Goal: Task Accomplishment & Management: Complete application form

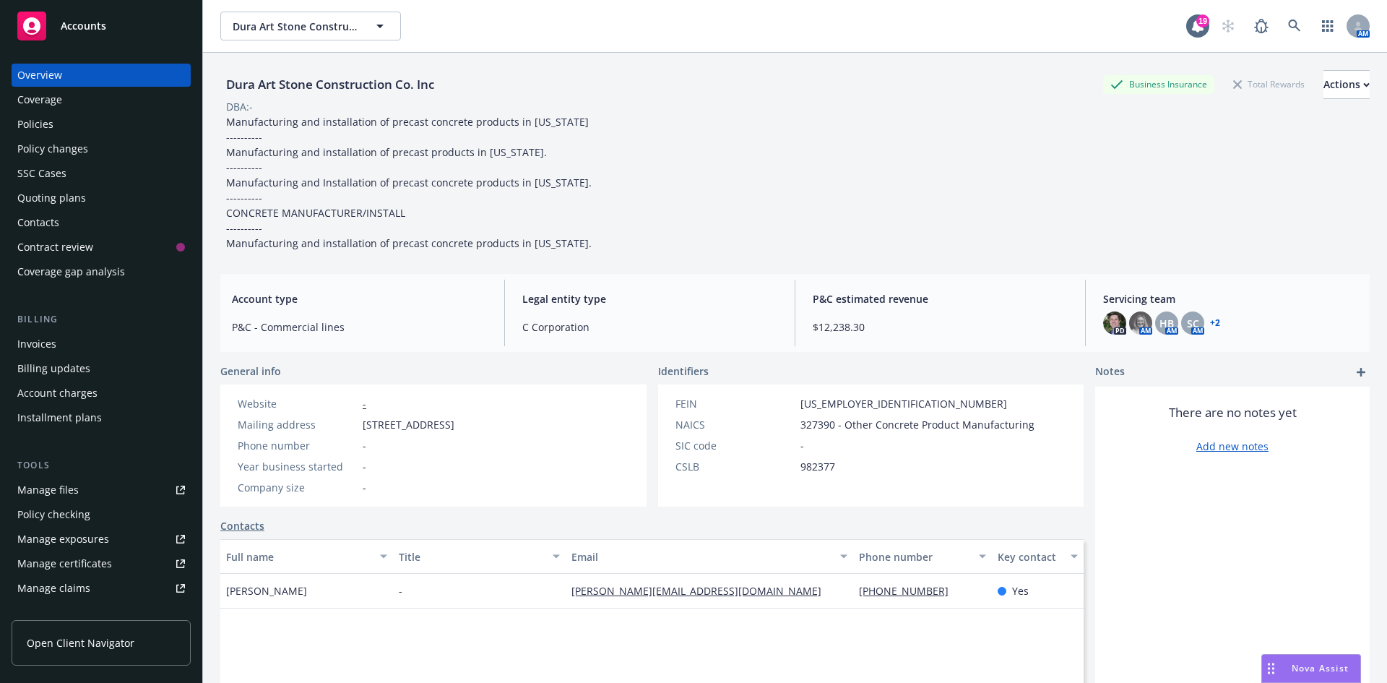
click at [86, 201] on div "Quoting plans" at bounding box center [101, 197] width 168 height 23
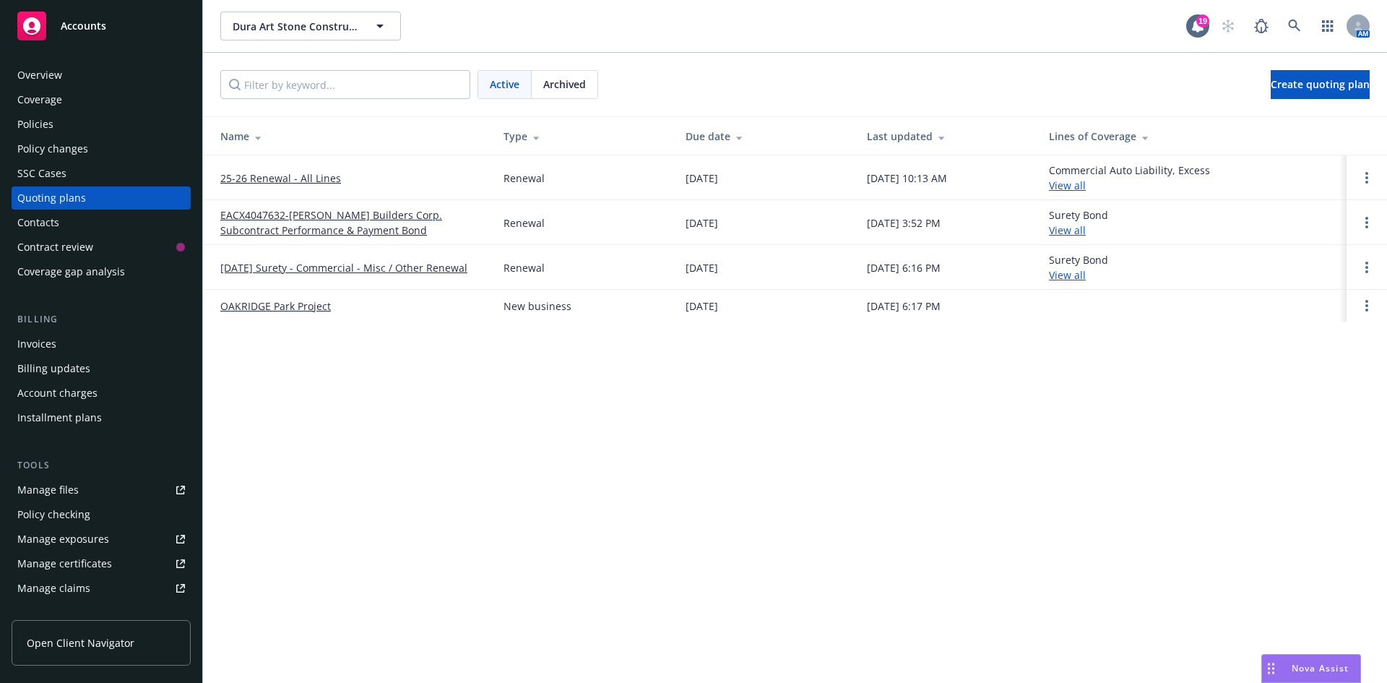
click at [267, 174] on link "25-26 Renewal - All Lines" at bounding box center [280, 177] width 121 height 15
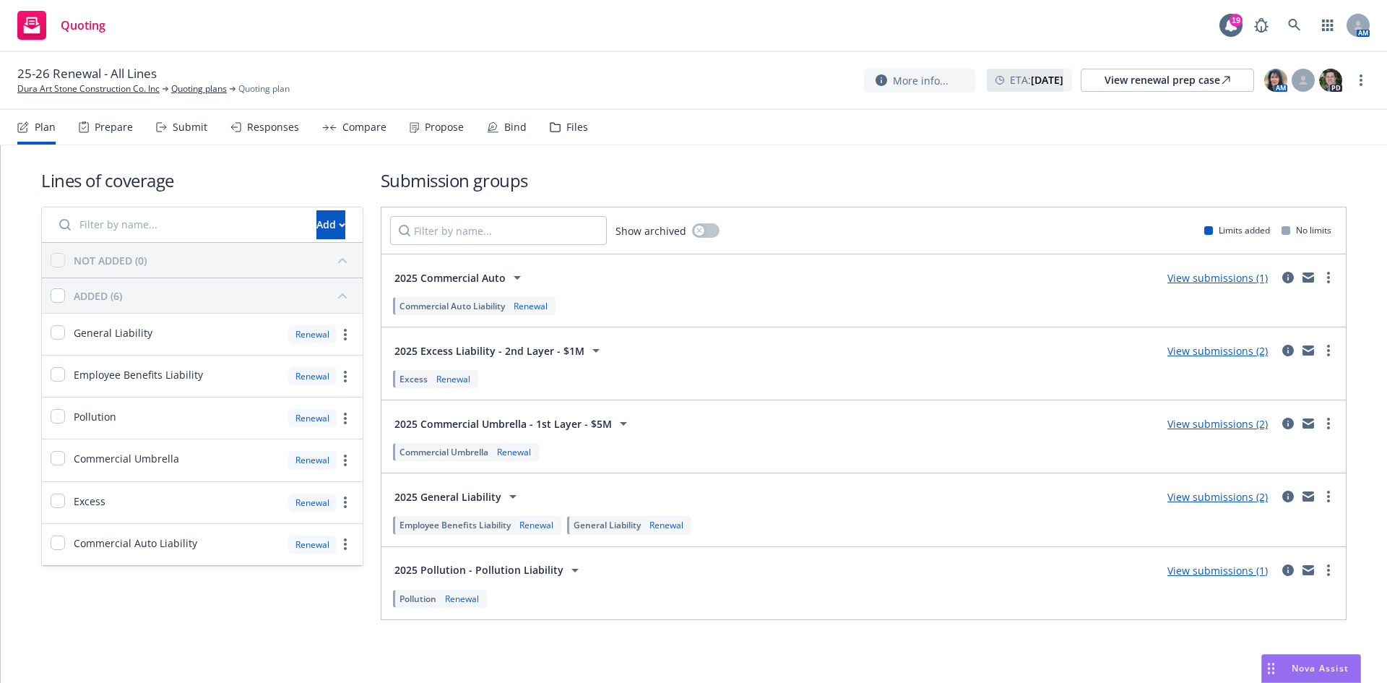
click at [491, 118] on div "Bind" at bounding box center [507, 127] width 40 height 35
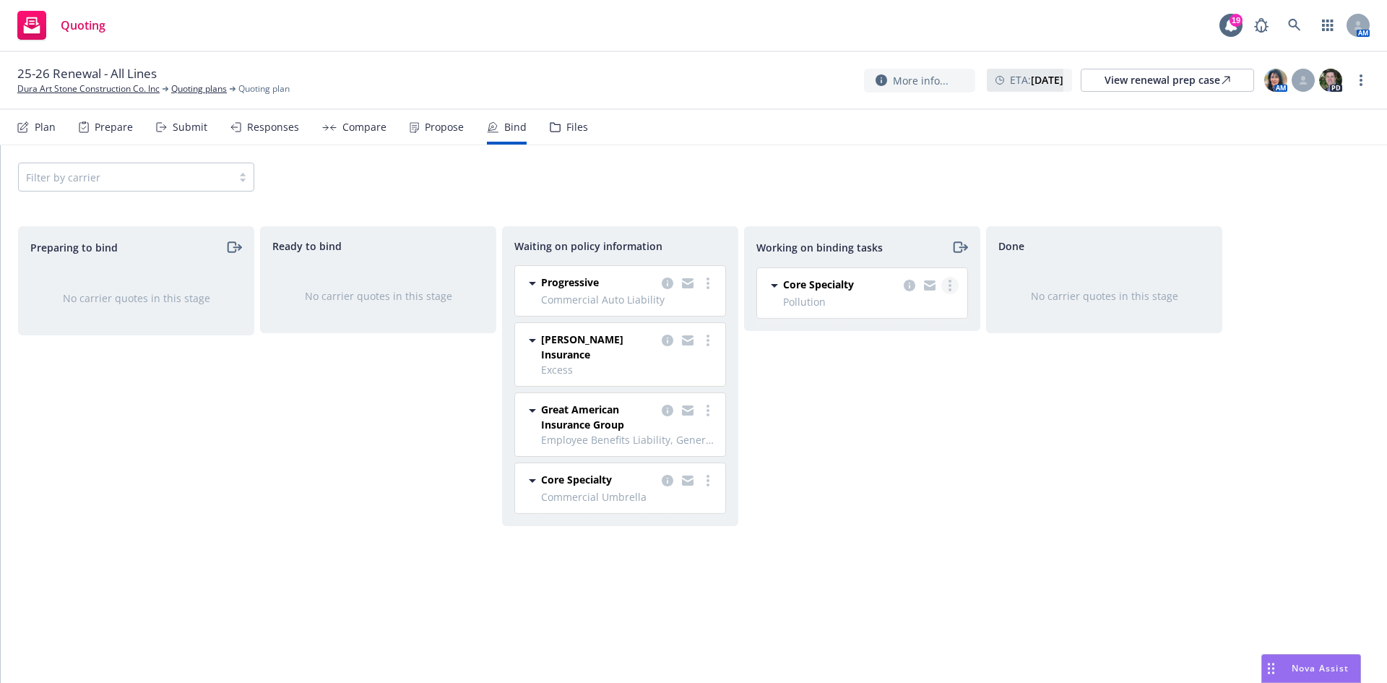
click at [950, 288] on circle "more" at bounding box center [950, 289] width 3 height 3
click at [910, 287] on icon "copy logging email" at bounding box center [910, 286] width 12 height 12
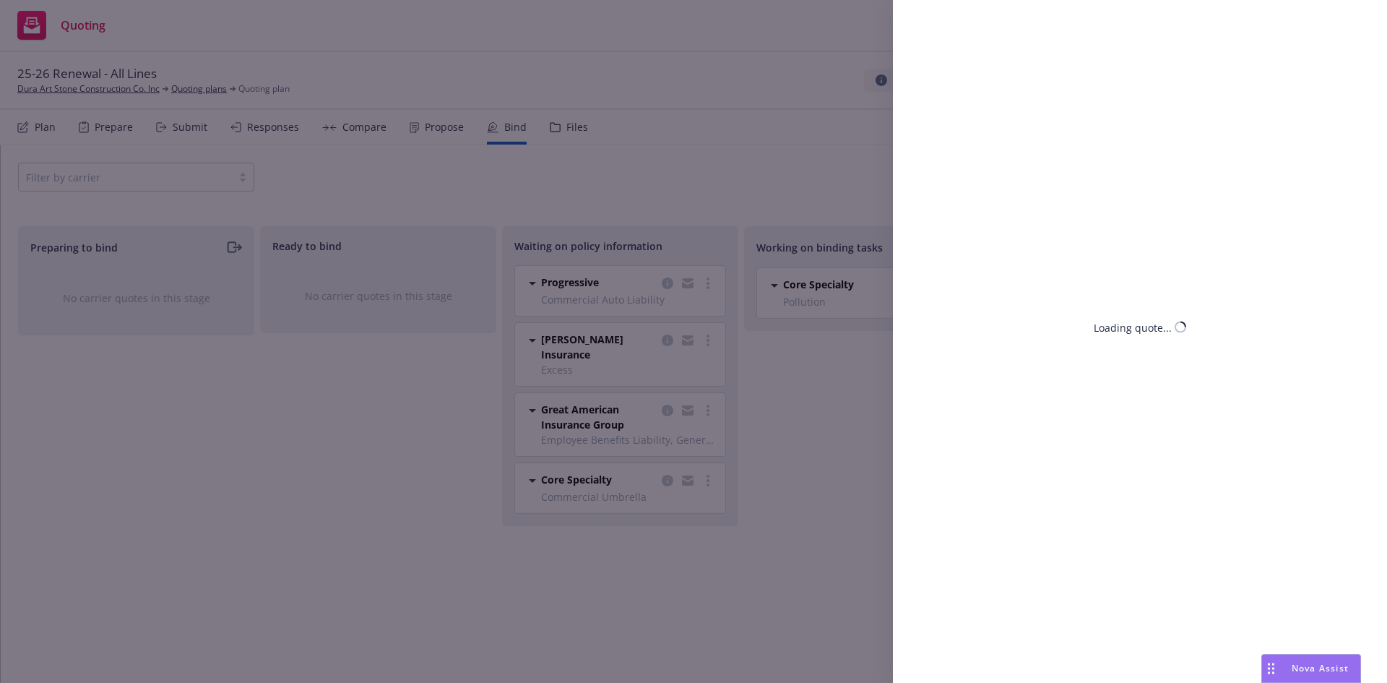
select select "CA"
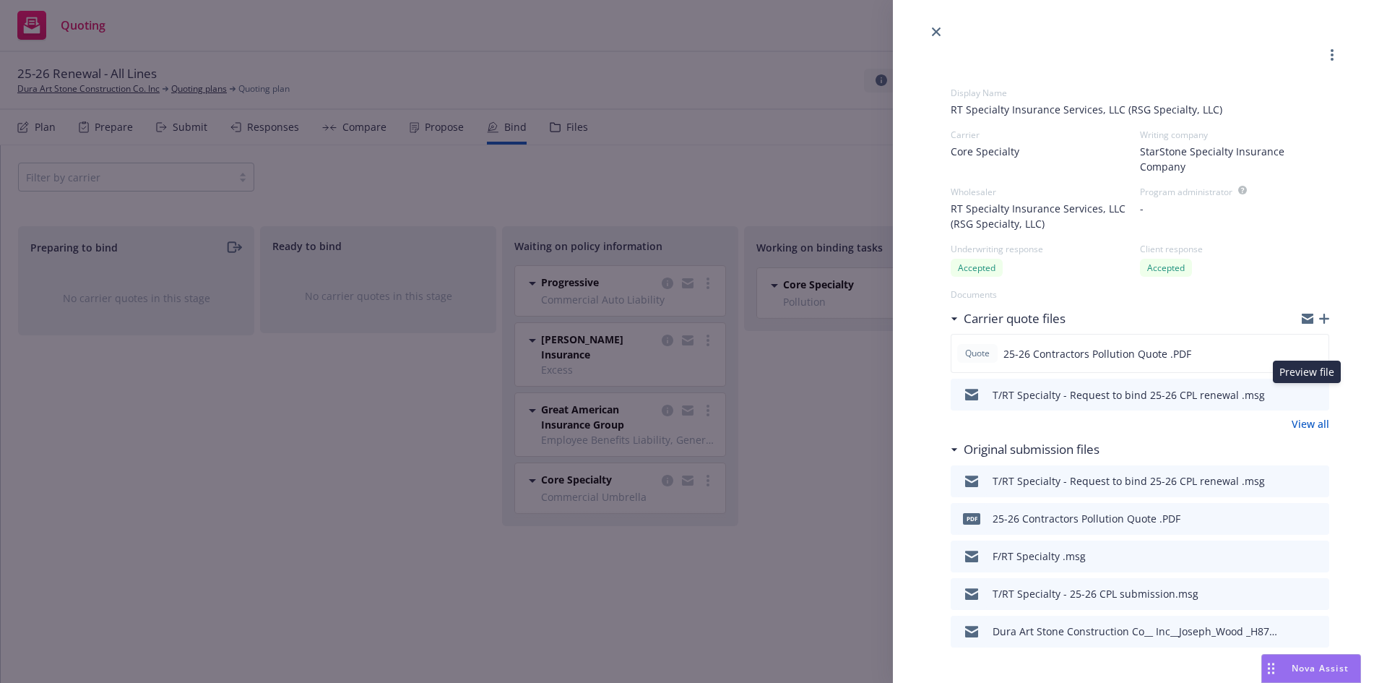
click at [1309, 392] on icon "preview file" at bounding box center [1315, 394] width 13 height 10
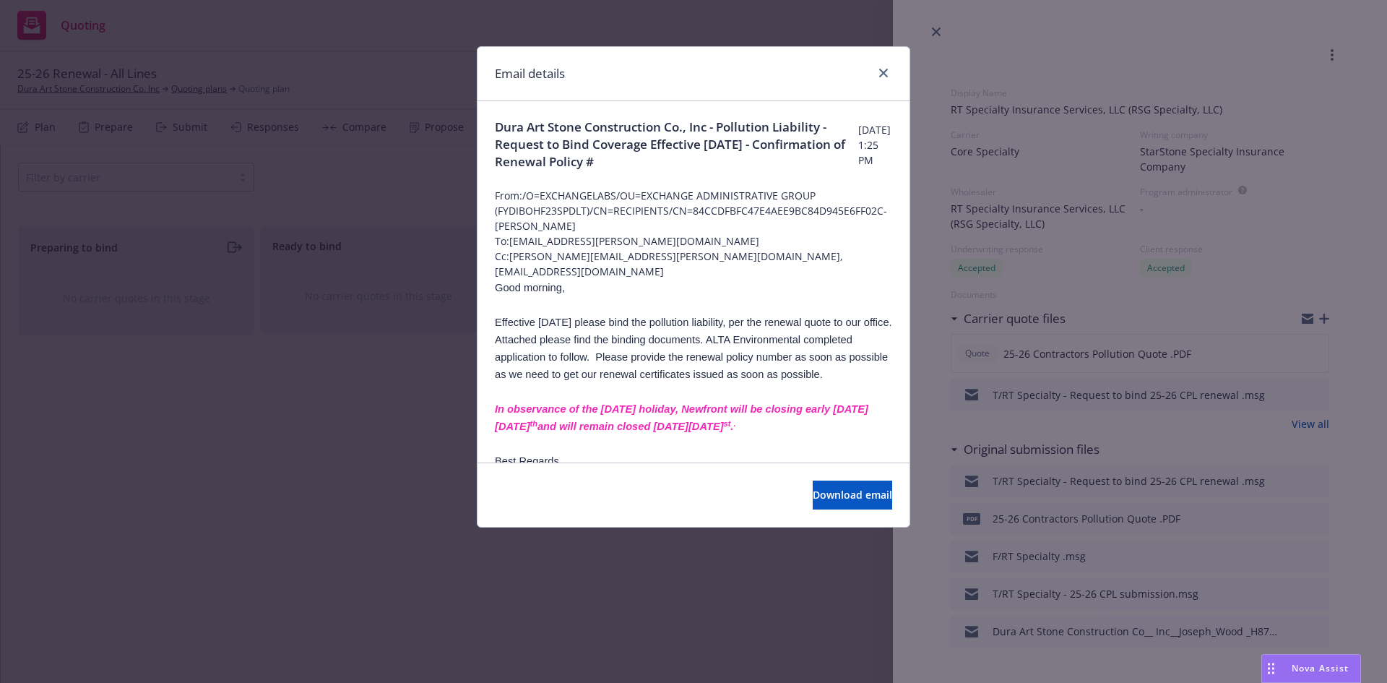
click at [897, 78] on div "Email details" at bounding box center [694, 74] width 432 height 54
click at [891, 70] on link "close" at bounding box center [883, 72] width 17 height 17
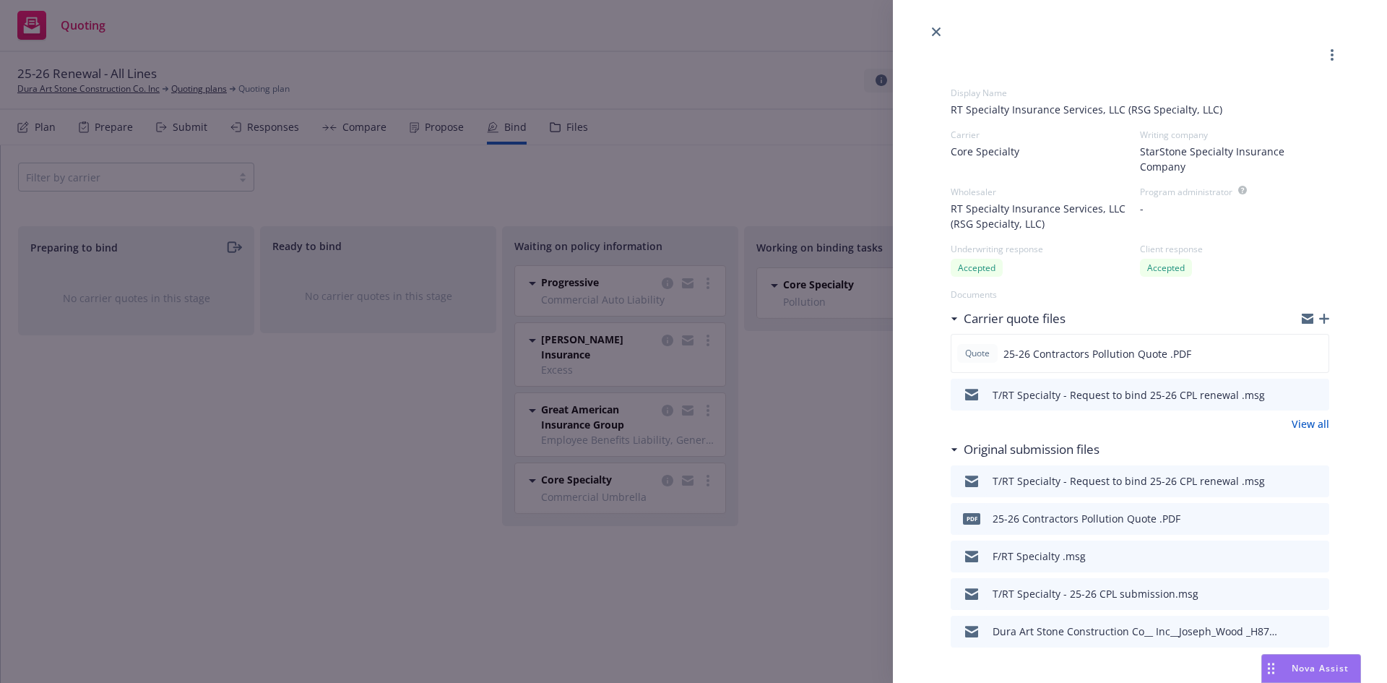
click at [1319, 316] on icon "button" at bounding box center [1324, 319] width 10 height 10
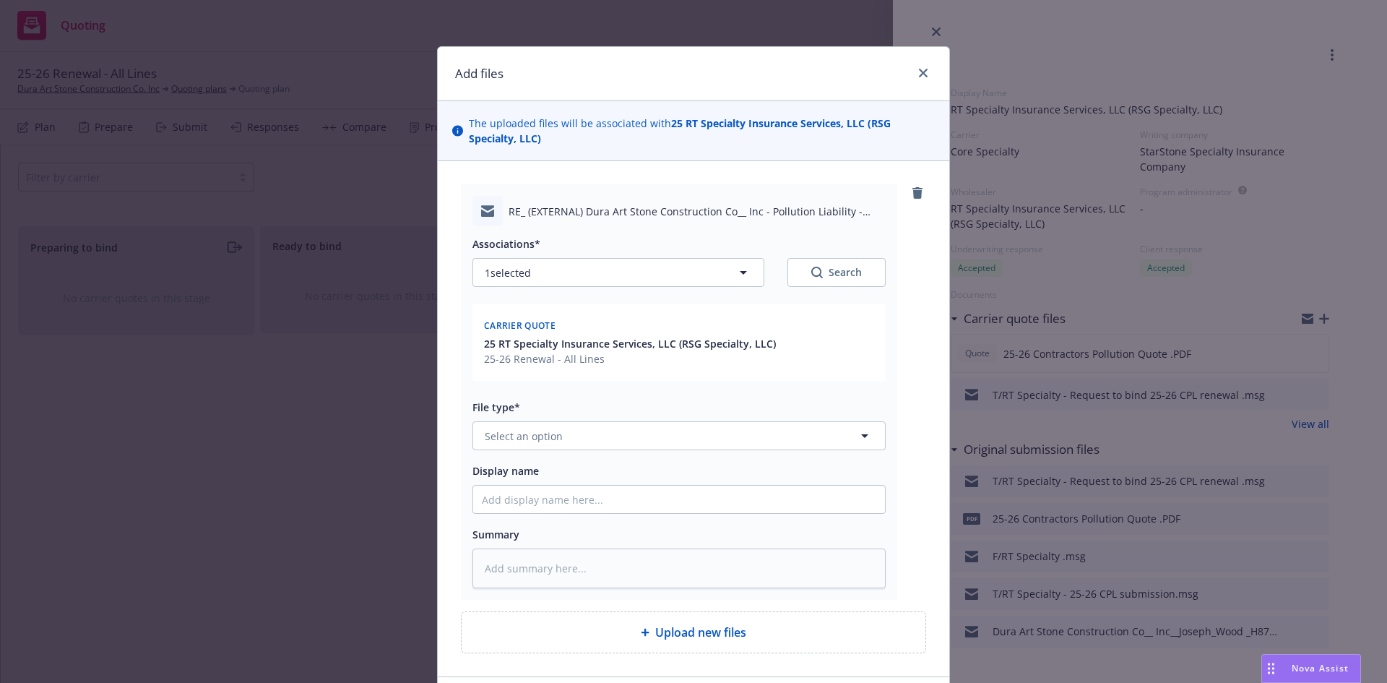
click at [618, 451] on div "Associations* 1 selected Search Carrier quote 25 RT Specialty Insurance Service…" at bounding box center [678, 407] width 413 height 362
click at [626, 444] on button "Select an option" at bounding box center [678, 435] width 413 height 29
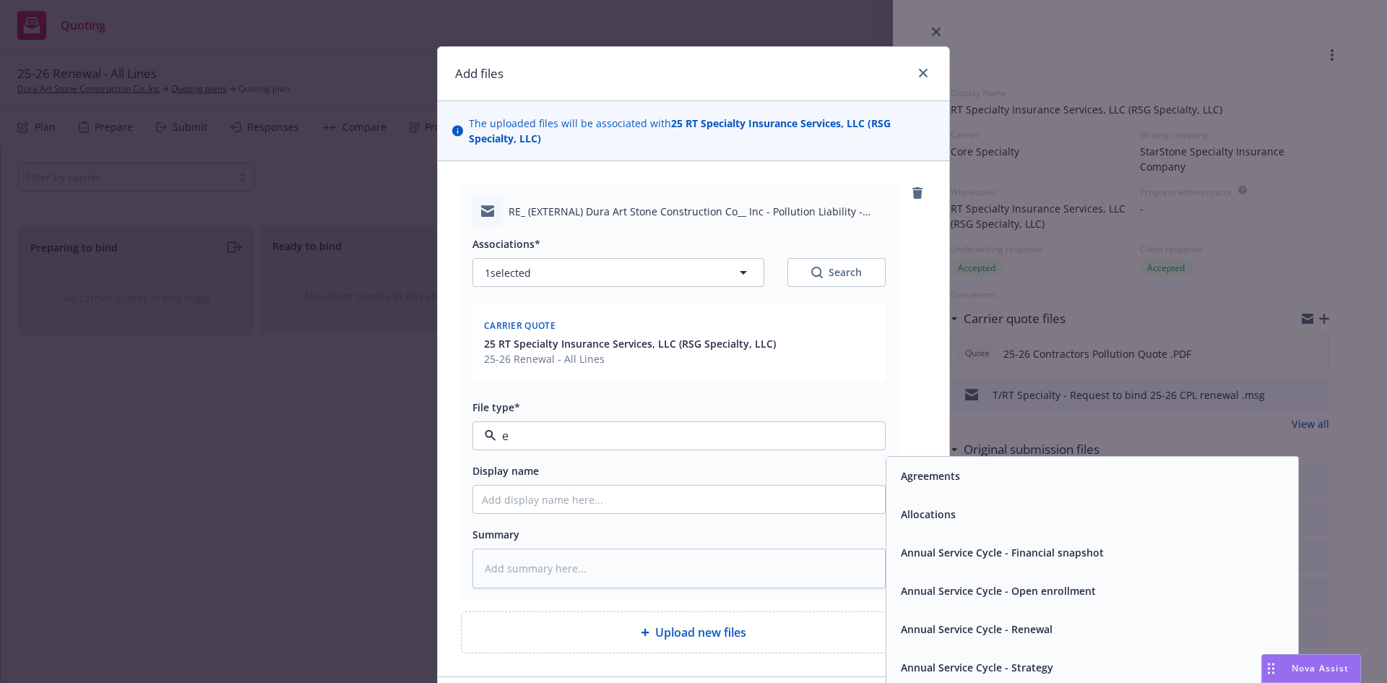
type input "em"
click at [1006, 506] on div "Email" at bounding box center [1092, 514] width 394 height 21
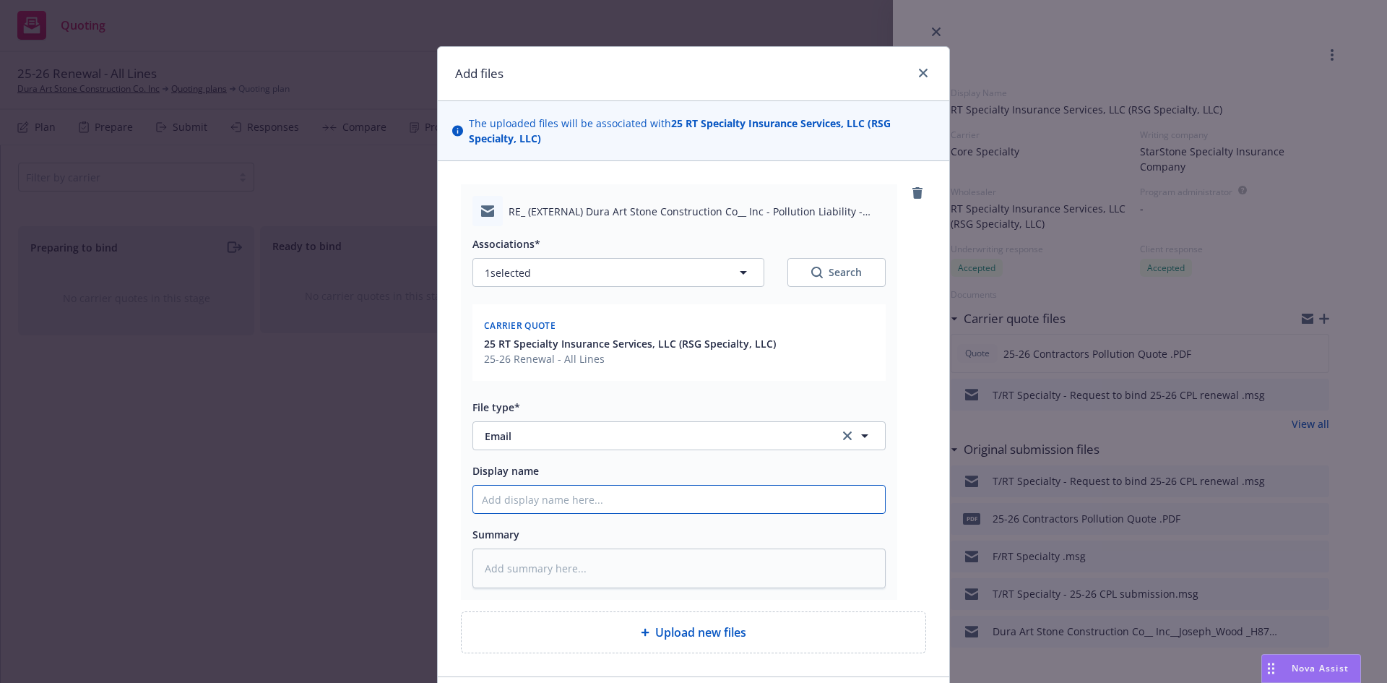
click at [569, 491] on input "Display name" at bounding box center [679, 498] width 412 height 27
type textarea "x"
type input "T"
type textarea "x"
type input "T/"
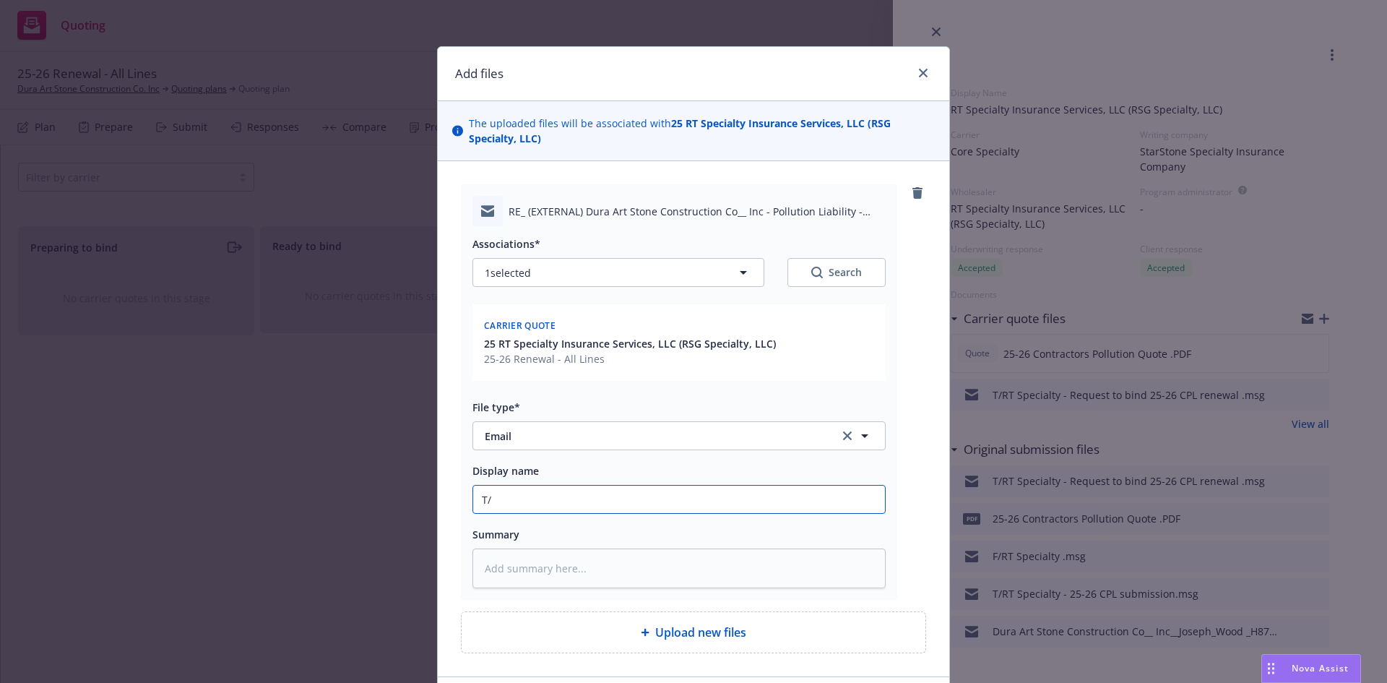
type textarea "x"
type input "T/R"
type textarea "x"
type input "T/RT"
type textarea "x"
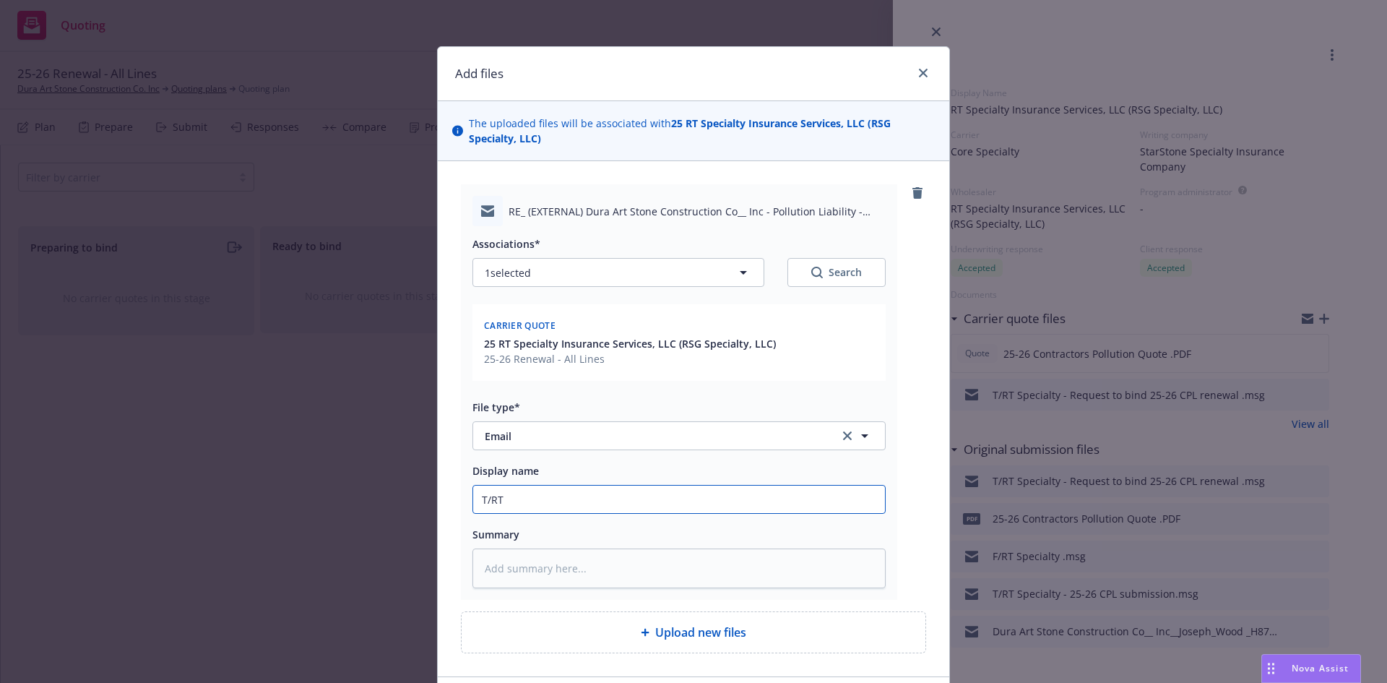
type input "T/RT"
type textarea "x"
type input "T/RT -"
type textarea "x"
type input "T/RT -"
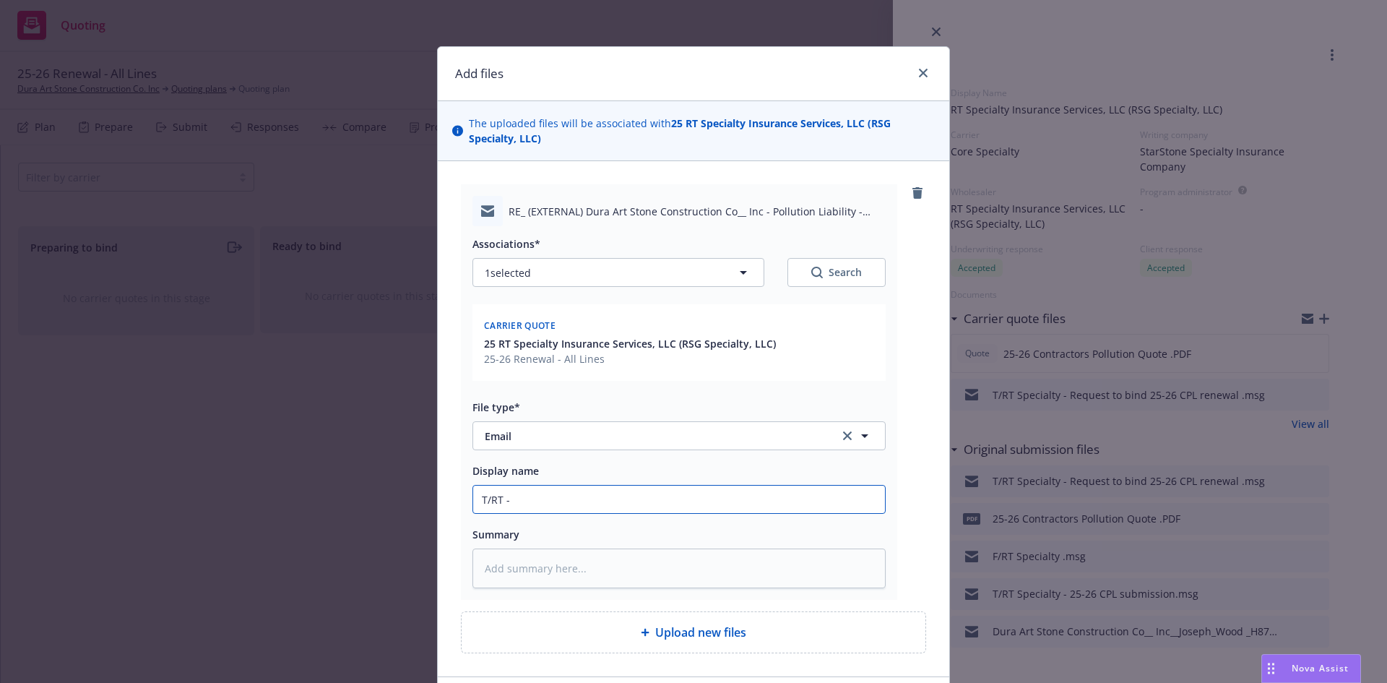
type textarea "x"
type input "T/RT - A"
type textarea "x"
type input "T/RT - At"
type textarea "x"
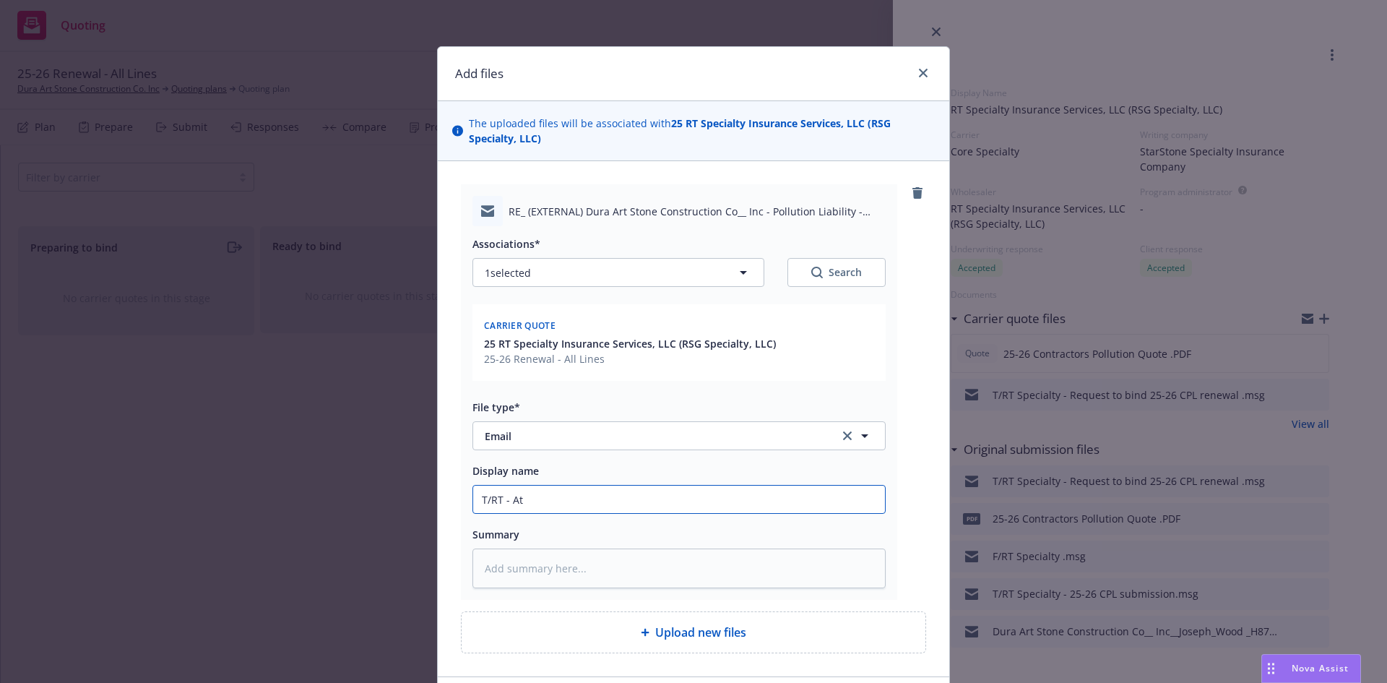
type input "T/RT - Att"
type textarea "x"
type input "T/RT - Atta"
type textarea "x"
type input "T/RT - Att"
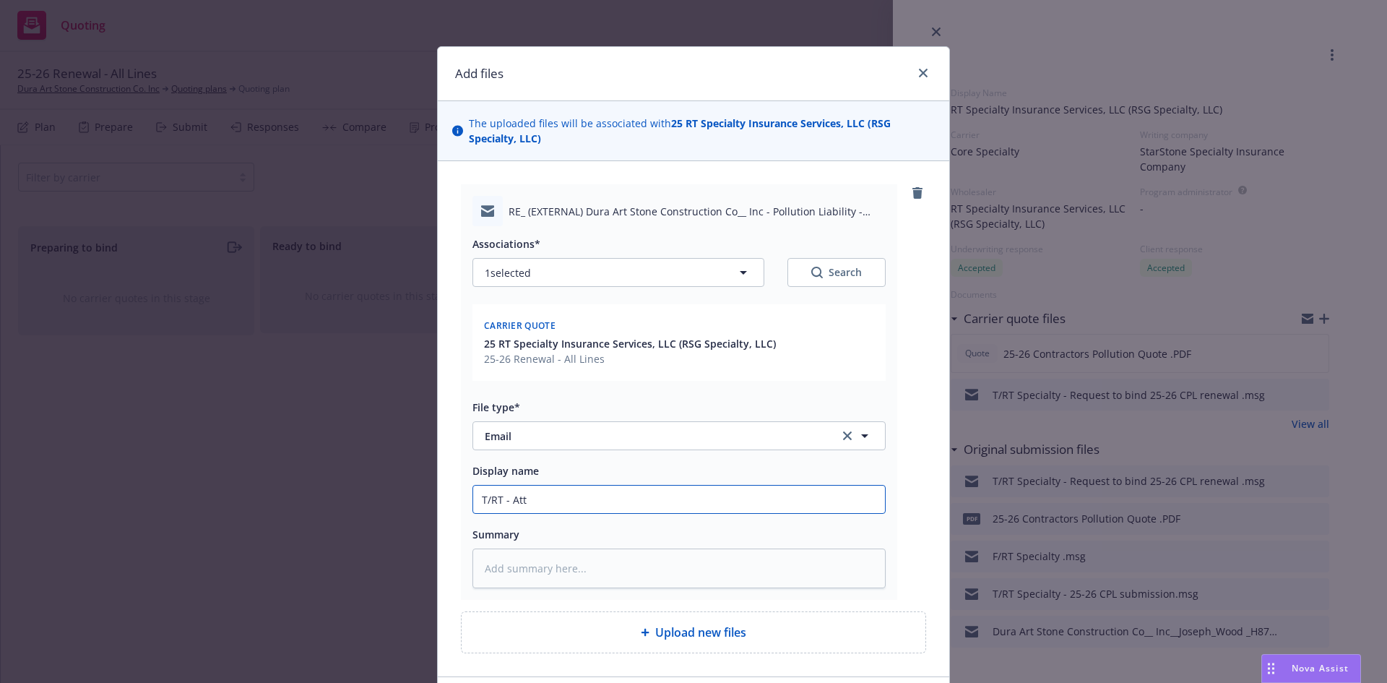
type textarea "x"
type input "T/RT - At"
type textarea "x"
type input "T/RT - A"
type textarea "x"
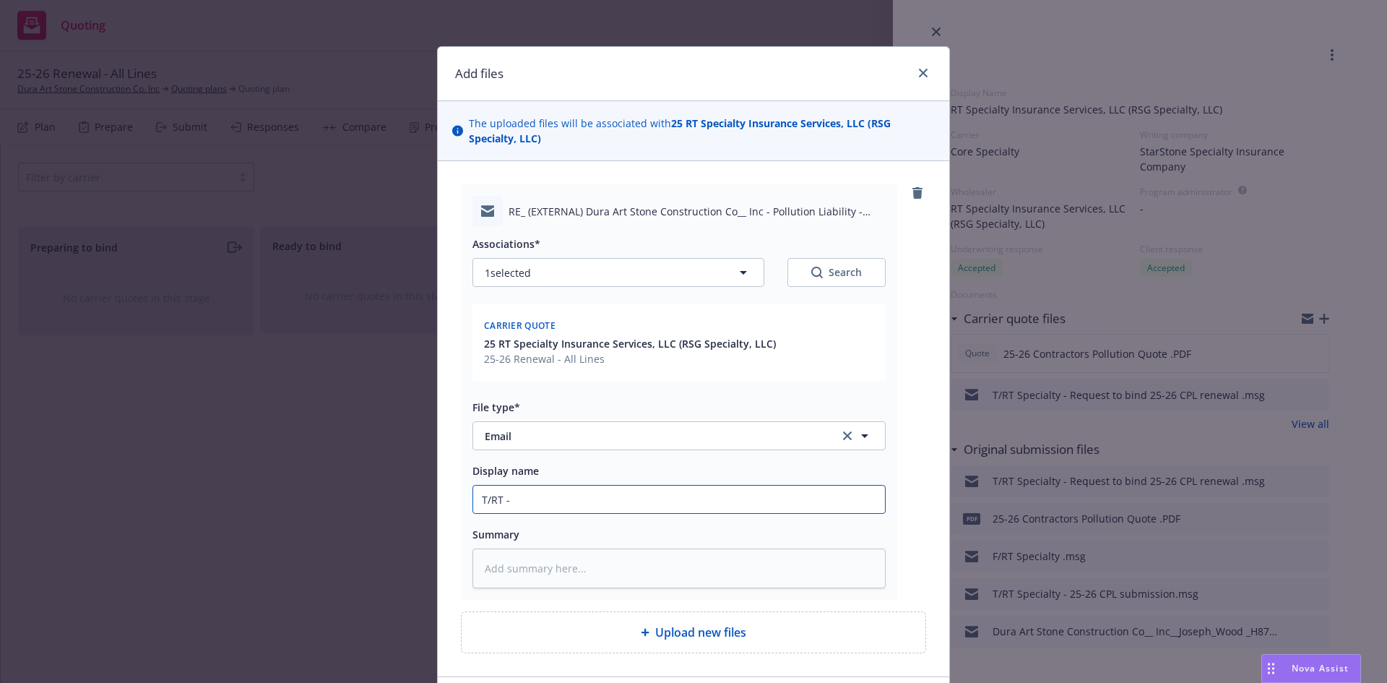
type input "T/RT -"
click at [590, 493] on input "T/RT -" at bounding box center [679, 498] width 412 height 27
type textarea "x"
type input "T/RT -"
type textarea "x"
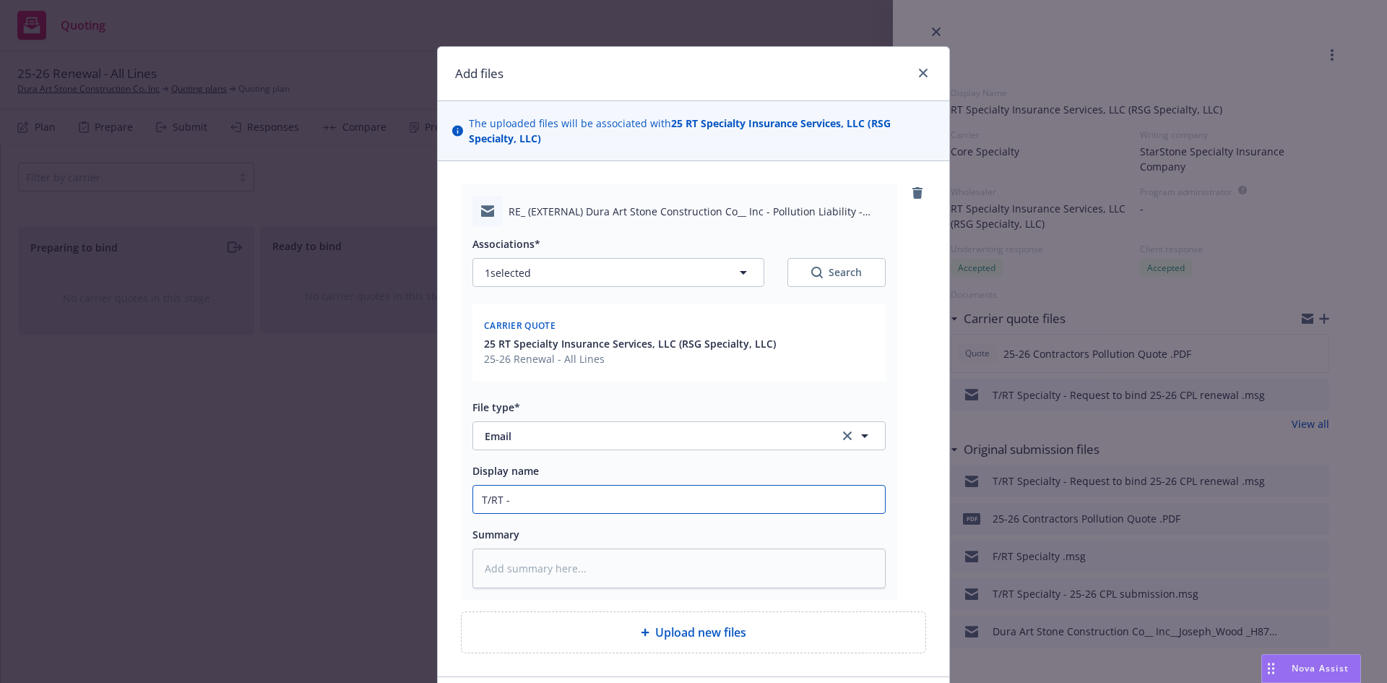
type input "T/RT"
type textarea "x"
type input "T/RT"
type textarea "x"
type input "T/RT"
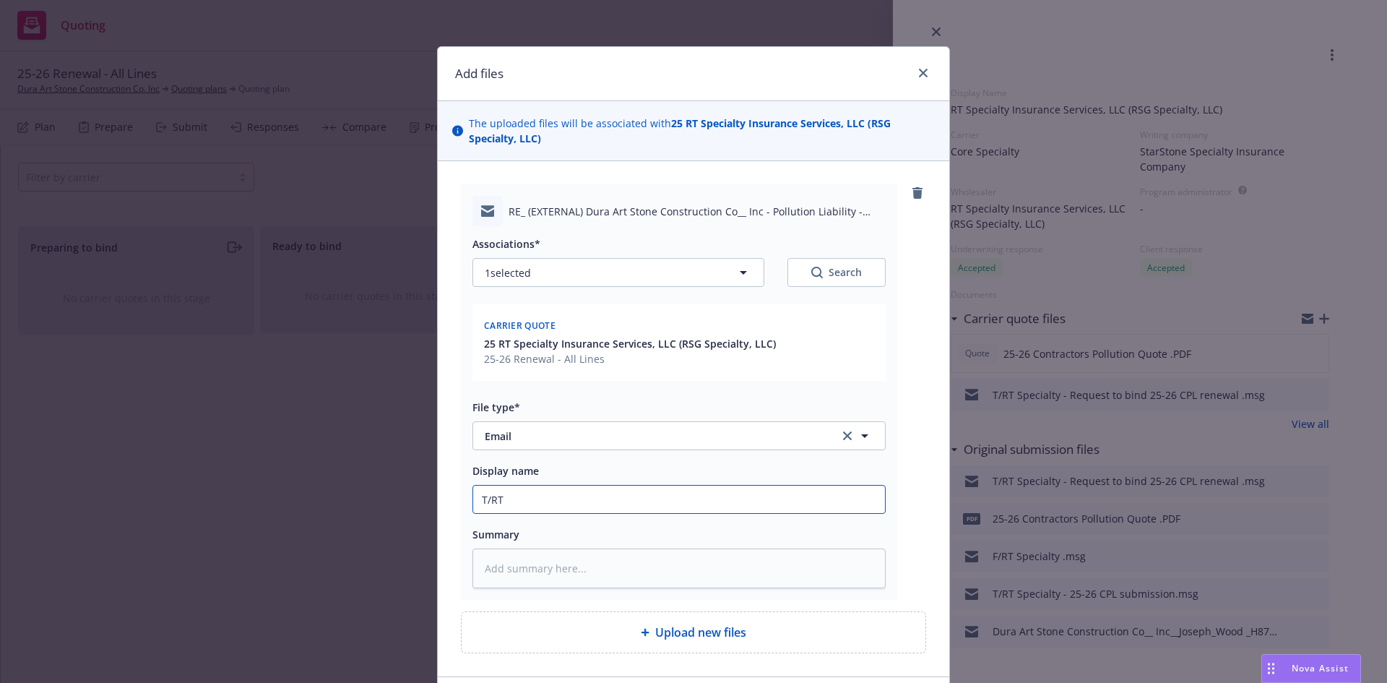
type textarea "x"
type input "T/RT S"
type textarea "x"
type input "T/RT Sp"
type textarea "x"
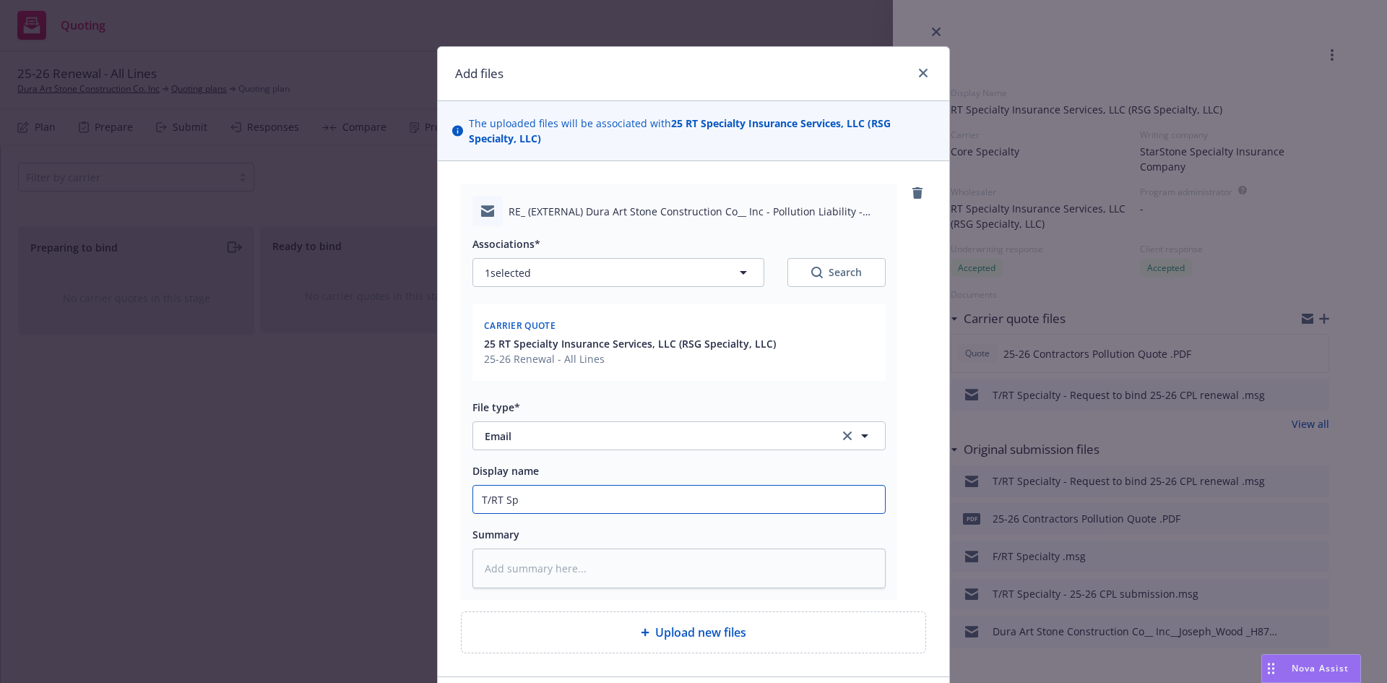
type input "T/RT Spe"
type textarea "x"
type input "T/RT Spec"
type textarea "x"
type input "T/RT Speci"
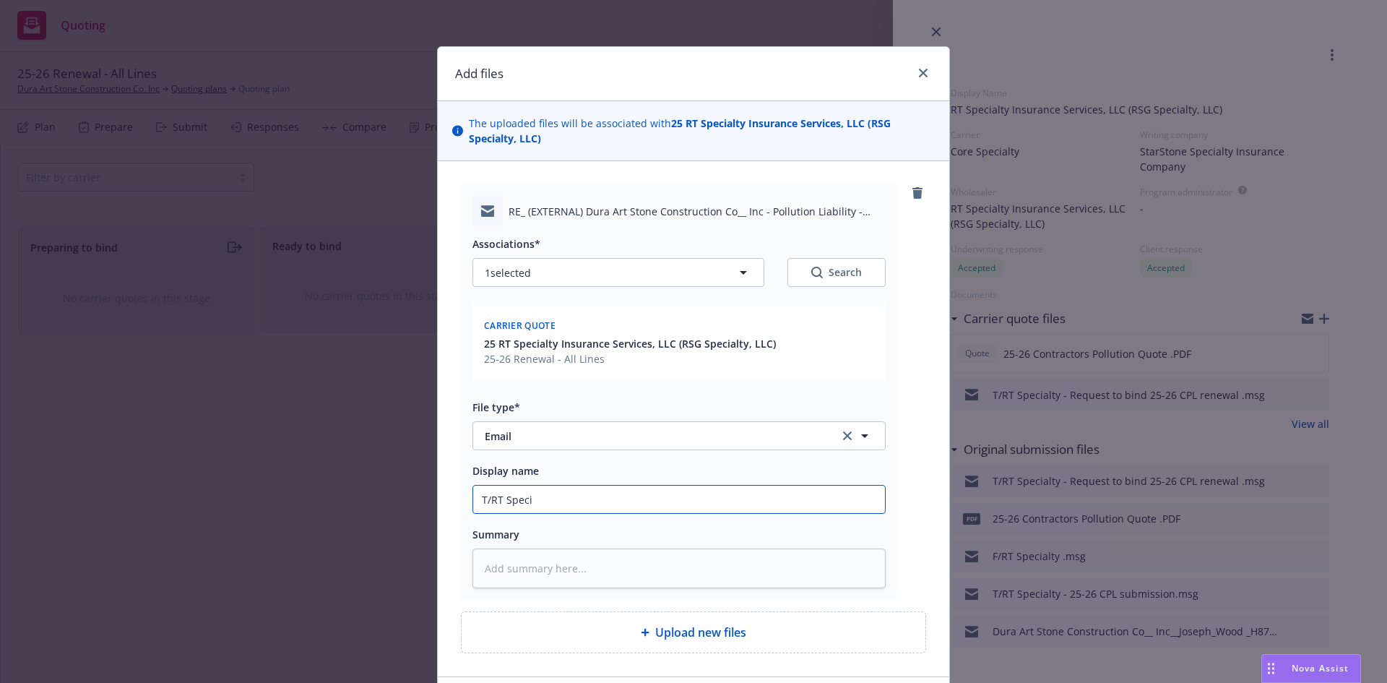
type textarea "x"
type input "T/RT Specia"
type textarea "x"
type input "T/RT Special"
type textarea "x"
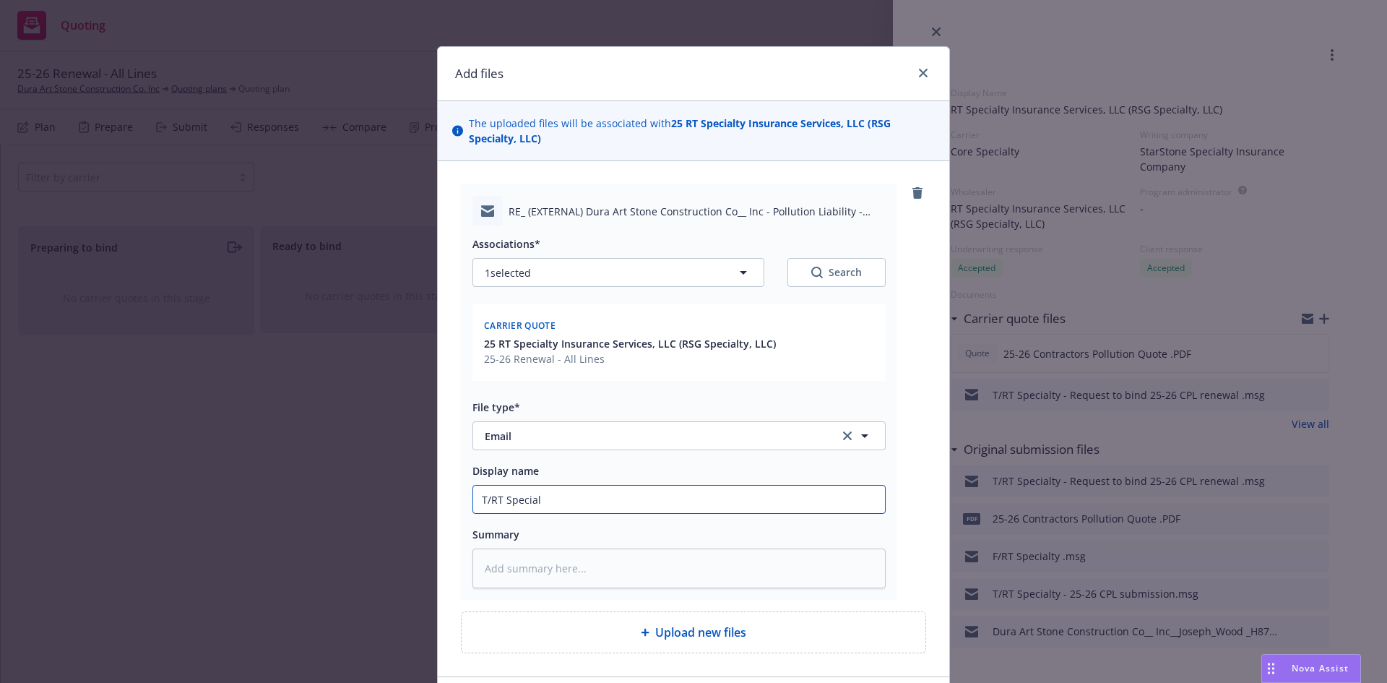
type input "T/RT Specialt"
type textarea "x"
type input "T/RT Specialty"
type textarea "x"
type input "T/RT Specialty"
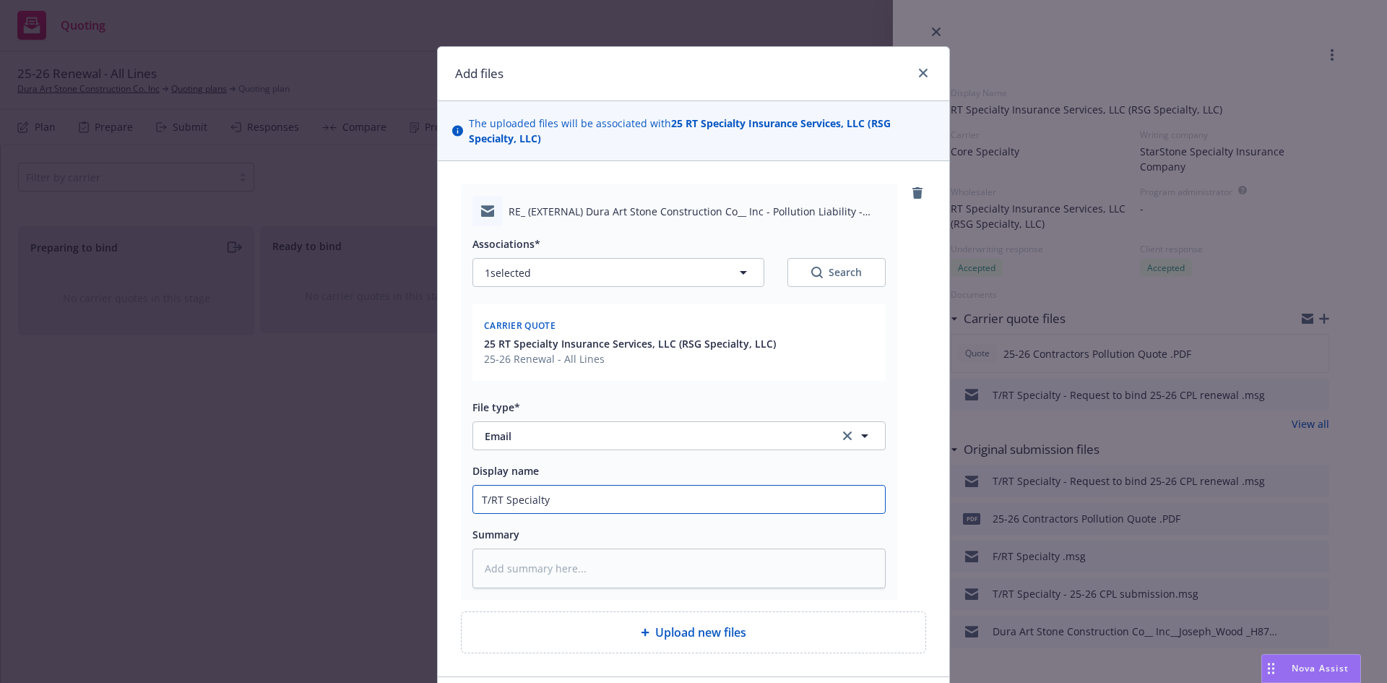
type textarea "x"
type input "T/RT Specialty -"
type textarea "x"
type input "T/RT Specialty -"
type textarea "x"
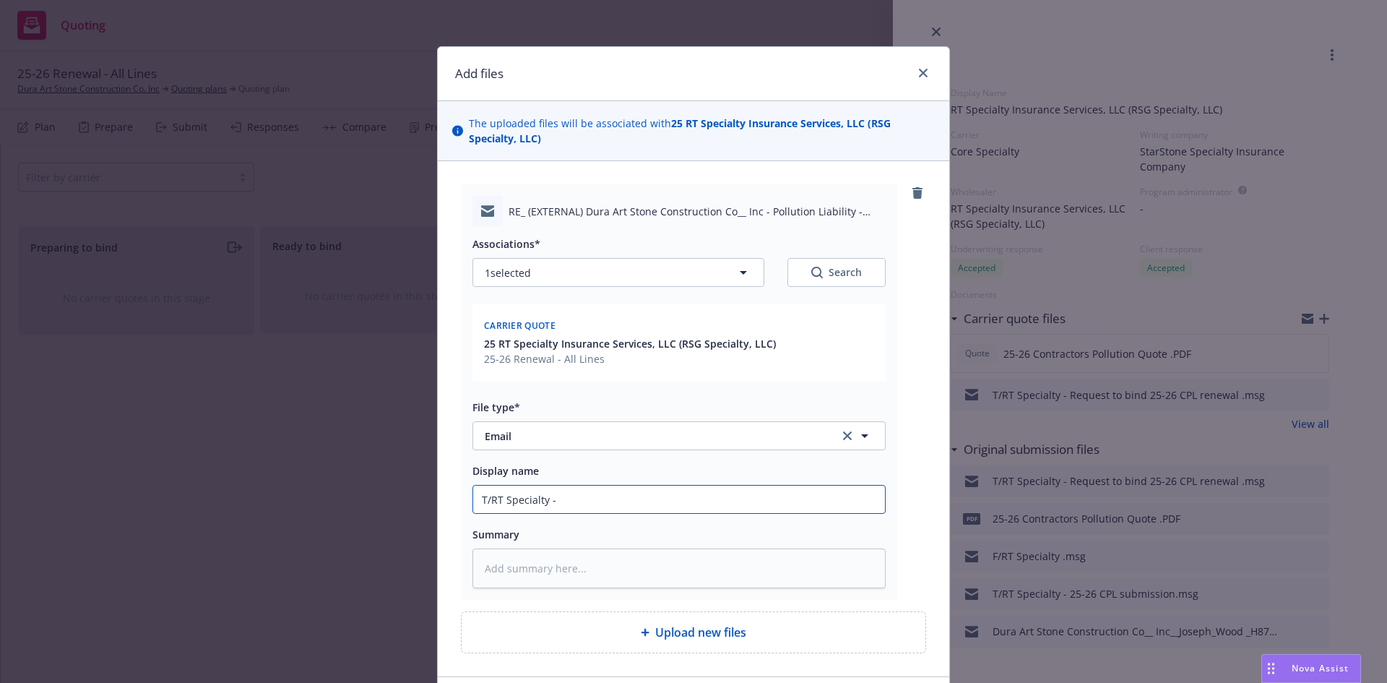
type input "T/RT Specialty - A"
type textarea "x"
type input "T/RT Specialty - At"
type textarea "x"
type input "T/RT Specialty - Att"
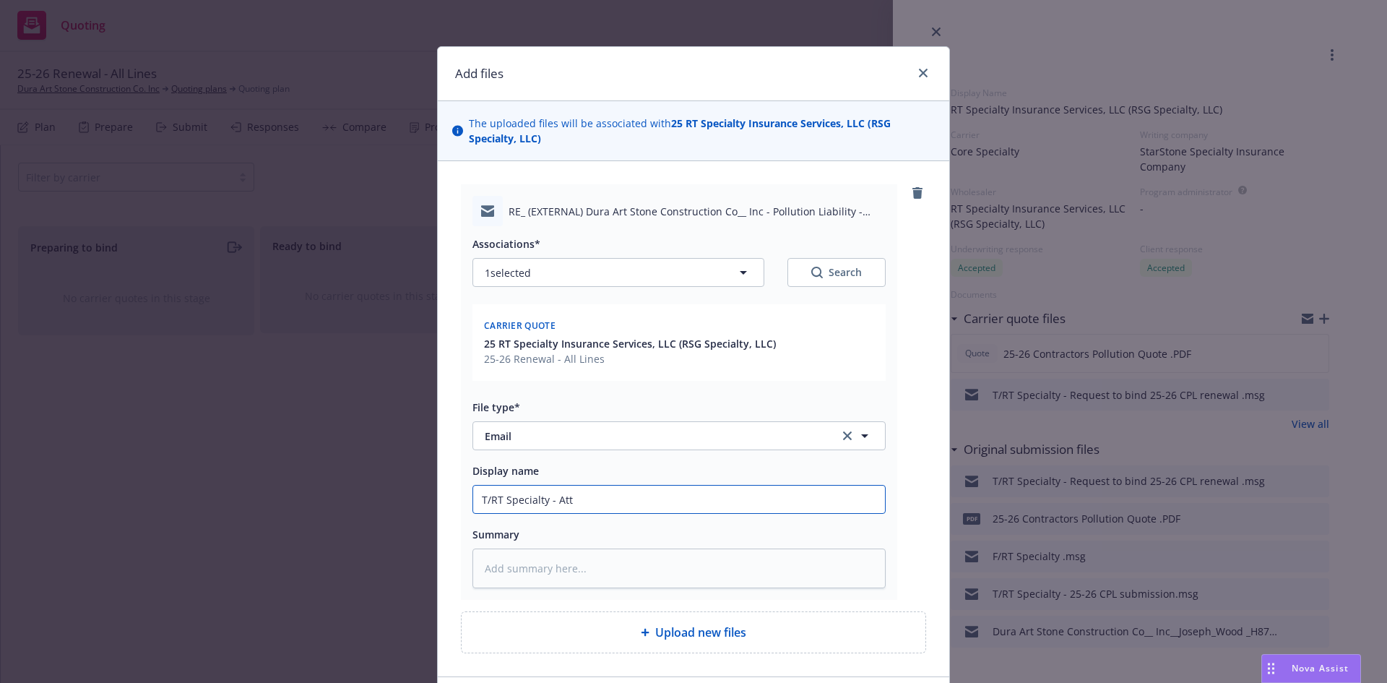
type textarea "x"
type input "T/RT Specialty - Atta"
type textarea "x"
type input "T/RT Specialty - Attach"
type textarea "x"
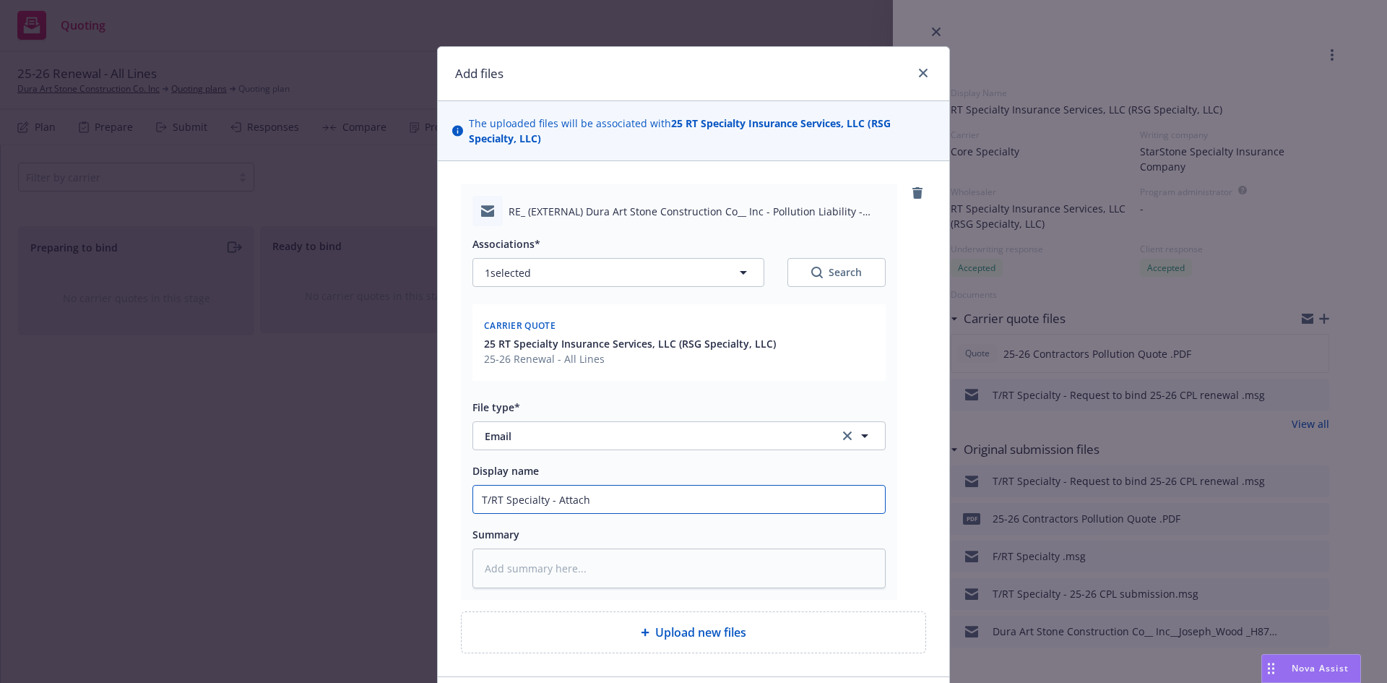
type input "T/RT Specialty - Attachi"
type textarea "x"
type input "T/RT Specialty - Attachin"
type textarea "x"
type input "T/RT Specialty - Attaching"
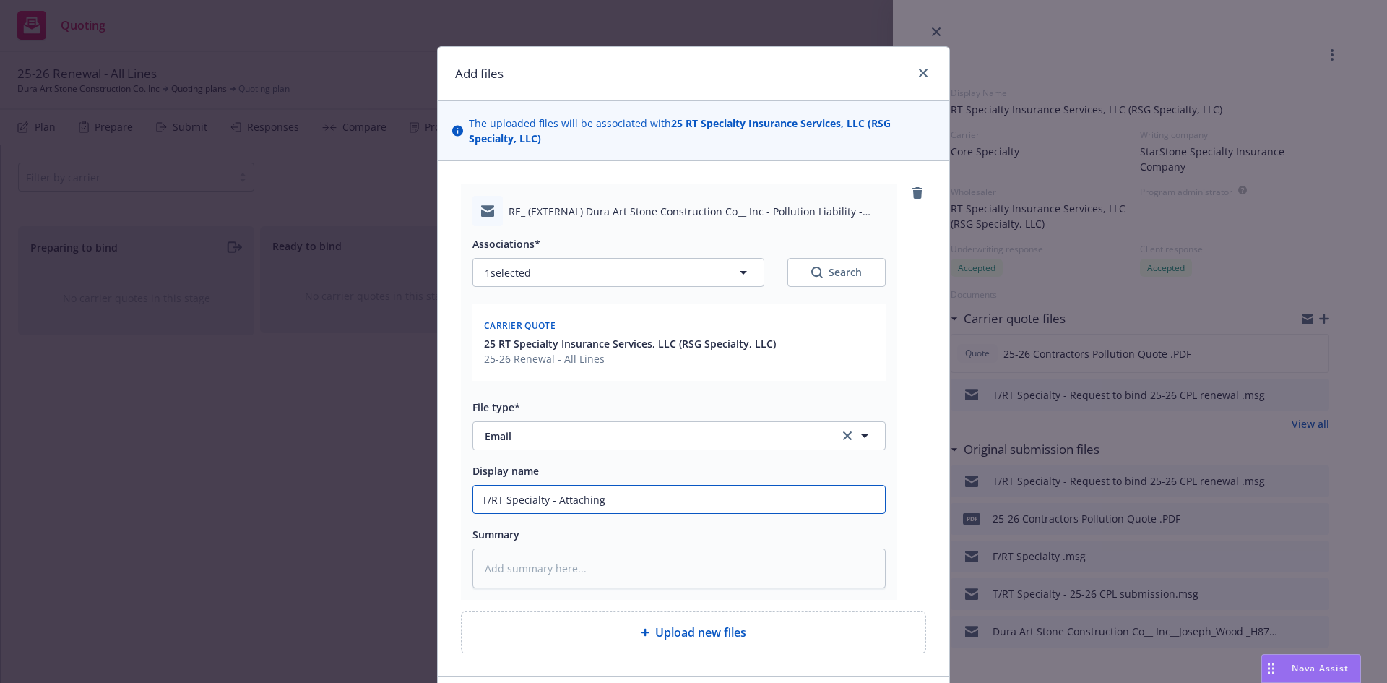
type textarea "x"
type input "T/RT Specialty - Attaching"
paste input "Alta Environment Services application and Financials"
type textarea "x"
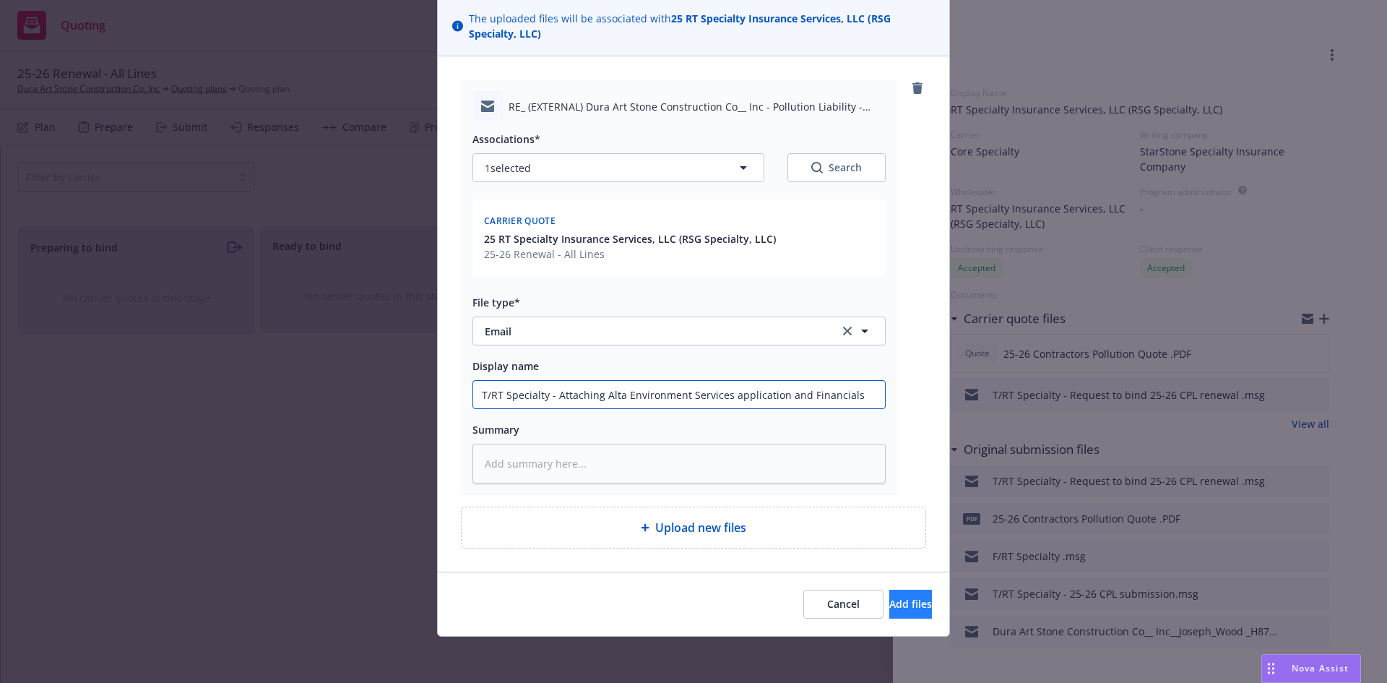
type input "T/RT Specialty - Attaching Alta Environment Services application and Financials"
click at [903, 595] on button "Add files" at bounding box center [910, 604] width 43 height 29
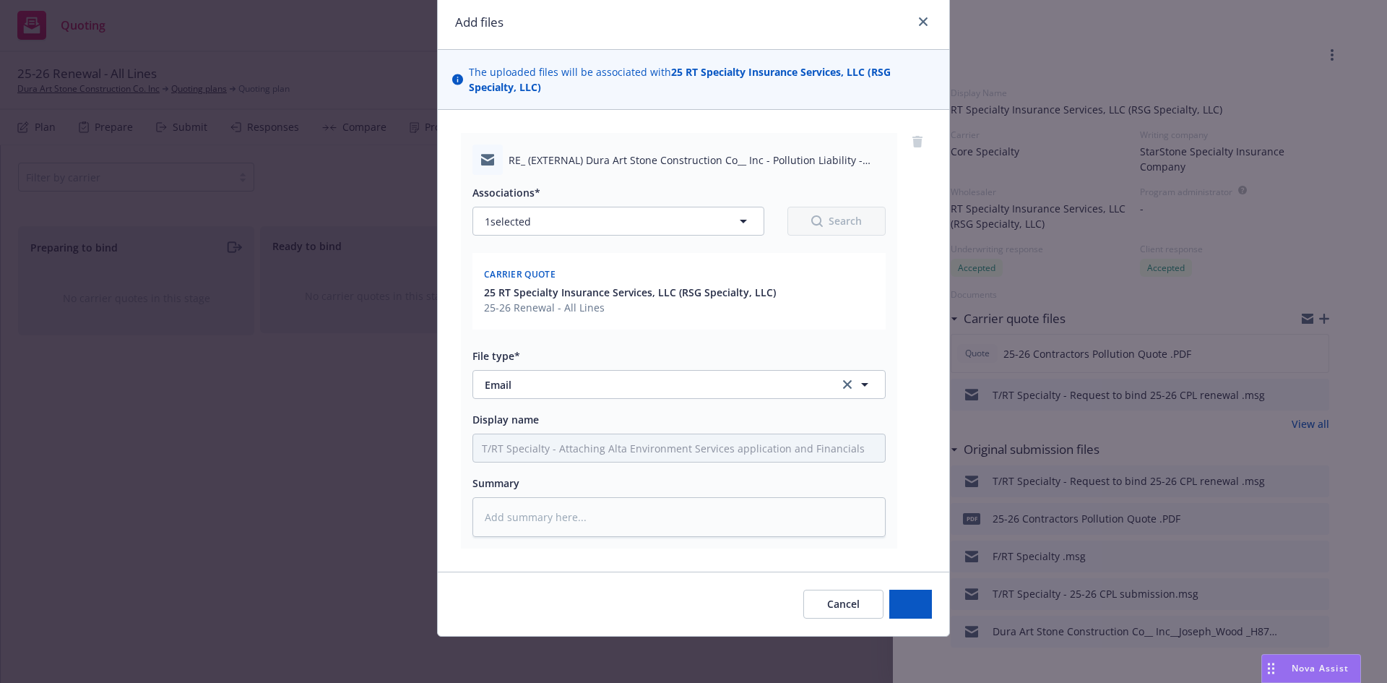
scroll to position [51, 0]
type textarea "x"
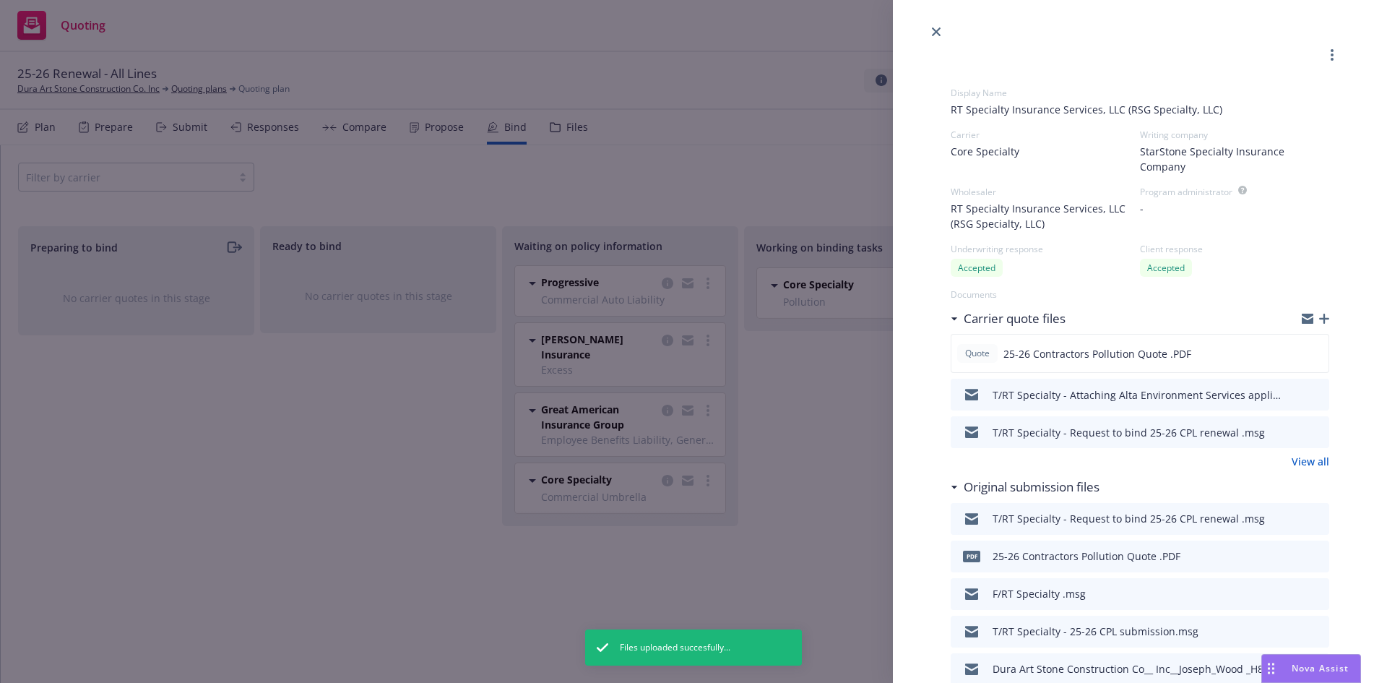
click at [928, 25] on div at bounding box center [1140, 20] width 494 height 40
click at [936, 35] on icon "close" at bounding box center [936, 31] width 9 height 9
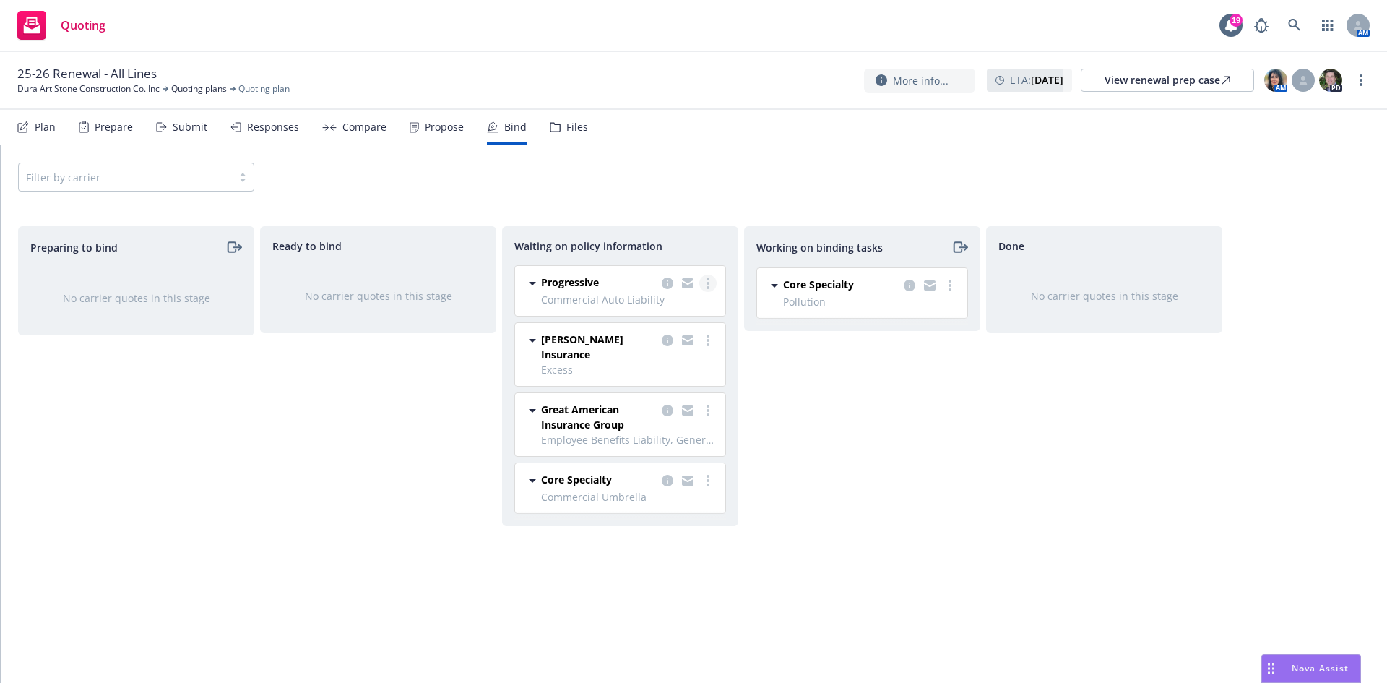
click at [703, 278] on link "more" at bounding box center [707, 283] width 17 height 17
click at [677, 314] on span "Create policies" at bounding box center [638, 313] width 106 height 14
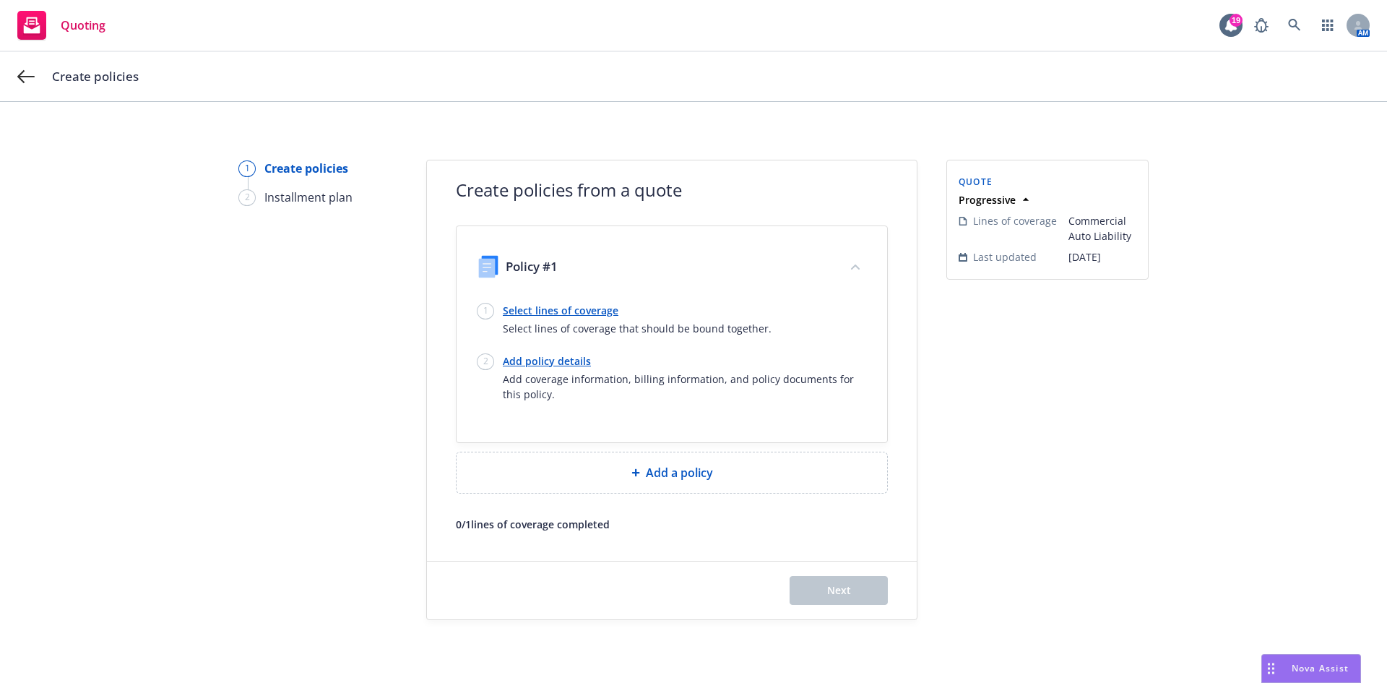
click at [570, 316] on link "Select lines of coverage" at bounding box center [637, 310] width 269 height 15
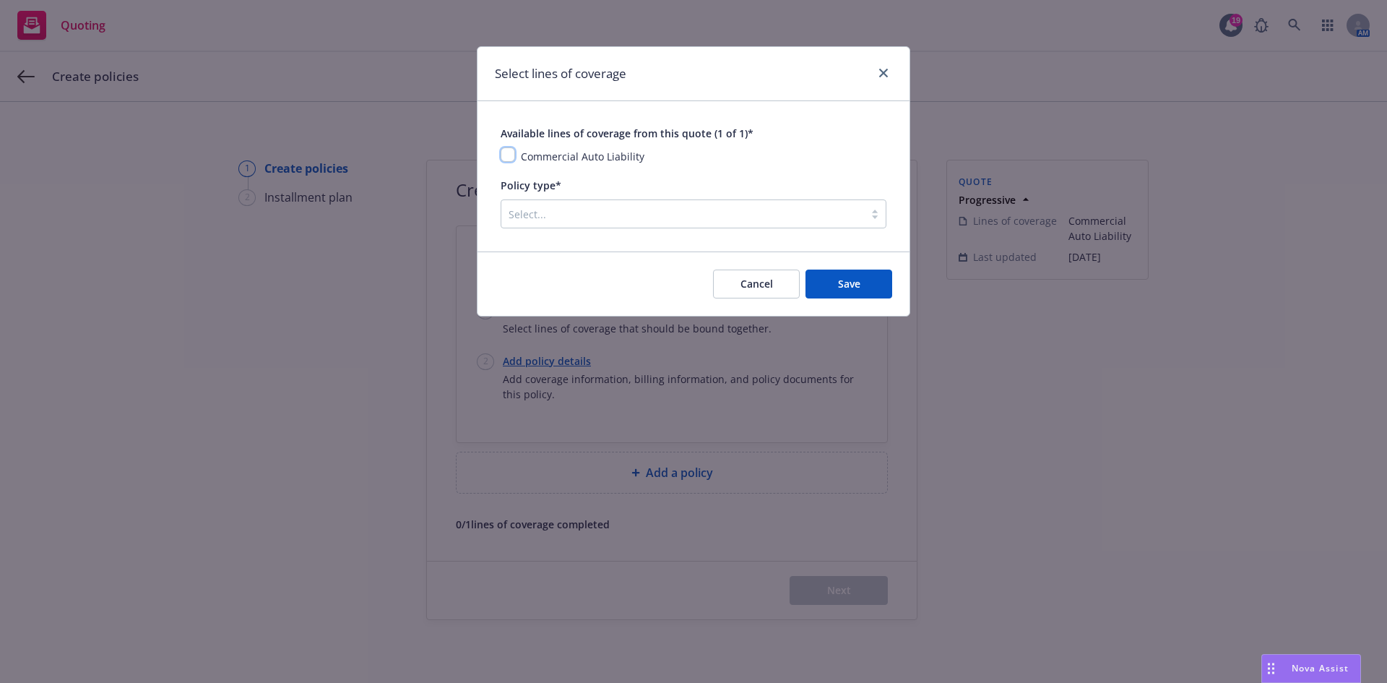
click at [504, 159] on input "checkbox" at bounding box center [508, 154] width 14 height 14
checkbox input "true"
click at [543, 210] on div at bounding box center [683, 213] width 348 height 17
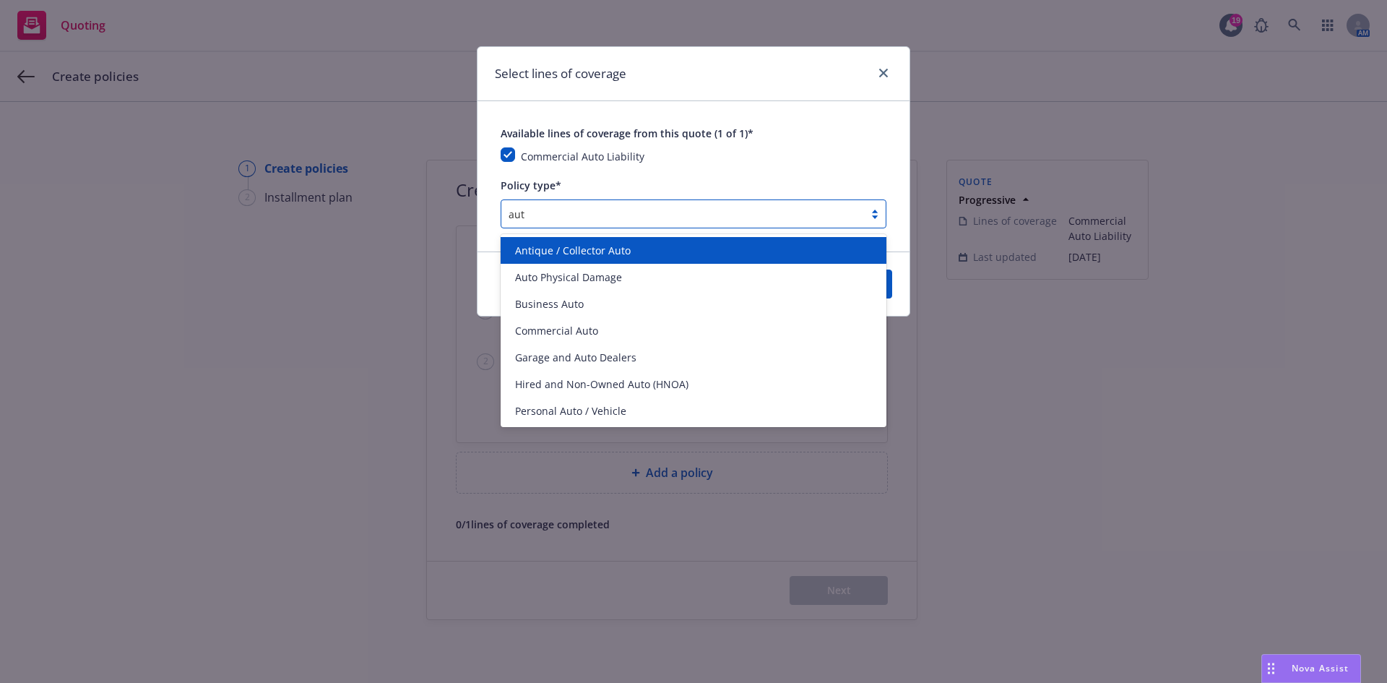
type input "auto"
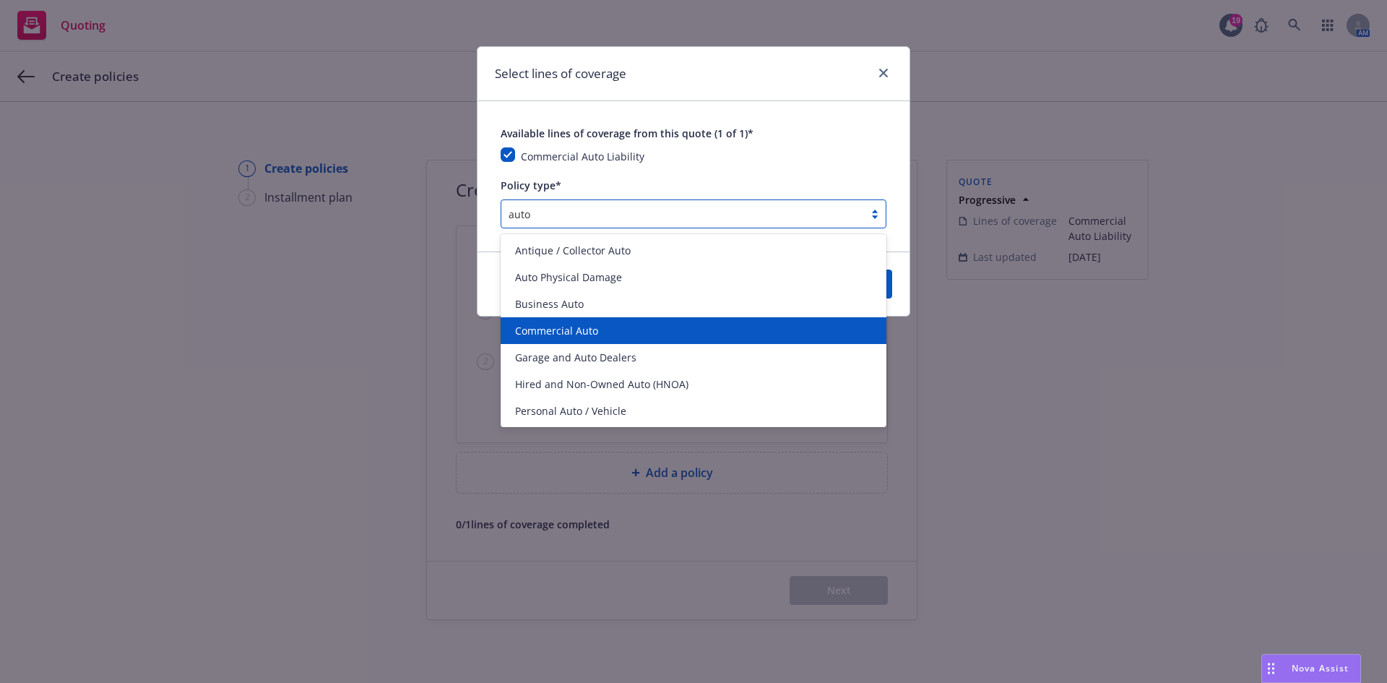
click at [561, 331] on span "Commercial Auto" at bounding box center [556, 330] width 83 height 15
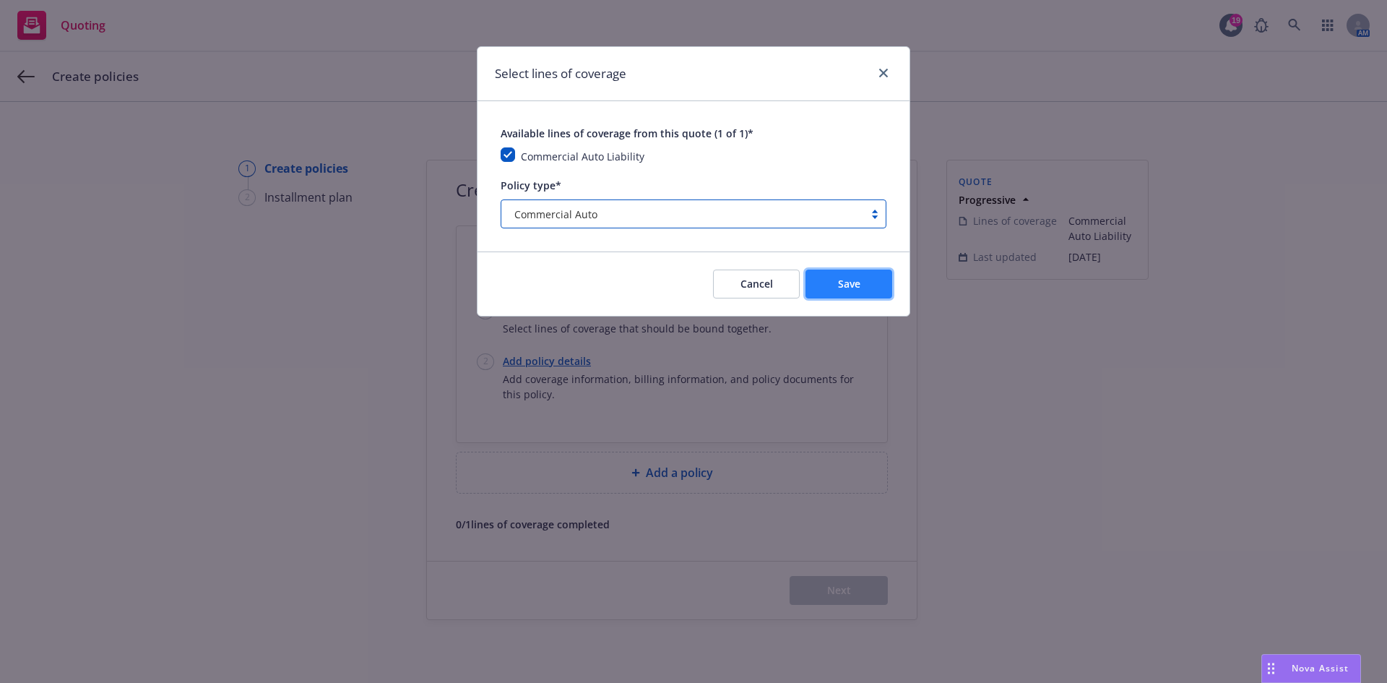
click at [857, 280] on span "Save" at bounding box center [849, 284] width 22 height 14
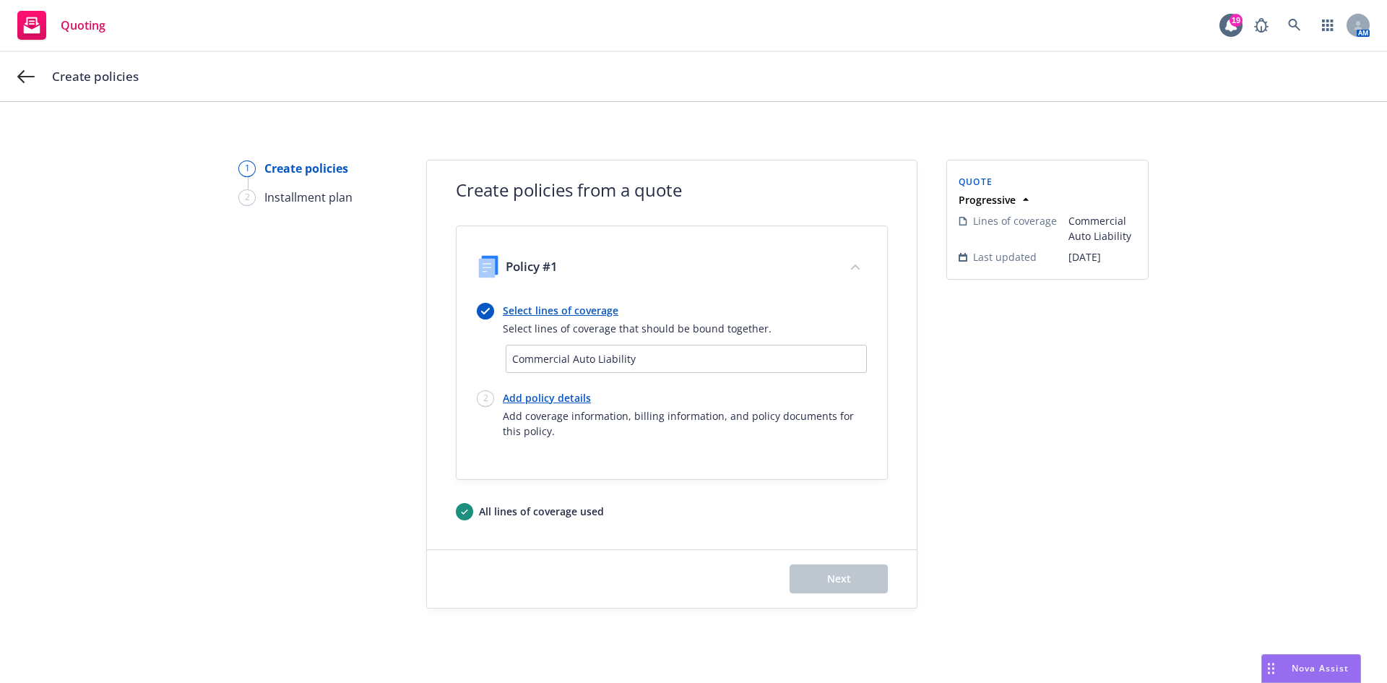
click at [539, 392] on link "Add policy details" at bounding box center [685, 397] width 364 height 15
select select "6"
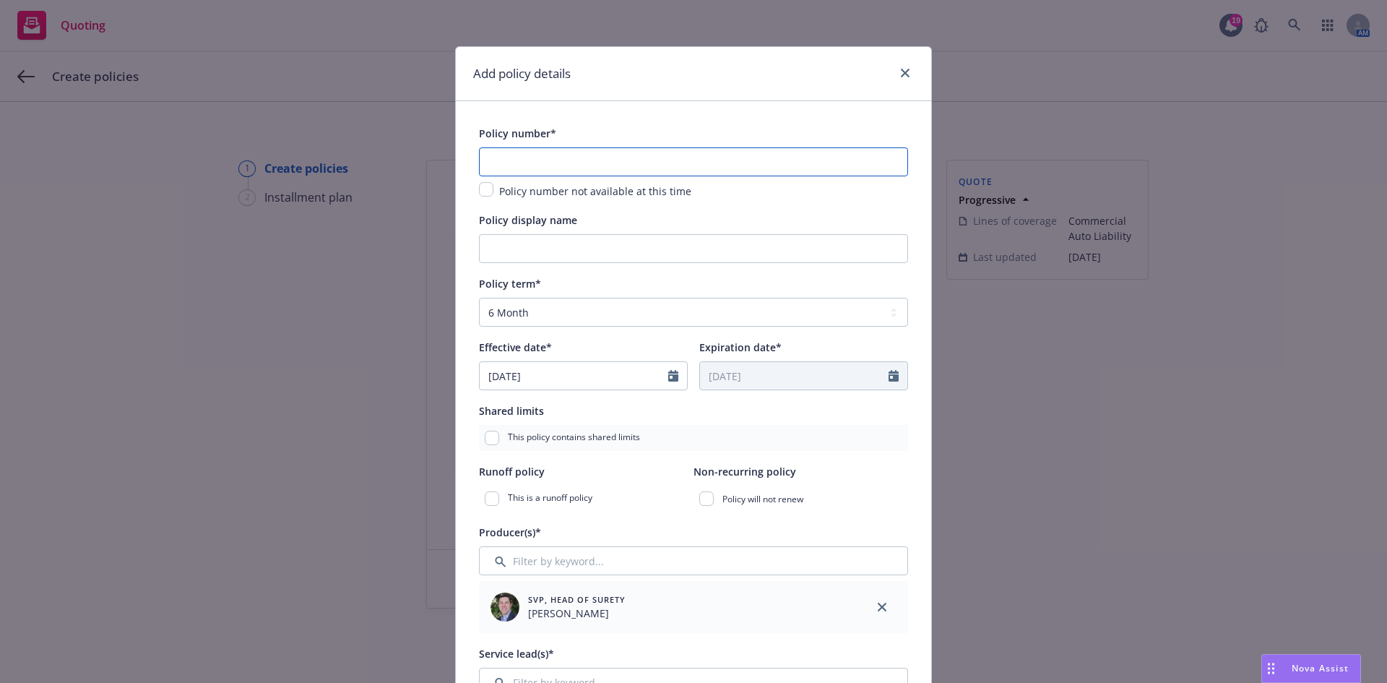
click at [631, 171] on input "text" at bounding box center [693, 161] width 429 height 29
paste input "986292059"
type input "986292059"
click at [550, 249] on input "Policy display name" at bounding box center [693, 248] width 429 height 29
type input "6"
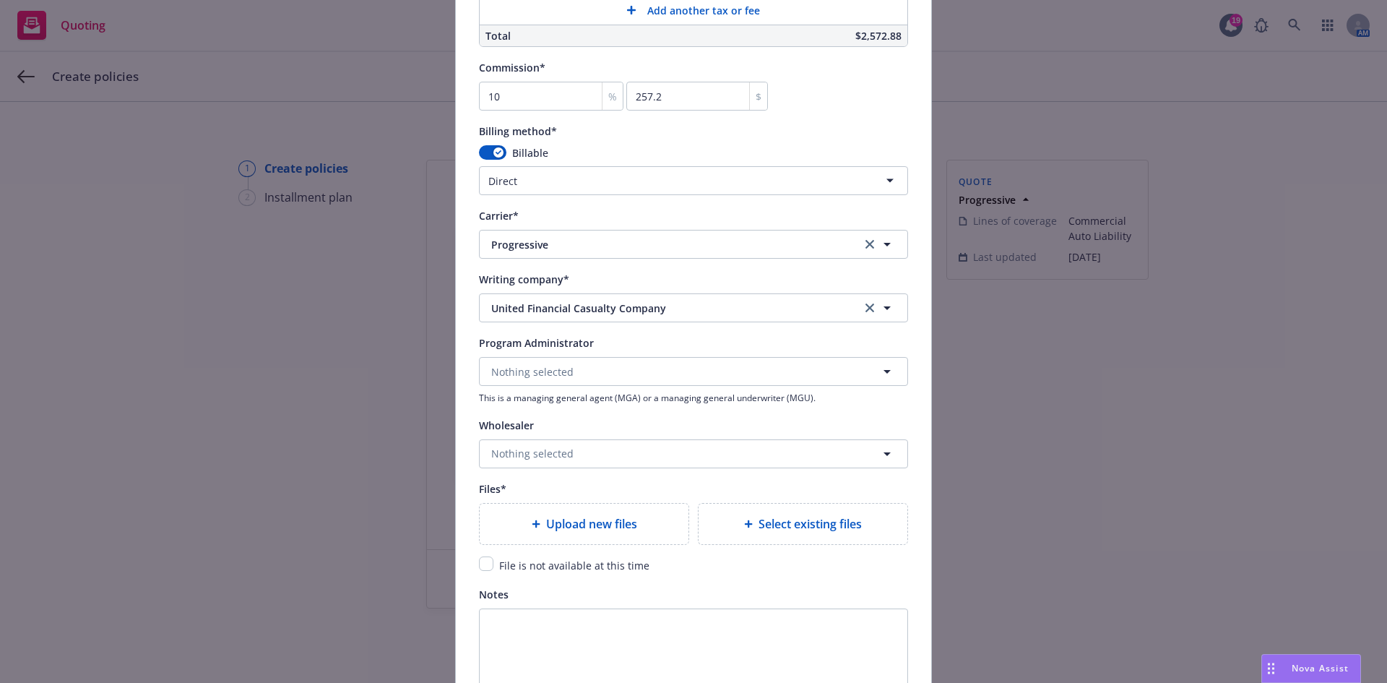
scroll to position [1300, 0]
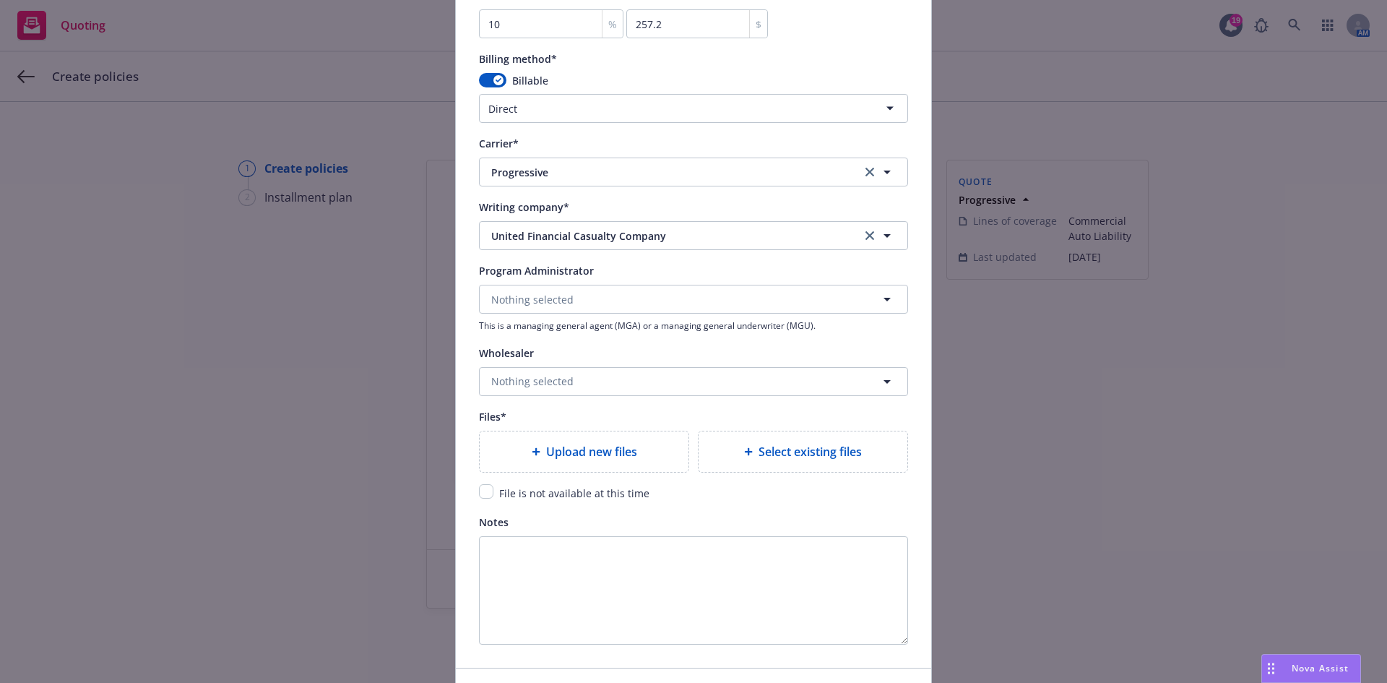
type input "CA - 6-Month Commercial Auto"
click at [744, 447] on icon at bounding box center [748, 451] width 9 height 9
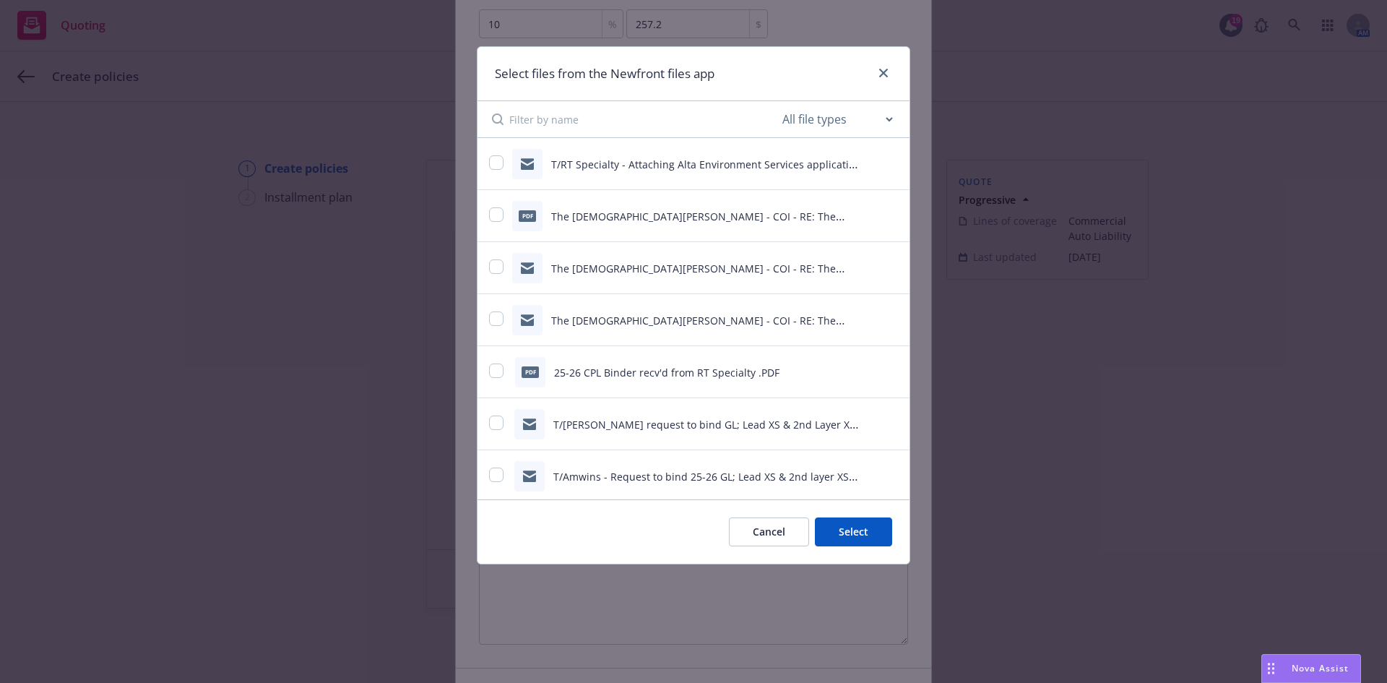
click at [552, 113] on input at bounding box center [644, 119] width 270 height 36
type input "Progressive"
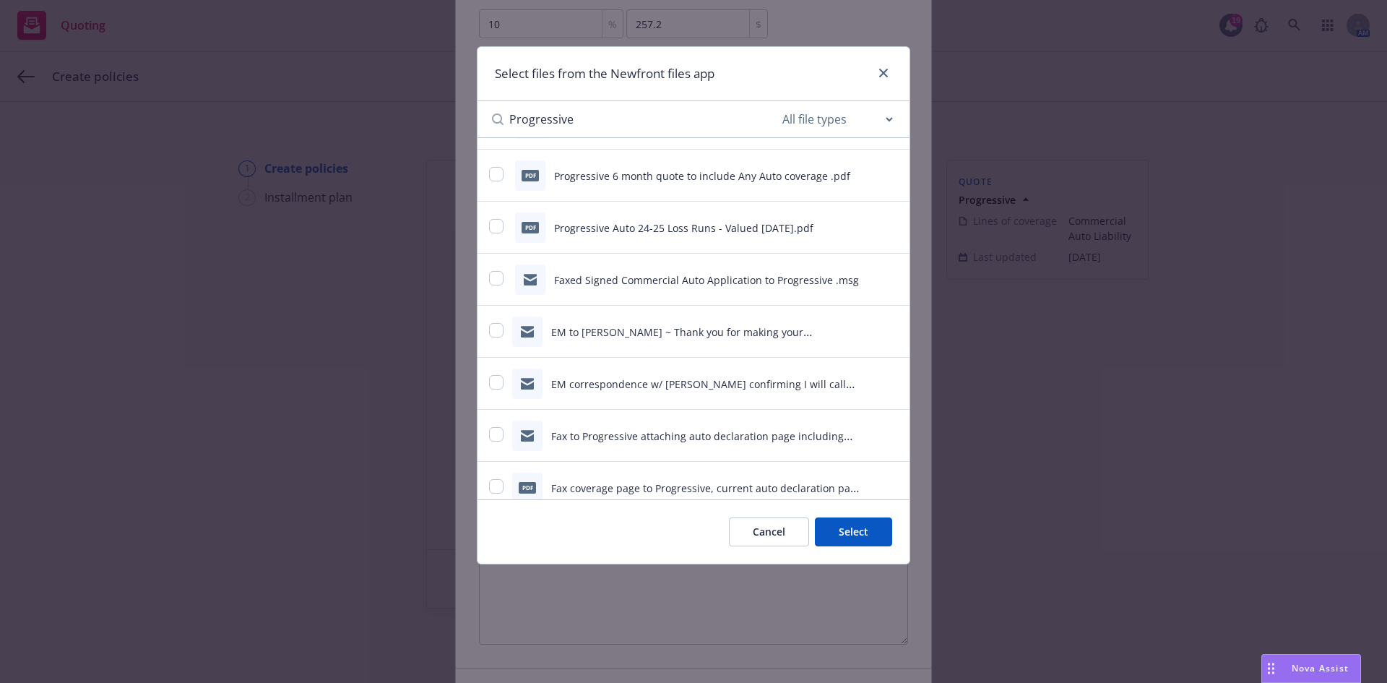
scroll to position [194, 0]
click at [764, 527] on button "Cancel" at bounding box center [769, 531] width 80 height 29
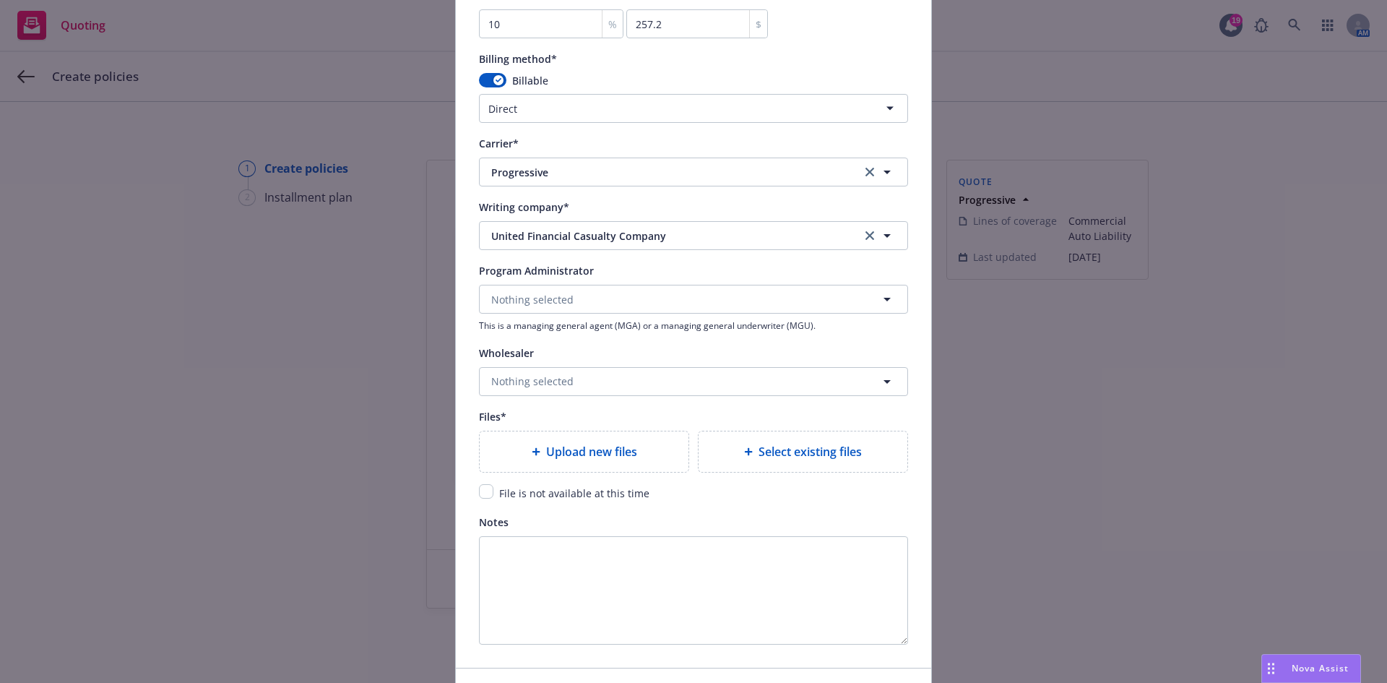
type textarea "x"
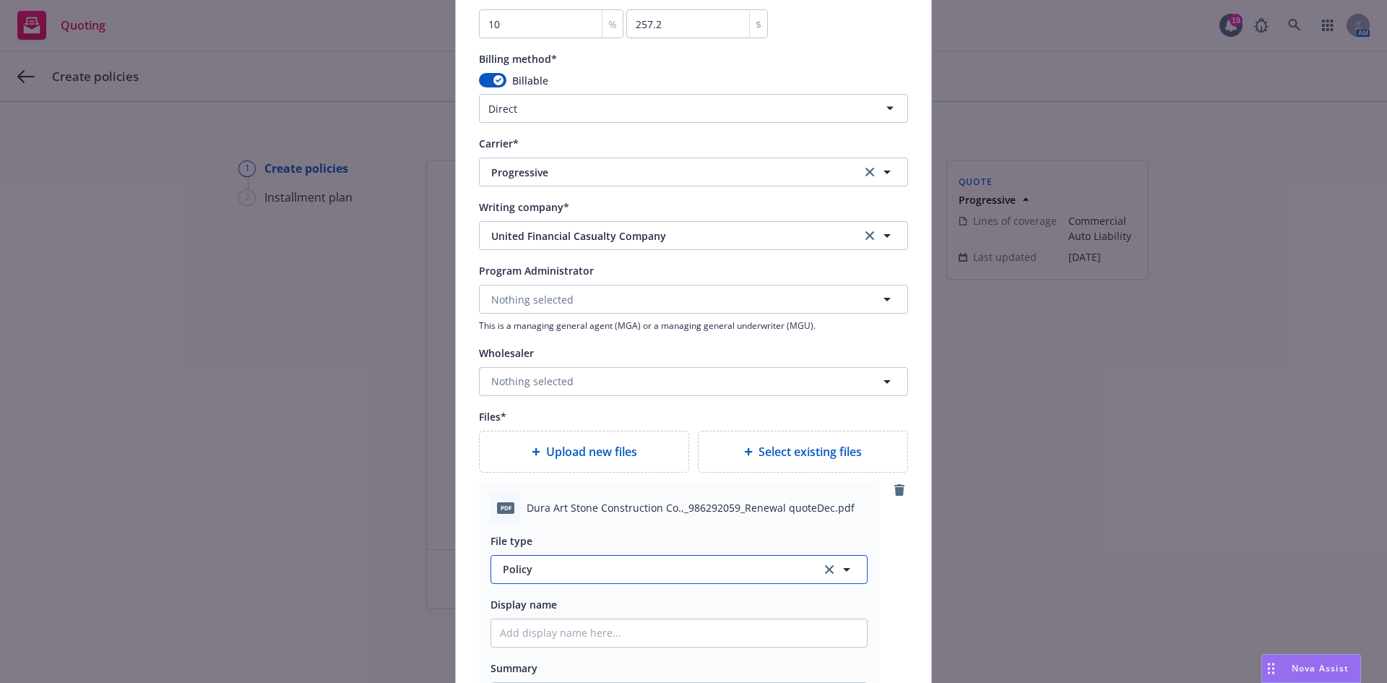
click at [599, 561] on button "Policy" at bounding box center [679, 569] width 377 height 29
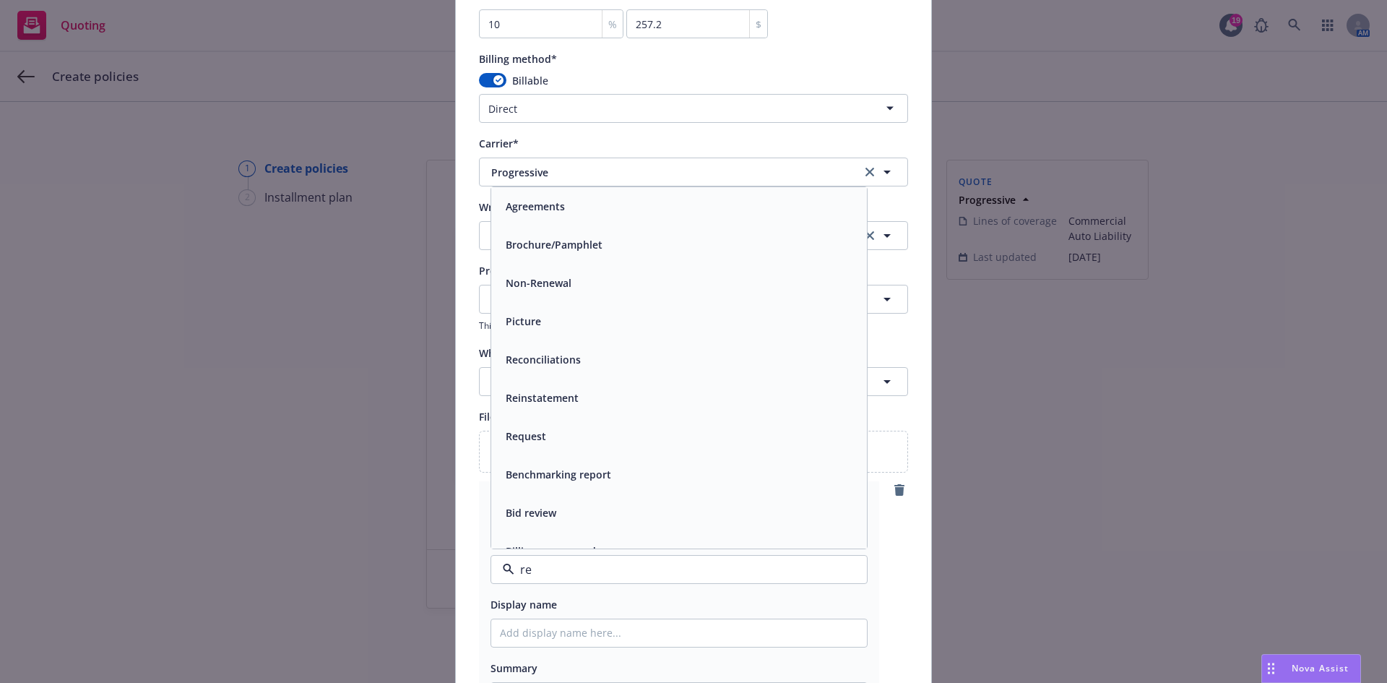
type input "r"
type input "oth"
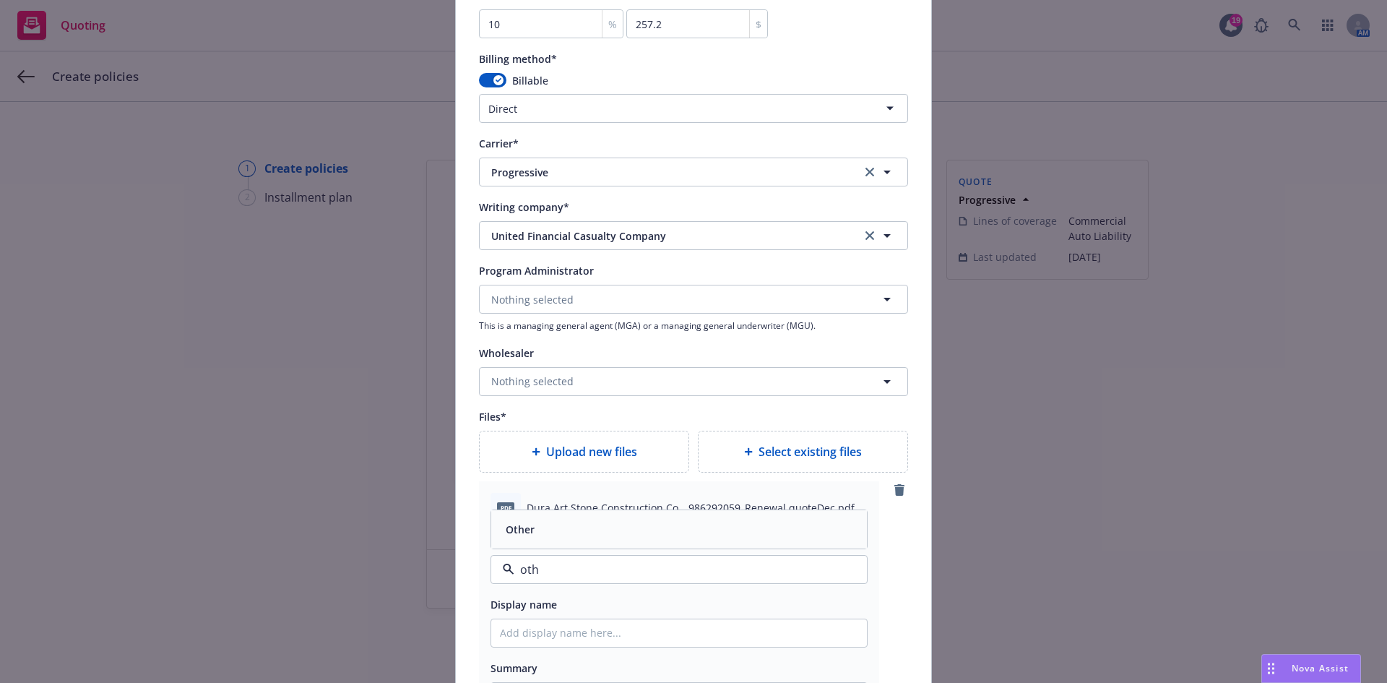
click at [573, 517] on div "Other" at bounding box center [679, 529] width 376 height 38
click at [575, 639] on input "Policy display name" at bounding box center [679, 632] width 376 height 27
type textarea "x"
type input "P"
type textarea "x"
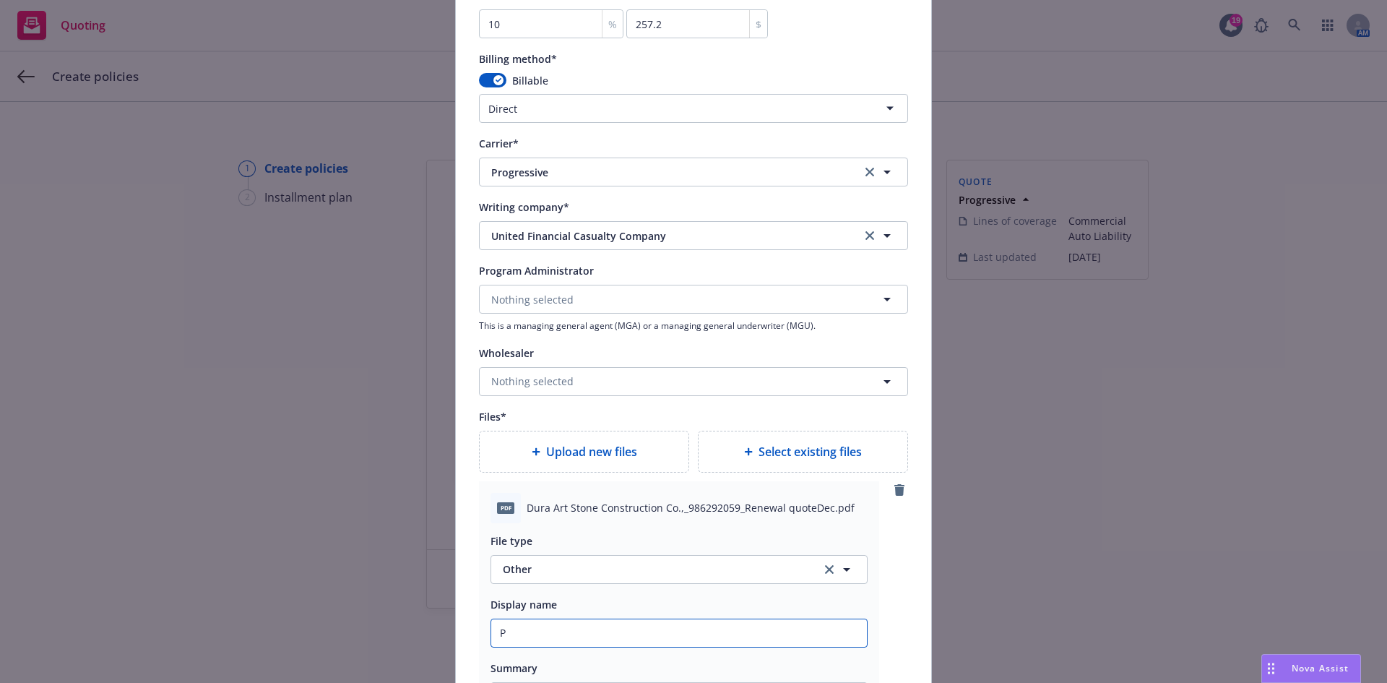
type input "Pr"
type textarea "x"
type input "Pro"
type textarea "x"
type input "Prog"
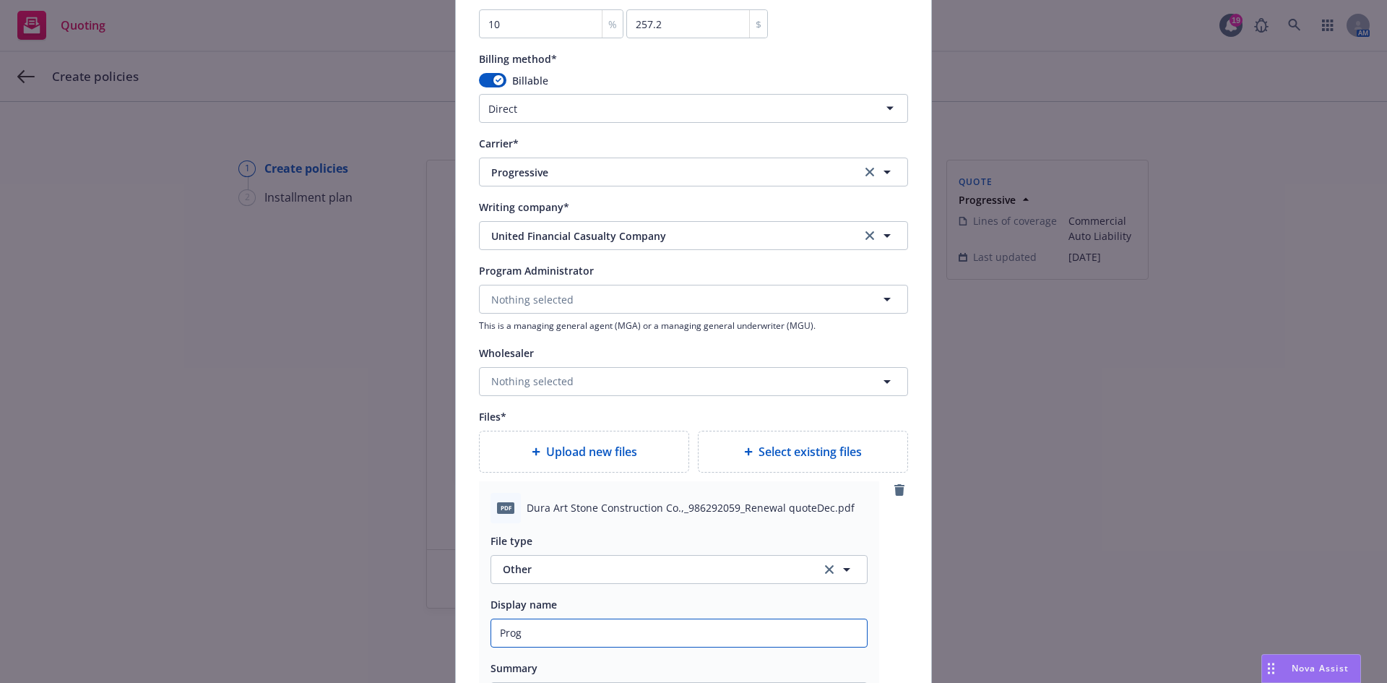
type textarea "x"
type input "Progr"
type textarea "x"
type input "Progre"
type textarea "x"
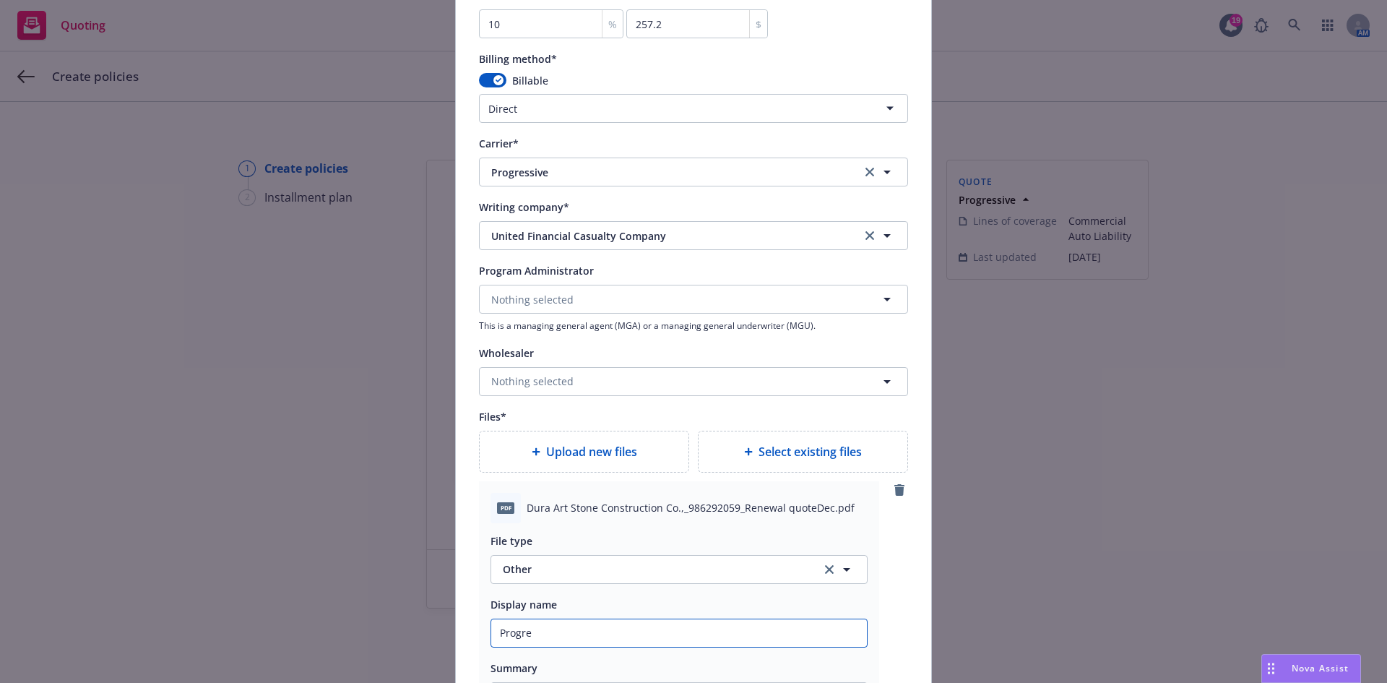
type input "Progres"
type textarea "x"
type input "Progress"
type textarea "x"
type input "Progressi"
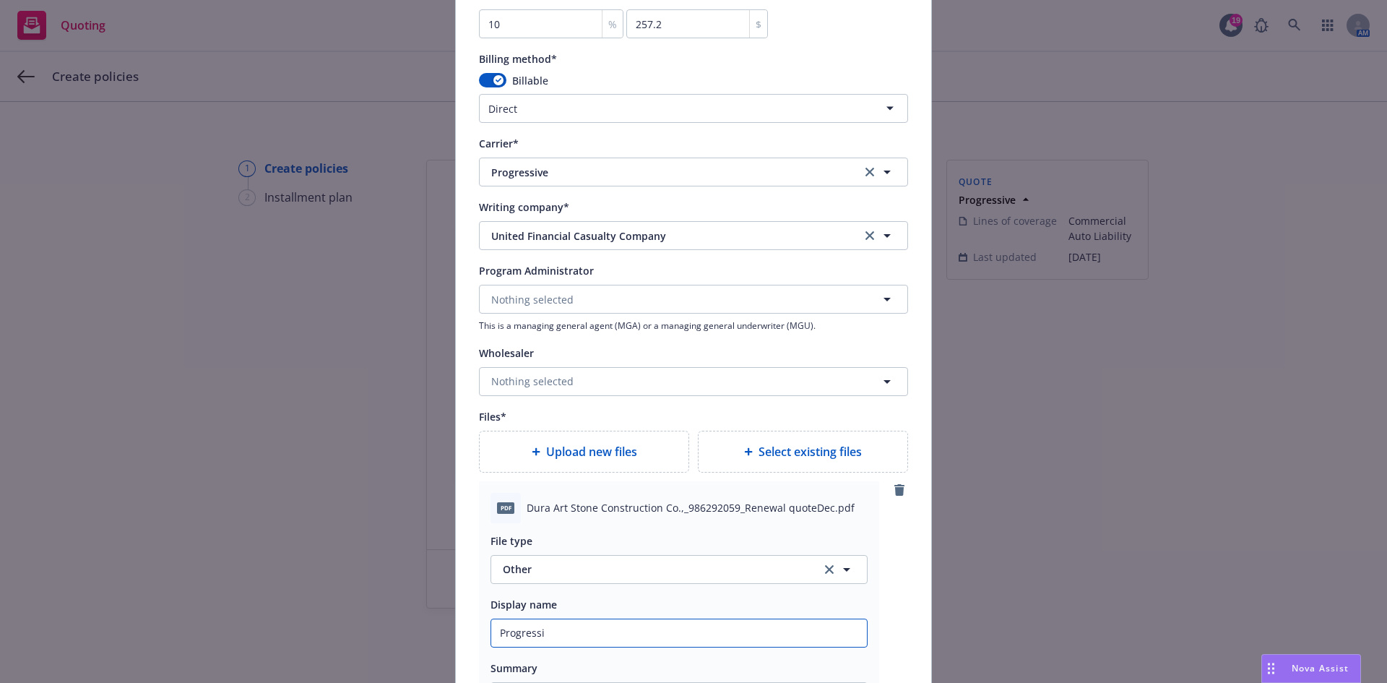
type textarea "x"
type input "Progressiv"
type textarea "x"
type input "Progressive"
type textarea "x"
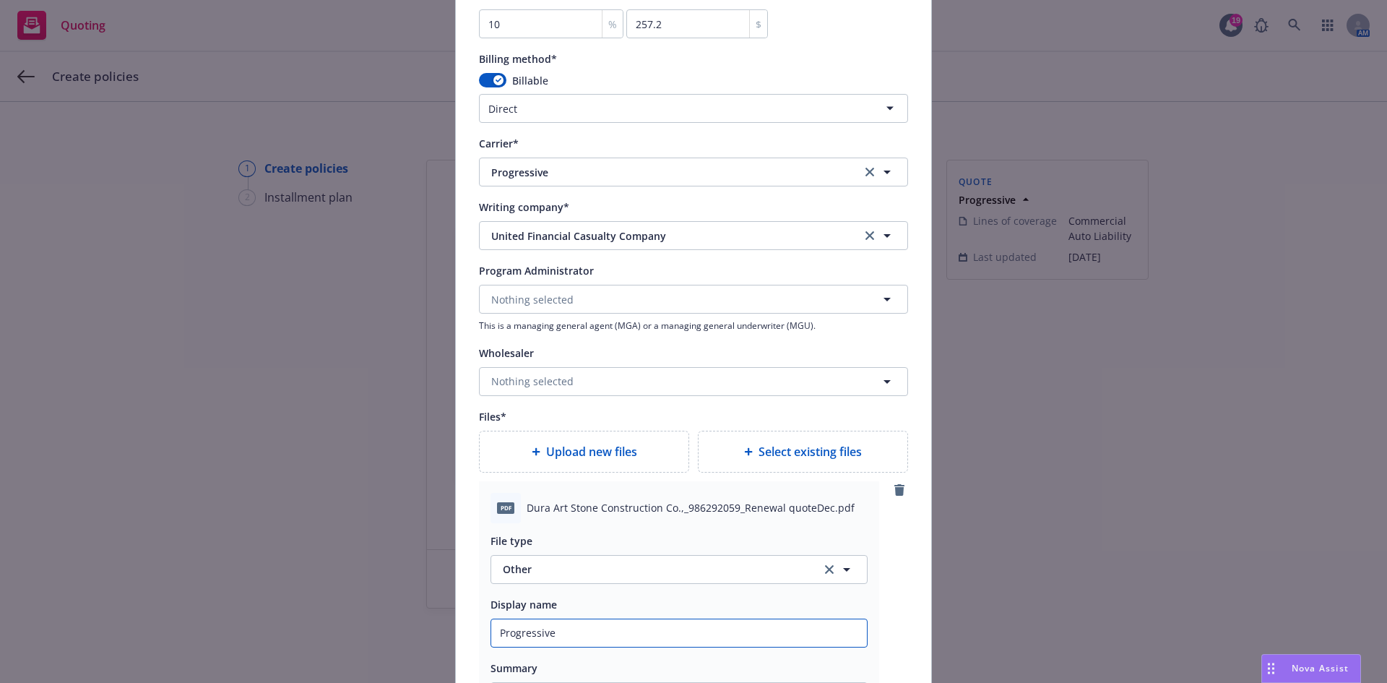
type input "Progressive"
type textarea "x"
type input "Progressive R"
type textarea "x"
type input "Progressive Ren"
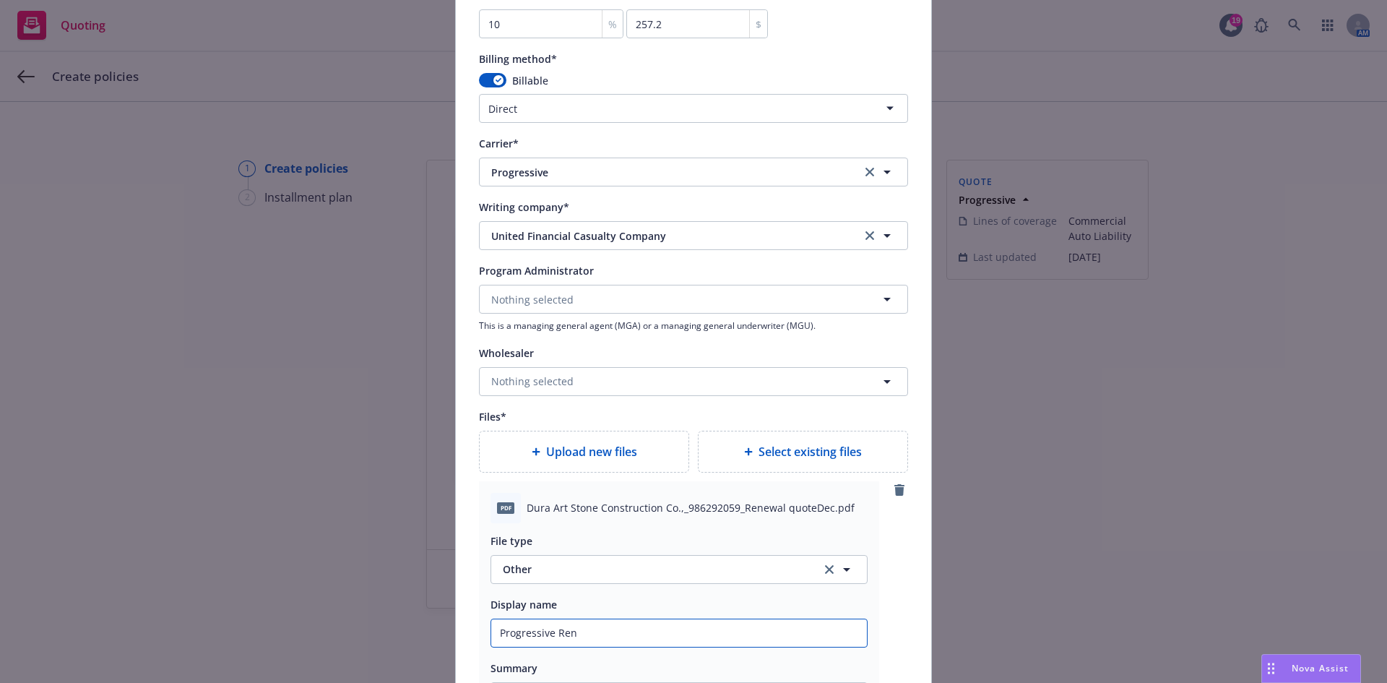
type textarea "x"
type input "Progressive [PERSON_NAME]"
type textarea "x"
type input "Progressive Renew"
type textarea "x"
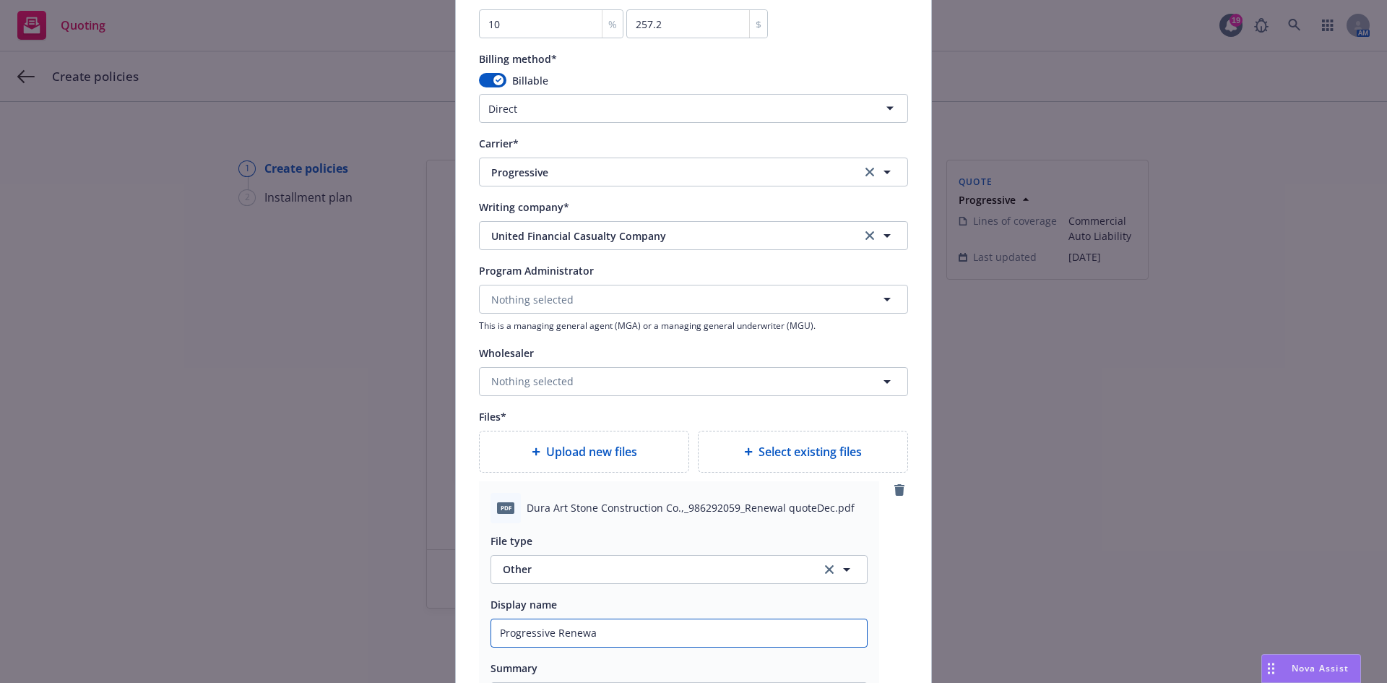
type input "Progressive Renewal"
type textarea "x"
type input "Progressive Renewal"
type textarea "x"
type input "Progressive Renewal O"
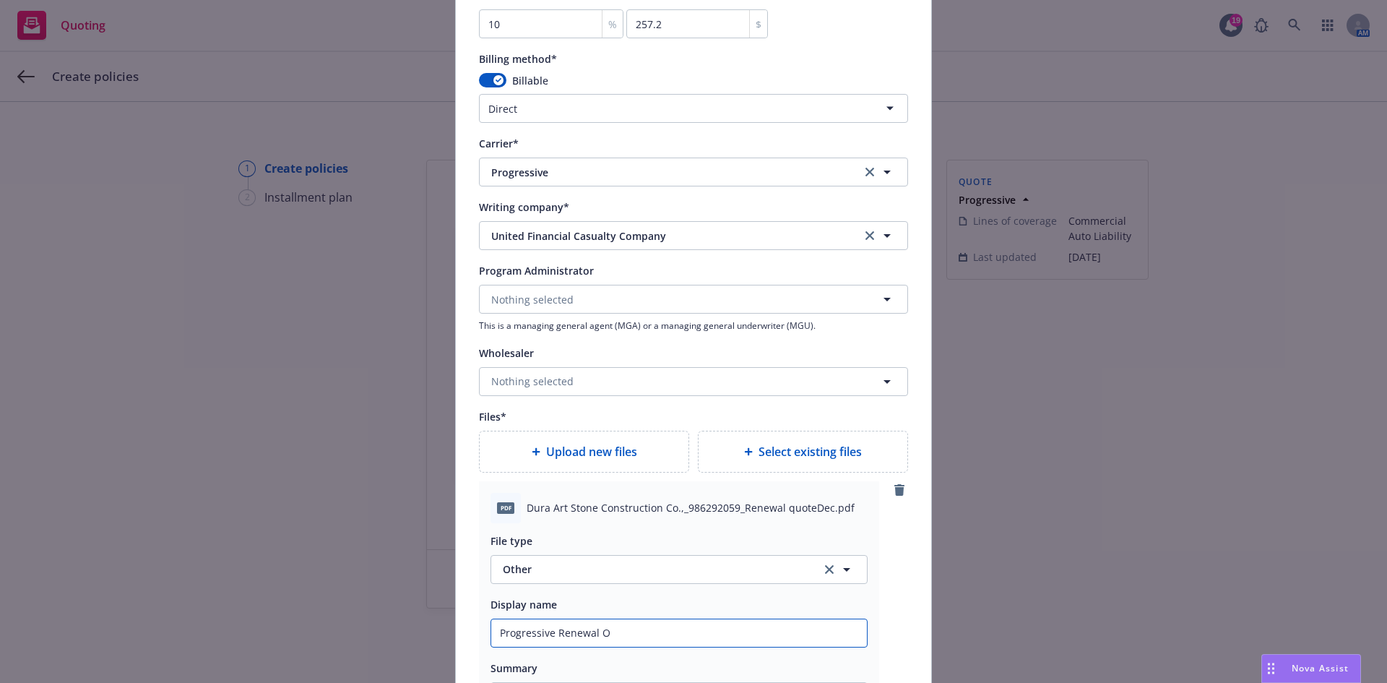
type textarea "x"
type input "Progressive Renewal Of"
type textarea "x"
type input "Progressive Renewal Off"
type textarea "x"
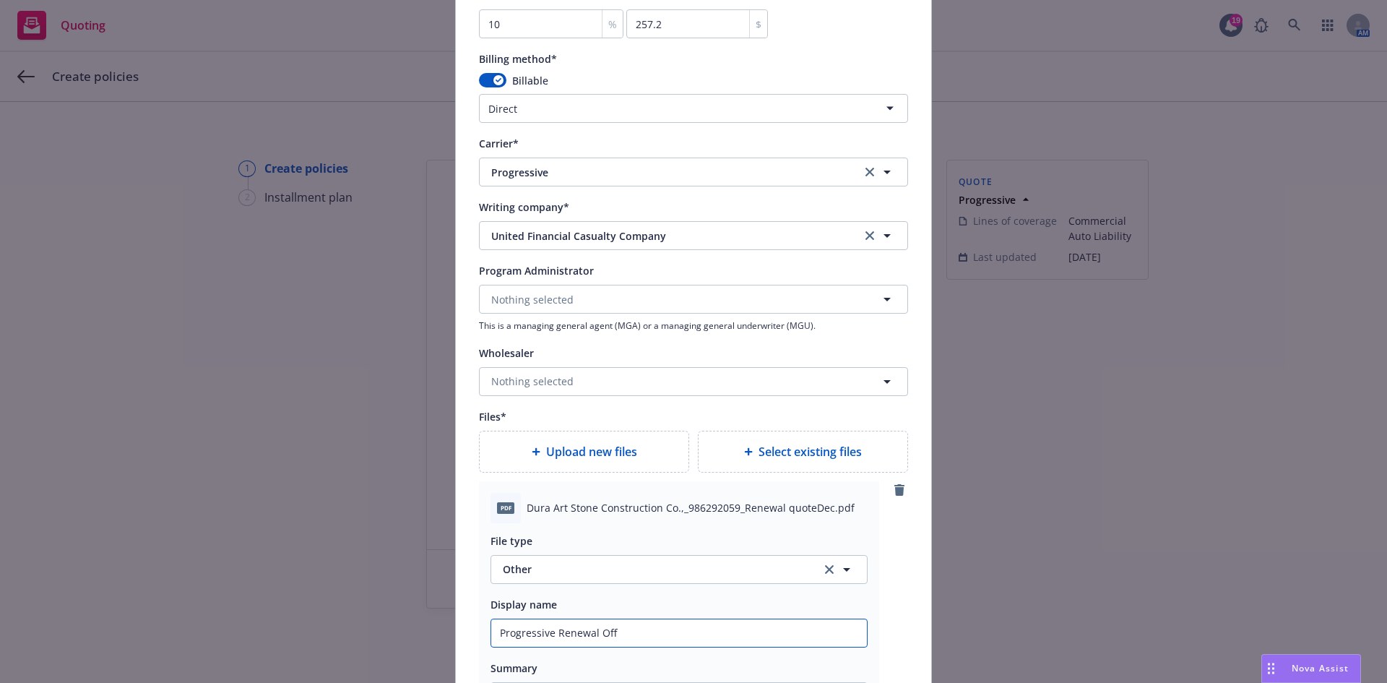
type input "Progressive Renewal Offe"
type textarea "x"
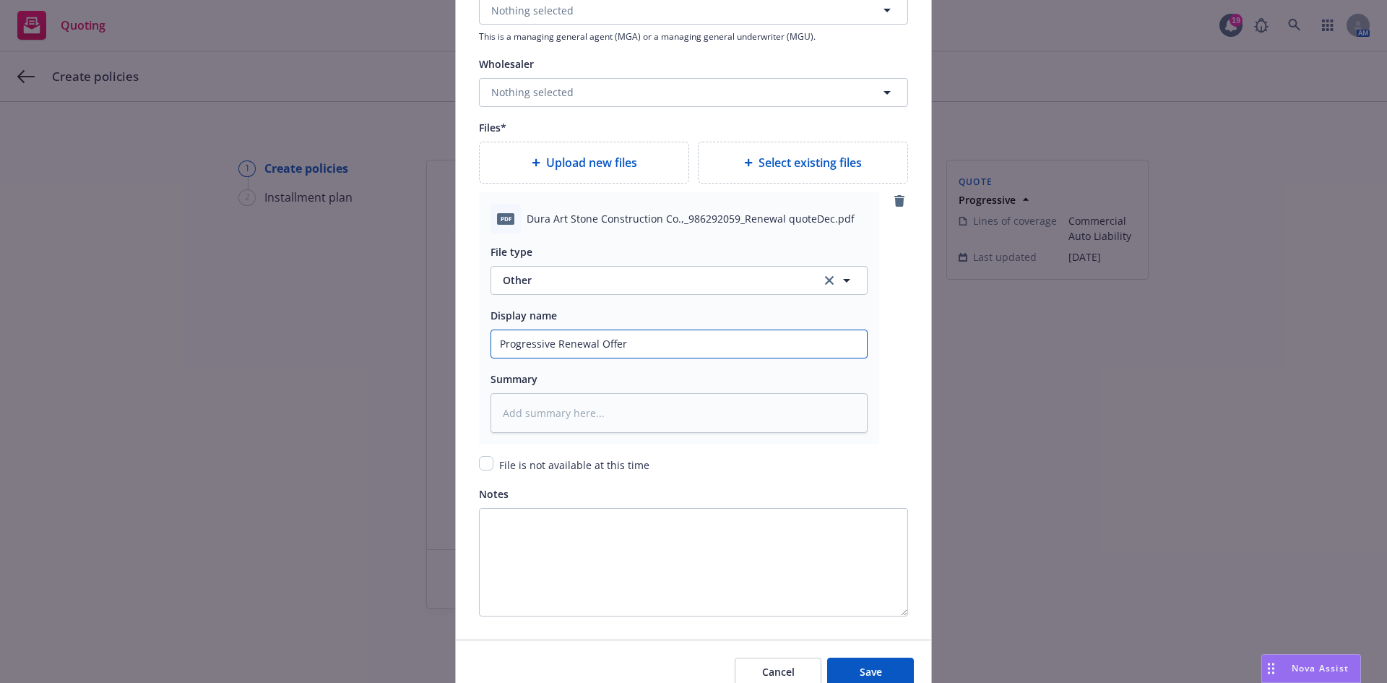
scroll to position [1657, 0]
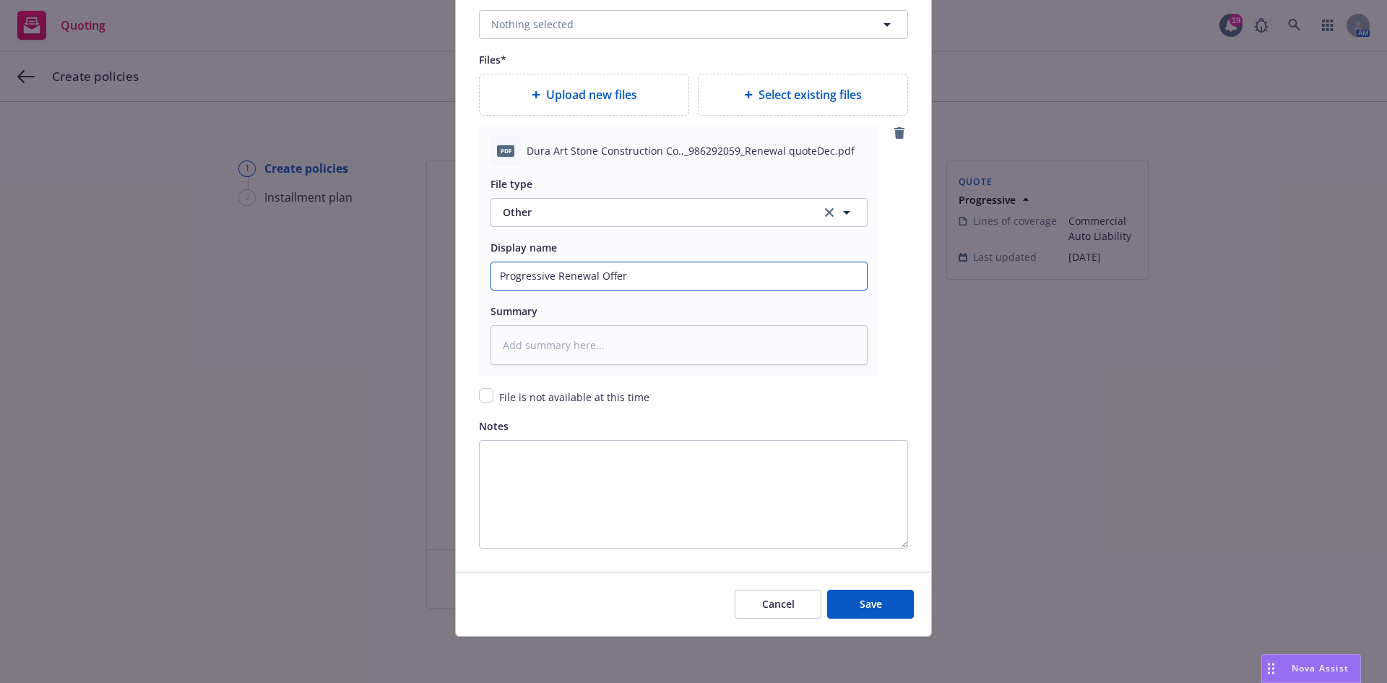
type input "Progressive Renewal Offer"
click at [482, 398] on input "checkbox" at bounding box center [486, 395] width 14 height 14
checkbox input "true"
click at [863, 595] on button "Save" at bounding box center [870, 604] width 87 height 29
type textarea "x"
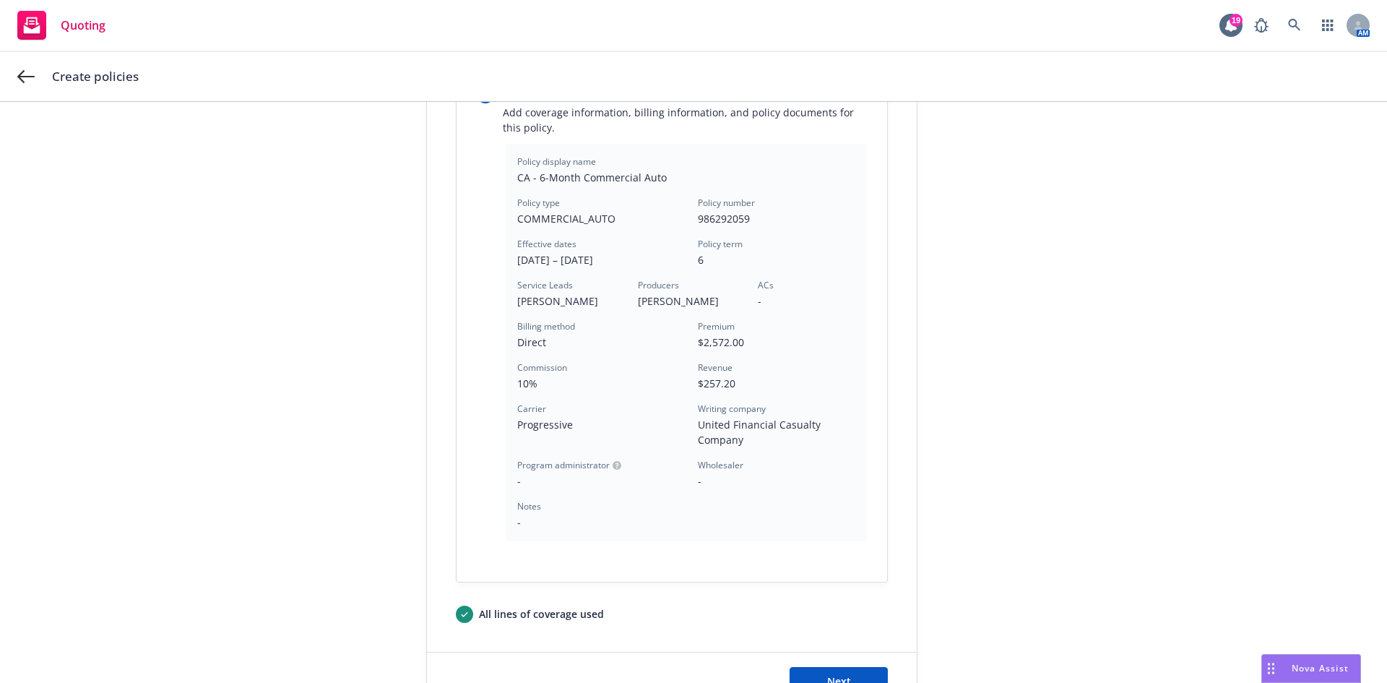
scroll to position [389, 0]
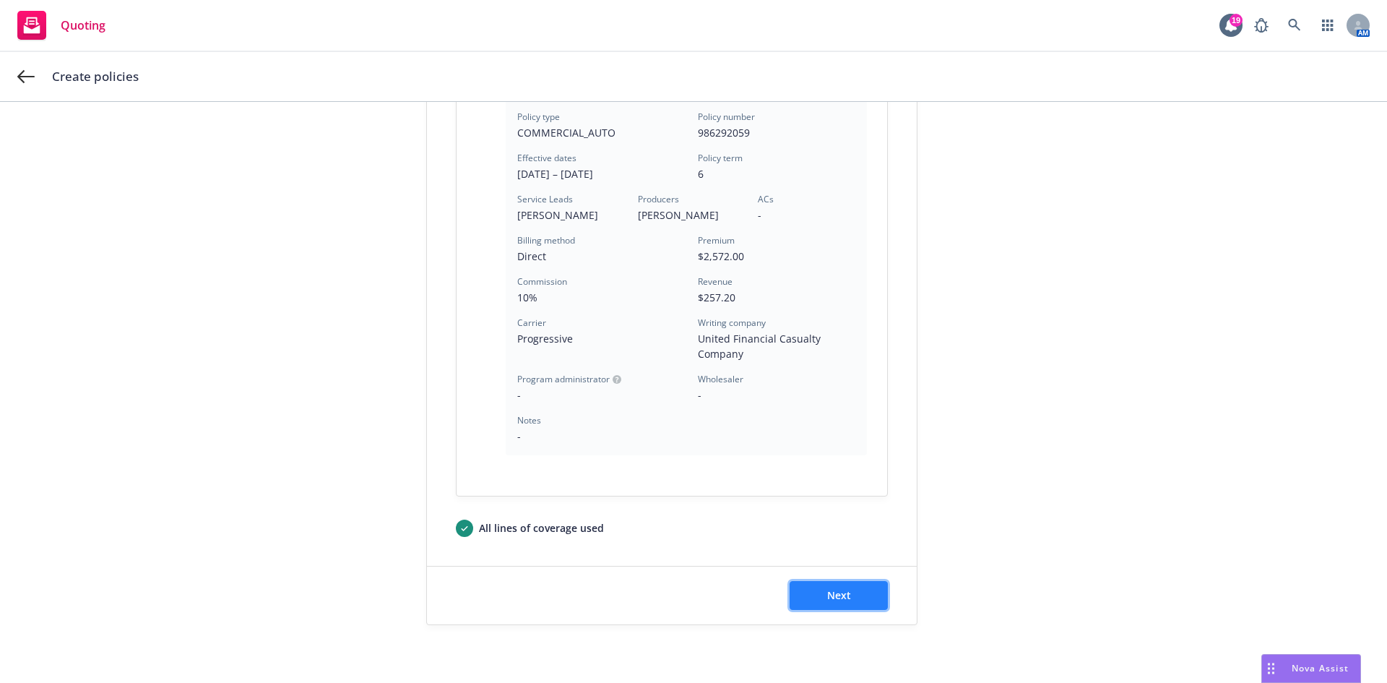
click at [836, 587] on button "Next" at bounding box center [839, 595] width 98 height 29
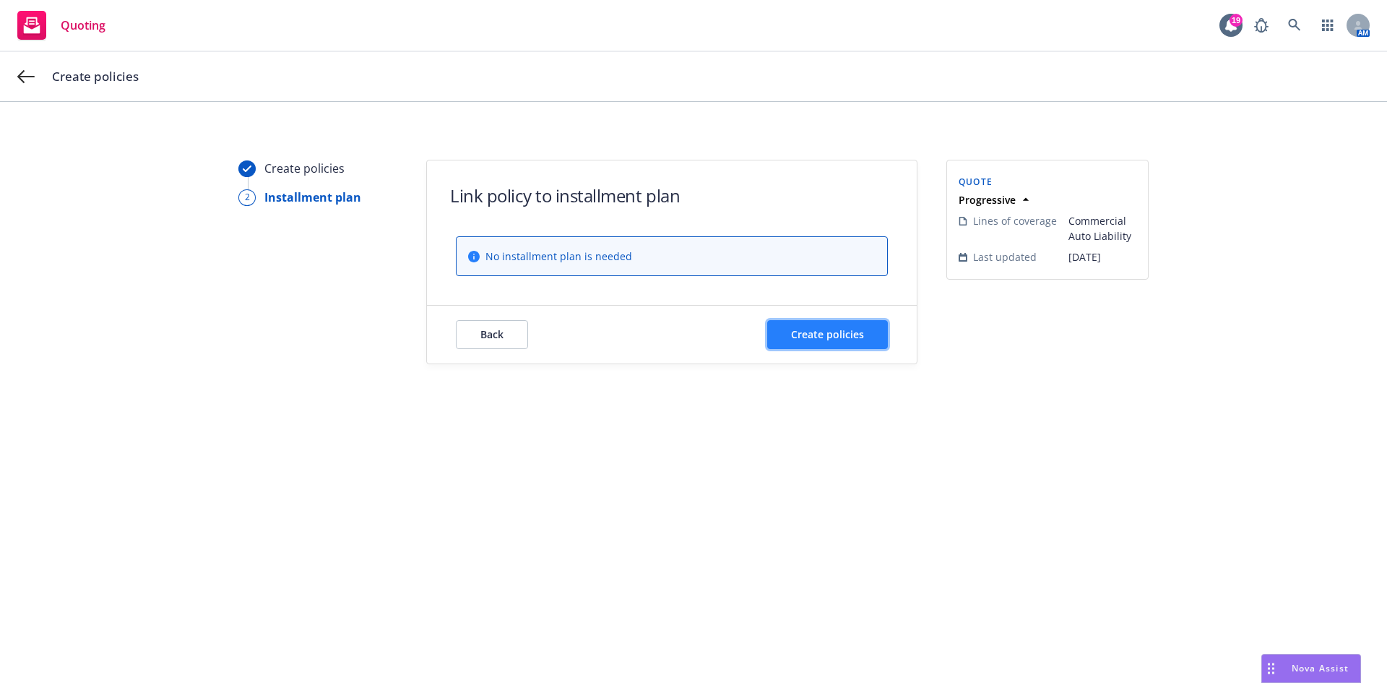
click at [800, 338] on span "Create policies" at bounding box center [827, 334] width 73 height 14
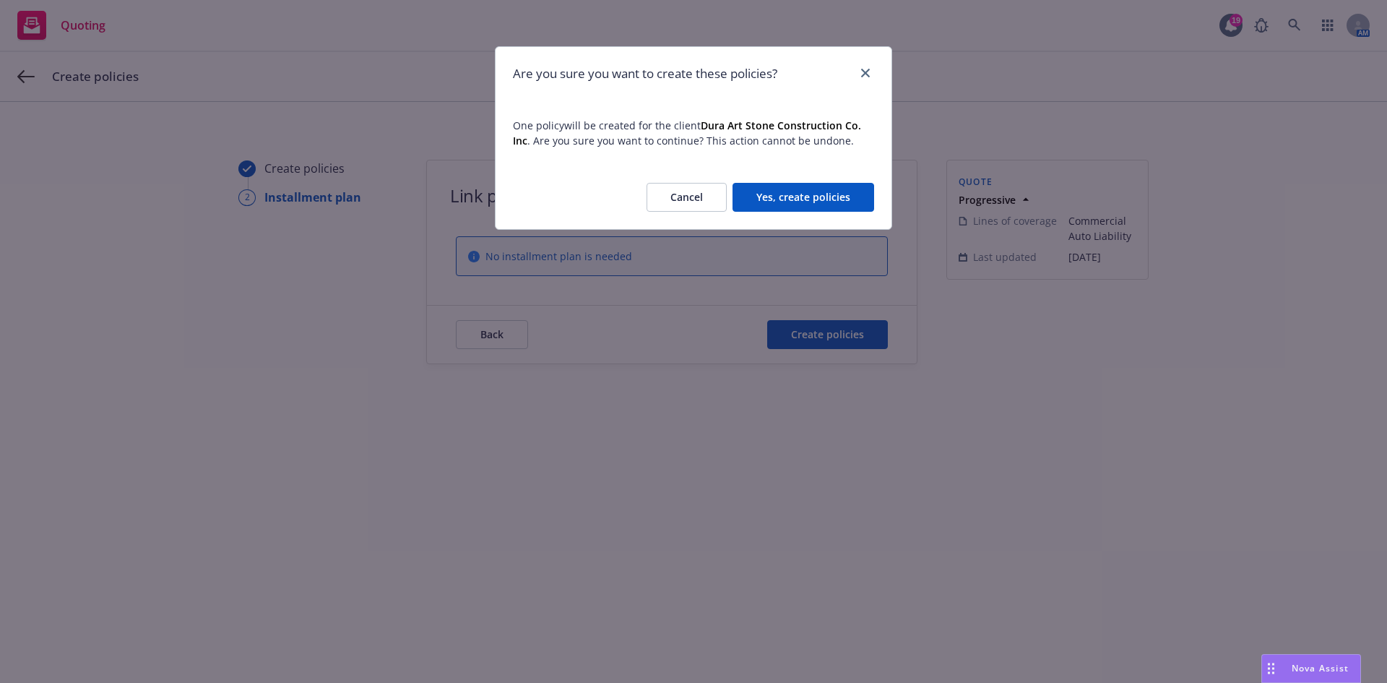
click at [808, 199] on button "Yes, create policies" at bounding box center [804, 197] width 142 height 29
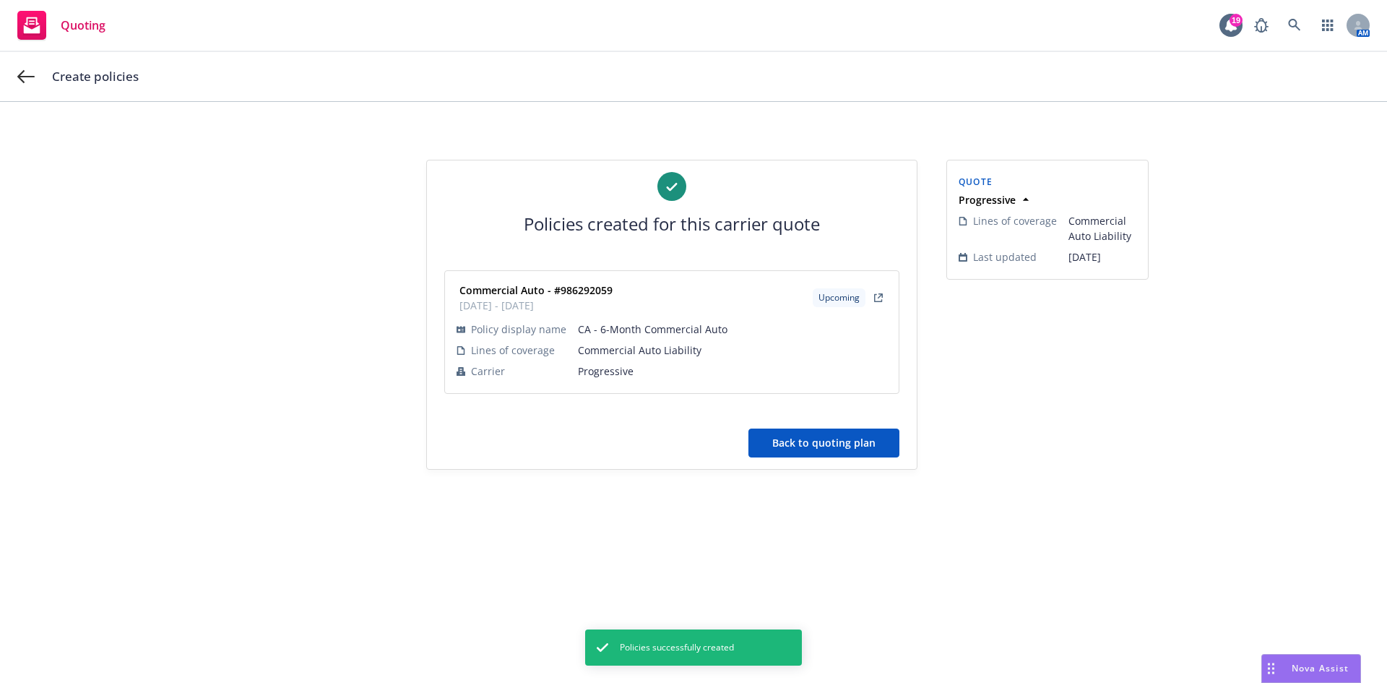
click at [826, 444] on button "Back to quoting plan" at bounding box center [823, 442] width 151 height 29
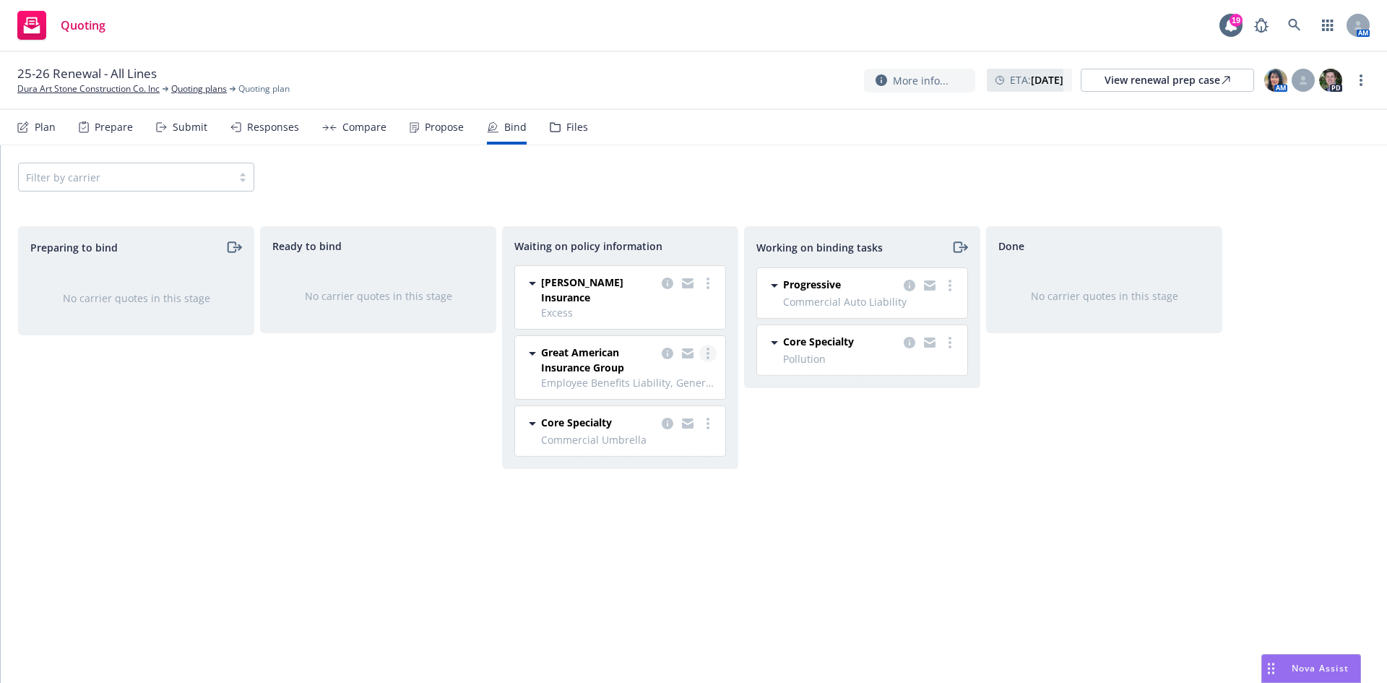
click at [709, 345] on link "more" at bounding box center [707, 353] width 17 height 17
click at [670, 347] on icon "copy logging email" at bounding box center [668, 353] width 12 height 12
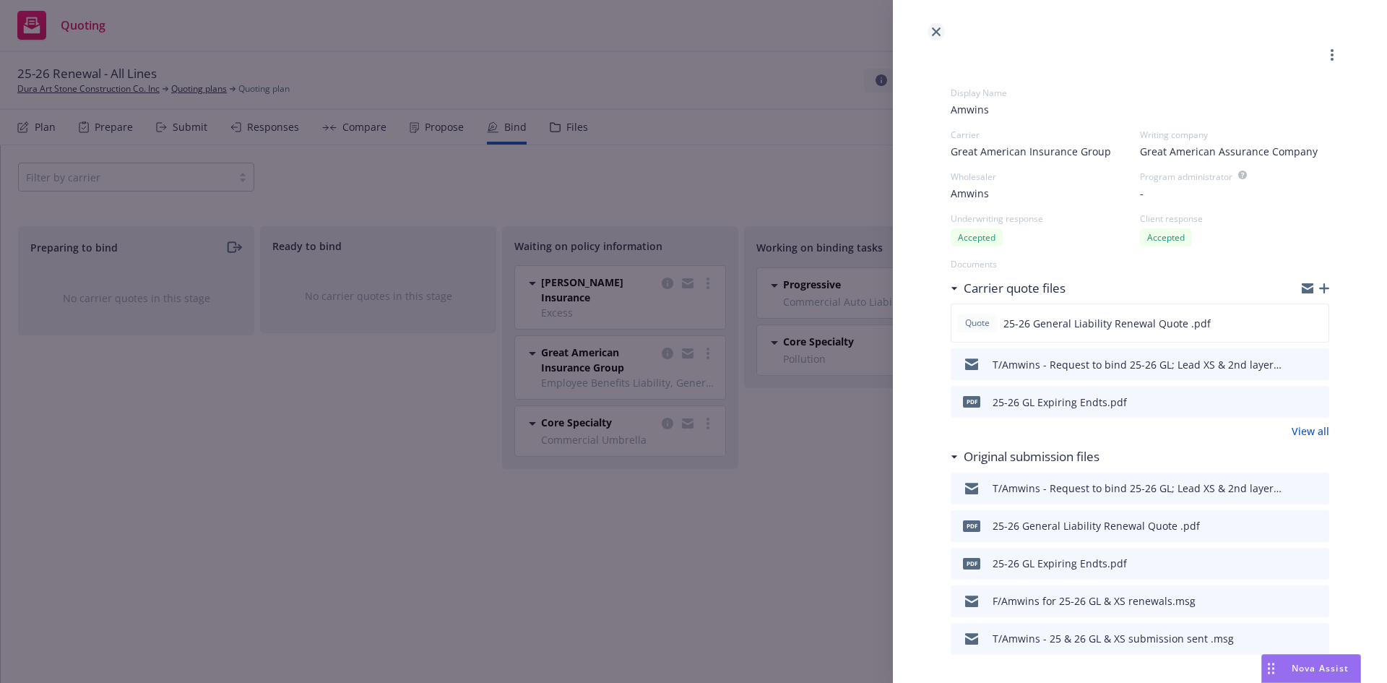
click at [931, 32] on link "close" at bounding box center [936, 31] width 17 height 17
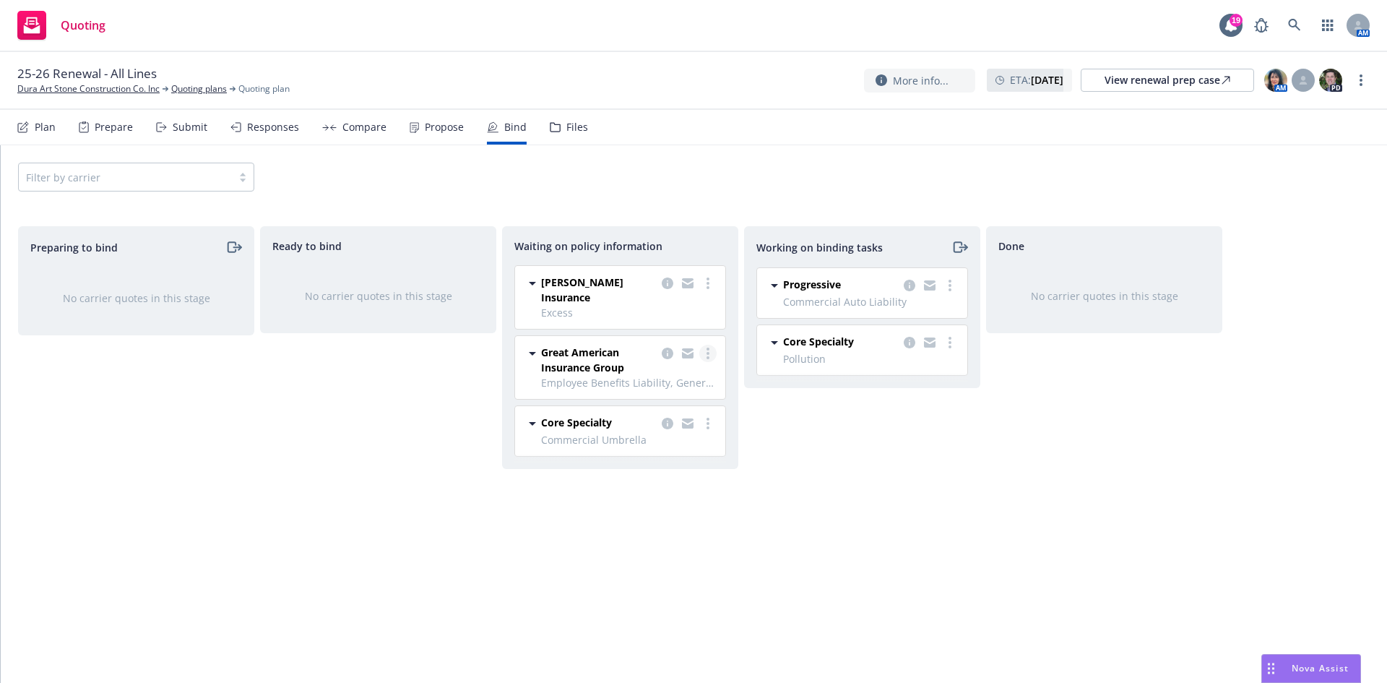
click at [706, 345] on link "more" at bounding box center [707, 353] width 17 height 17
click at [671, 371] on span "Create policies" at bounding box center [638, 370] width 106 height 14
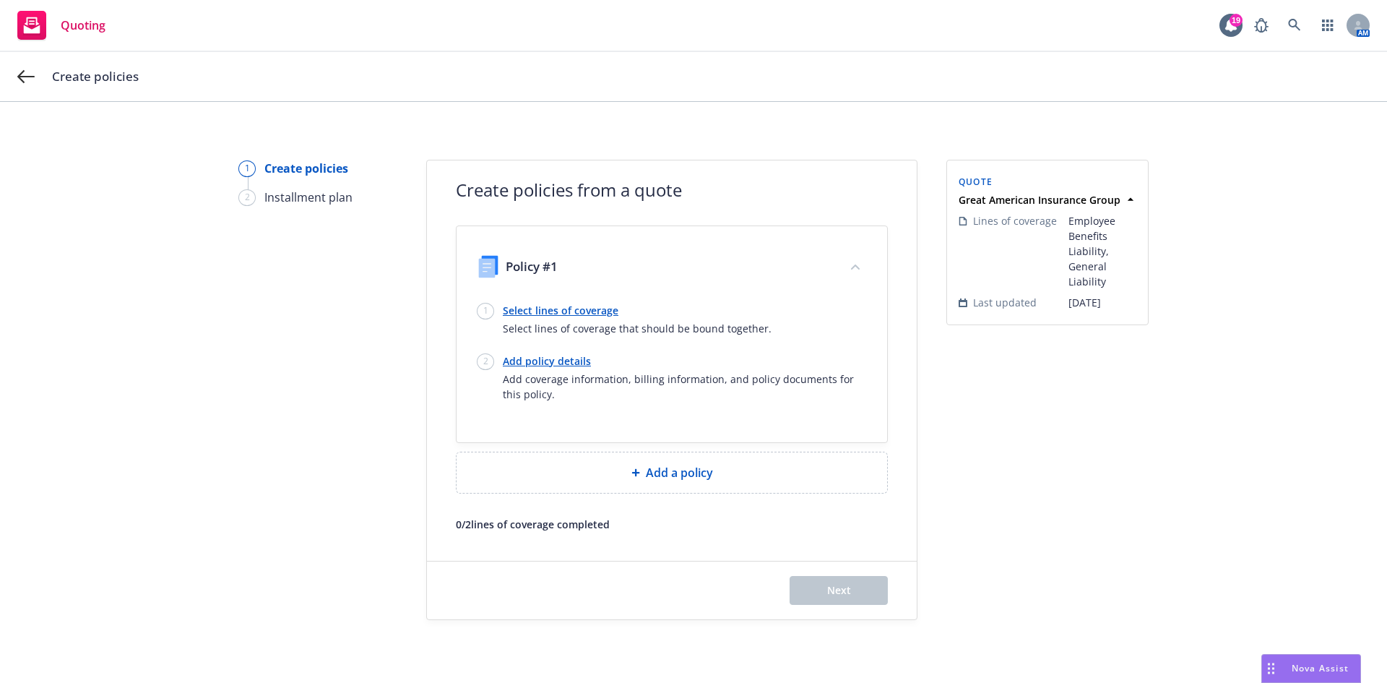
click at [566, 305] on link "Select lines of coverage" at bounding box center [637, 310] width 269 height 15
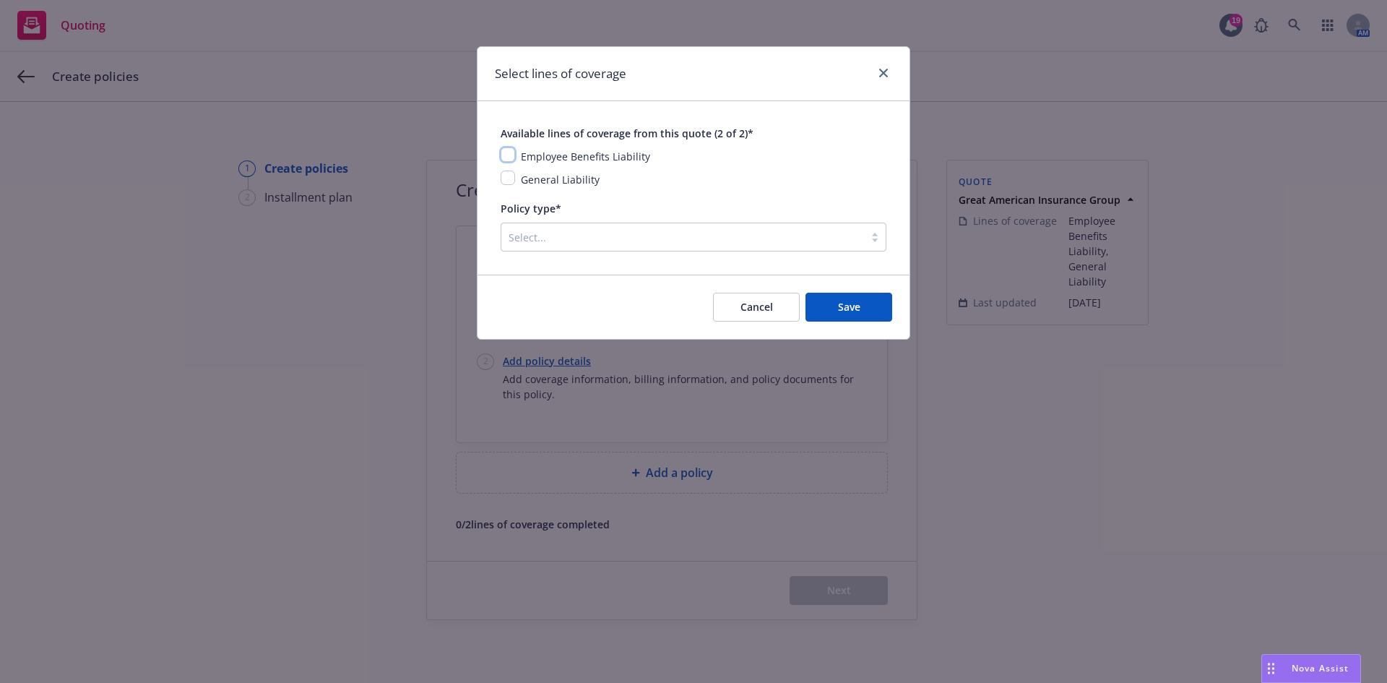
click at [512, 158] on input "checkbox" at bounding box center [508, 154] width 14 height 14
checkbox input "true"
click at [511, 176] on input "checkbox" at bounding box center [508, 177] width 14 height 14
checkbox input "true"
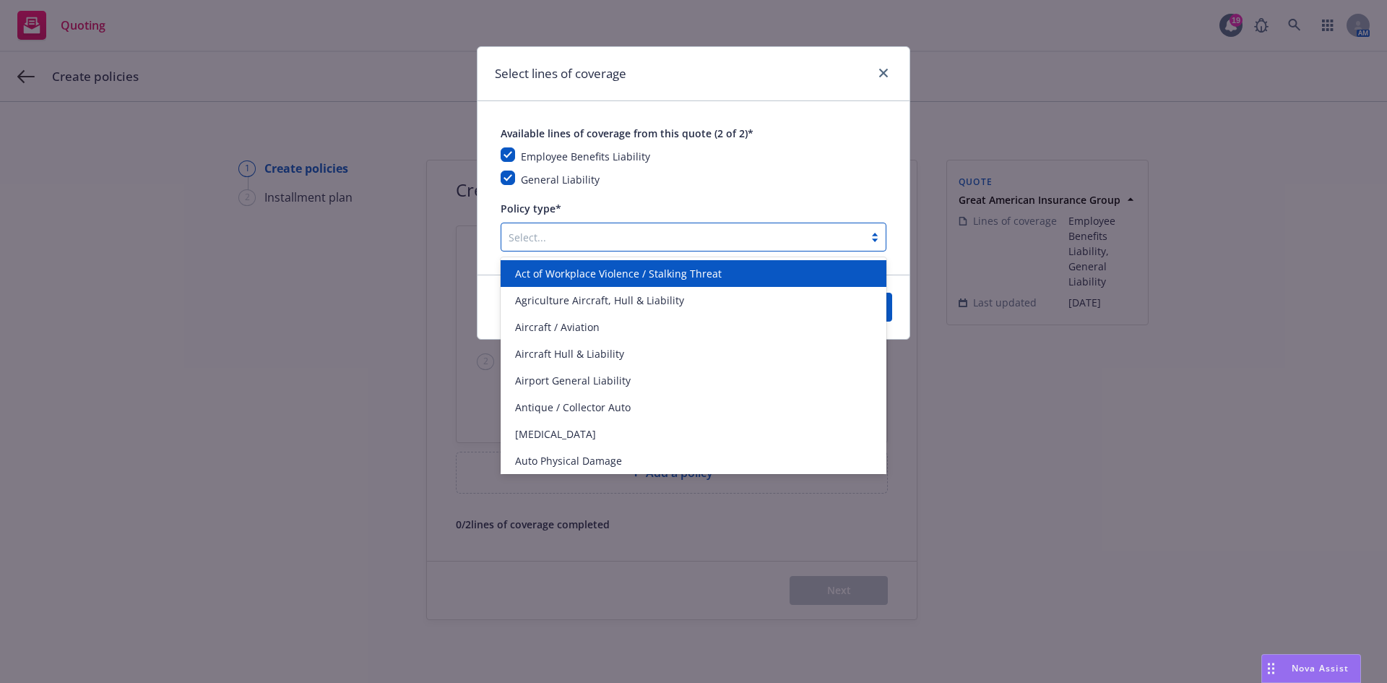
click at [557, 247] on div "Select..." at bounding box center [682, 236] width 363 height 23
type input "Commercial"
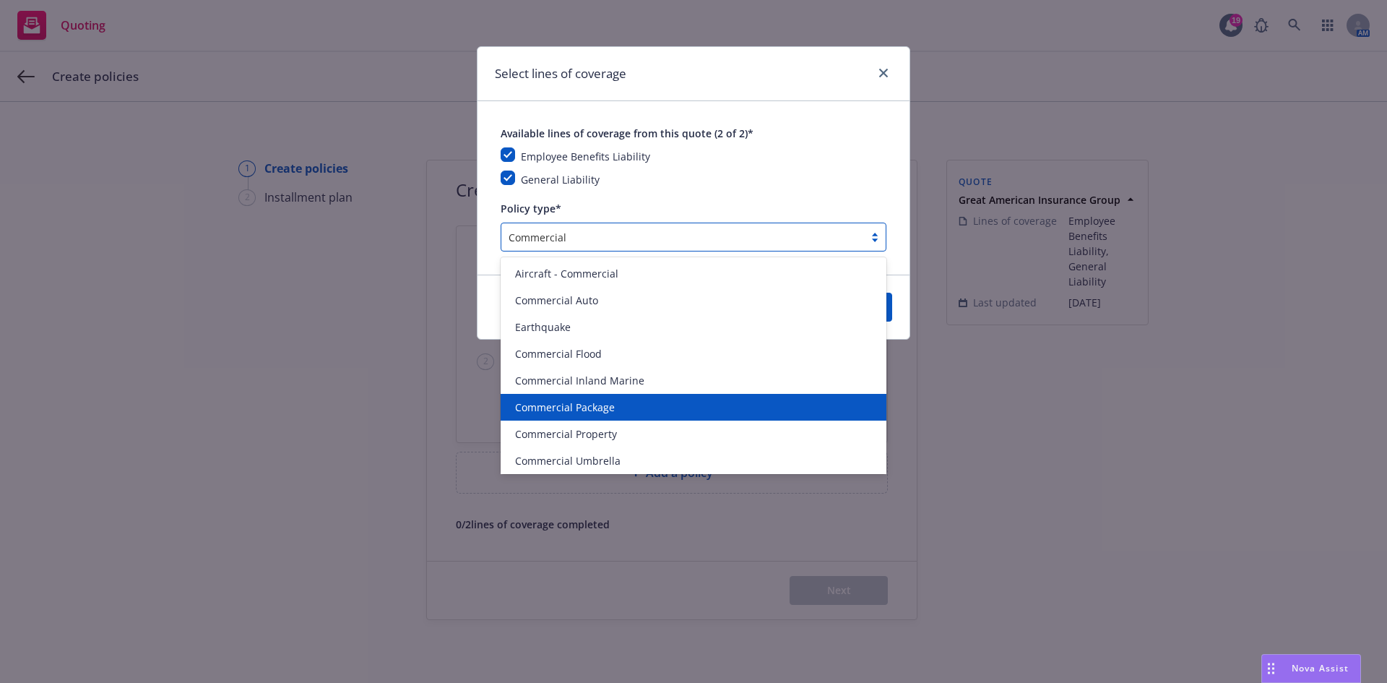
click at [565, 399] on div "Commercial Package" at bounding box center [694, 407] width 386 height 27
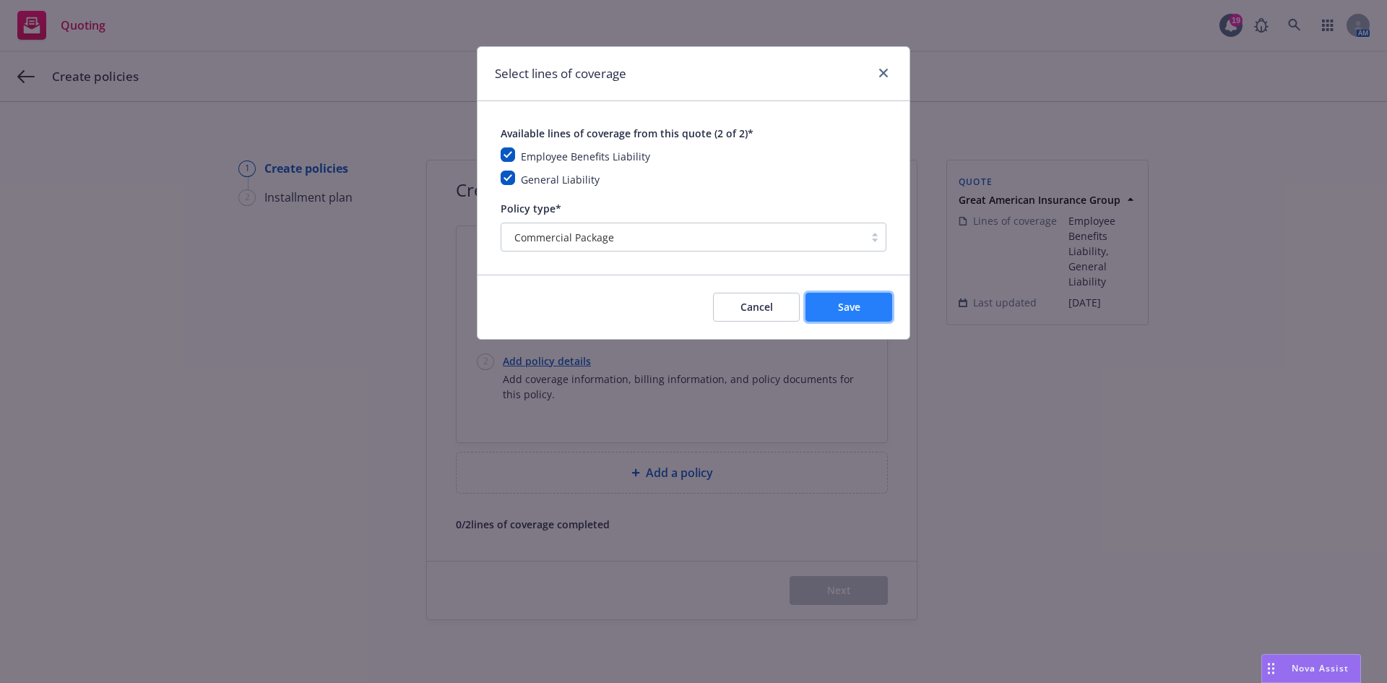
click at [836, 303] on button "Save" at bounding box center [849, 307] width 87 height 29
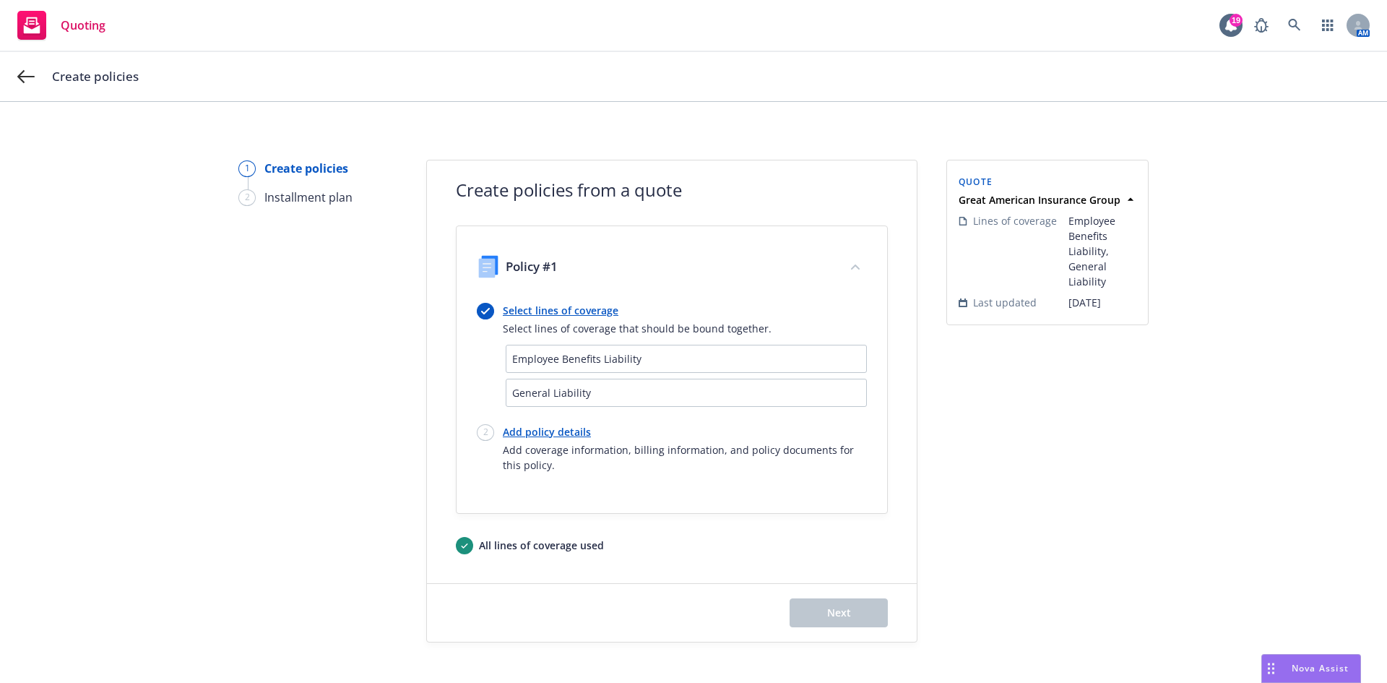
click at [531, 433] on link "Add policy details" at bounding box center [685, 431] width 364 height 15
select select "12"
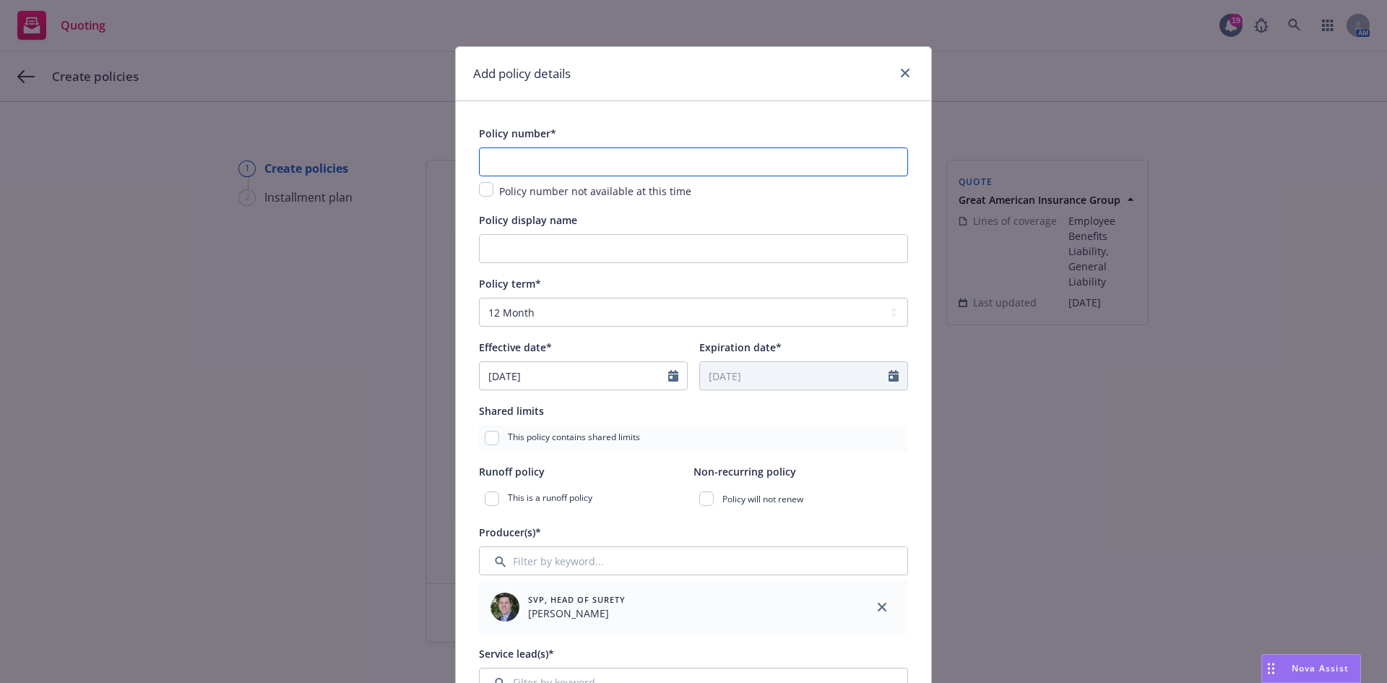
click at [521, 163] on input "text" at bounding box center [693, 161] width 429 height 29
paste input "GLP 5775875"
type input "GLP 5775875"
click at [519, 247] on input "Policy display name" at bounding box center [693, 248] width 429 height 29
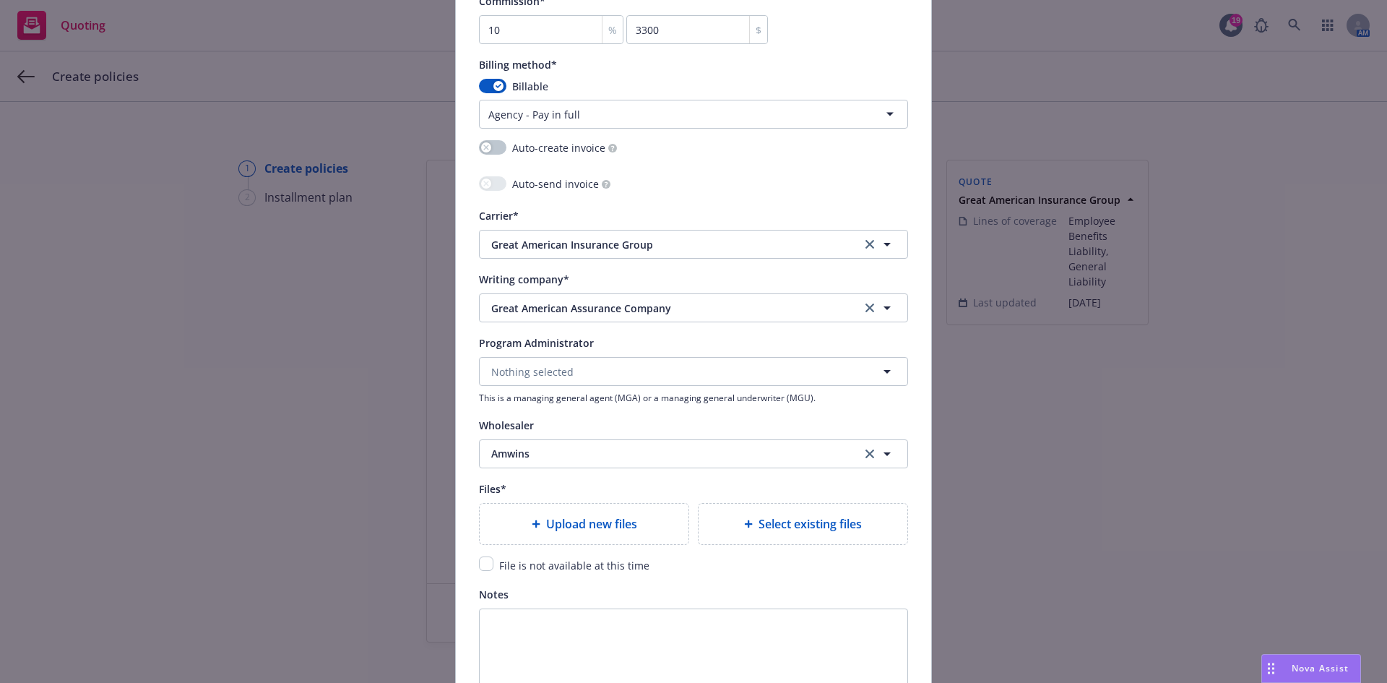
scroll to position [1300, 0]
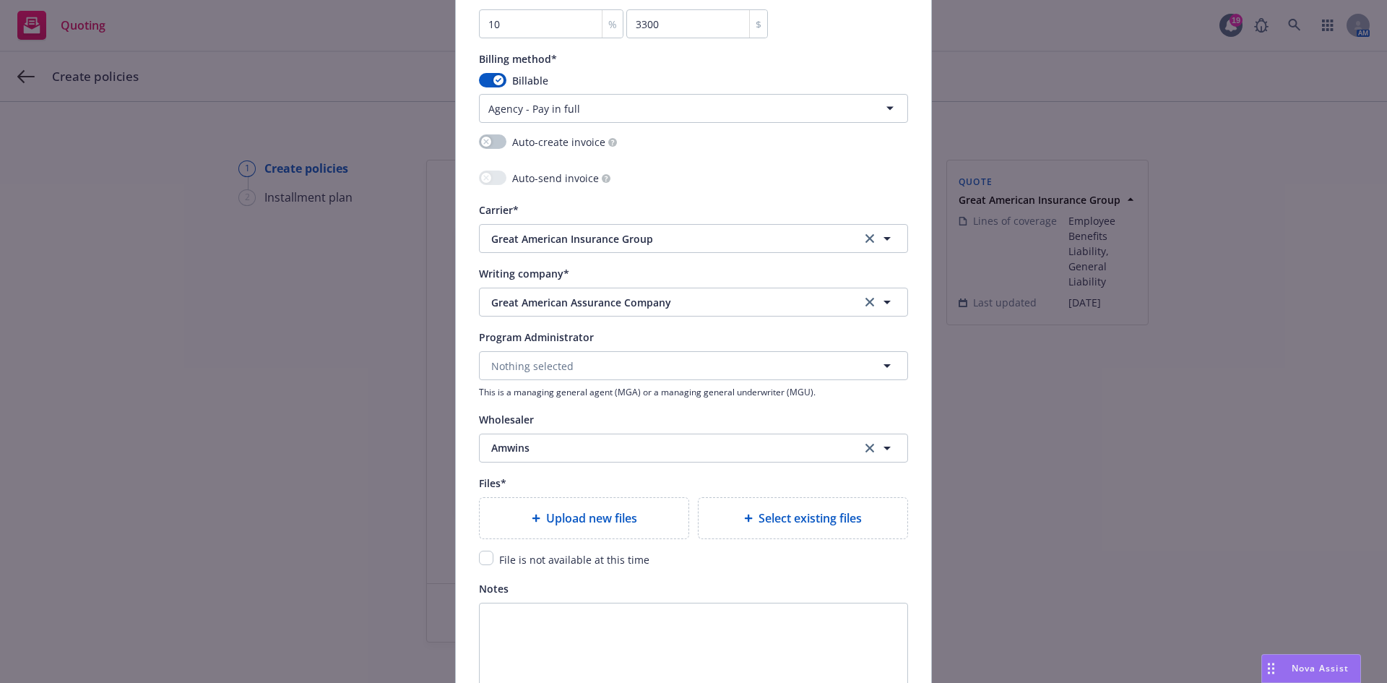
type input "25-26 GL & EB Renewal"
type textarea "x"
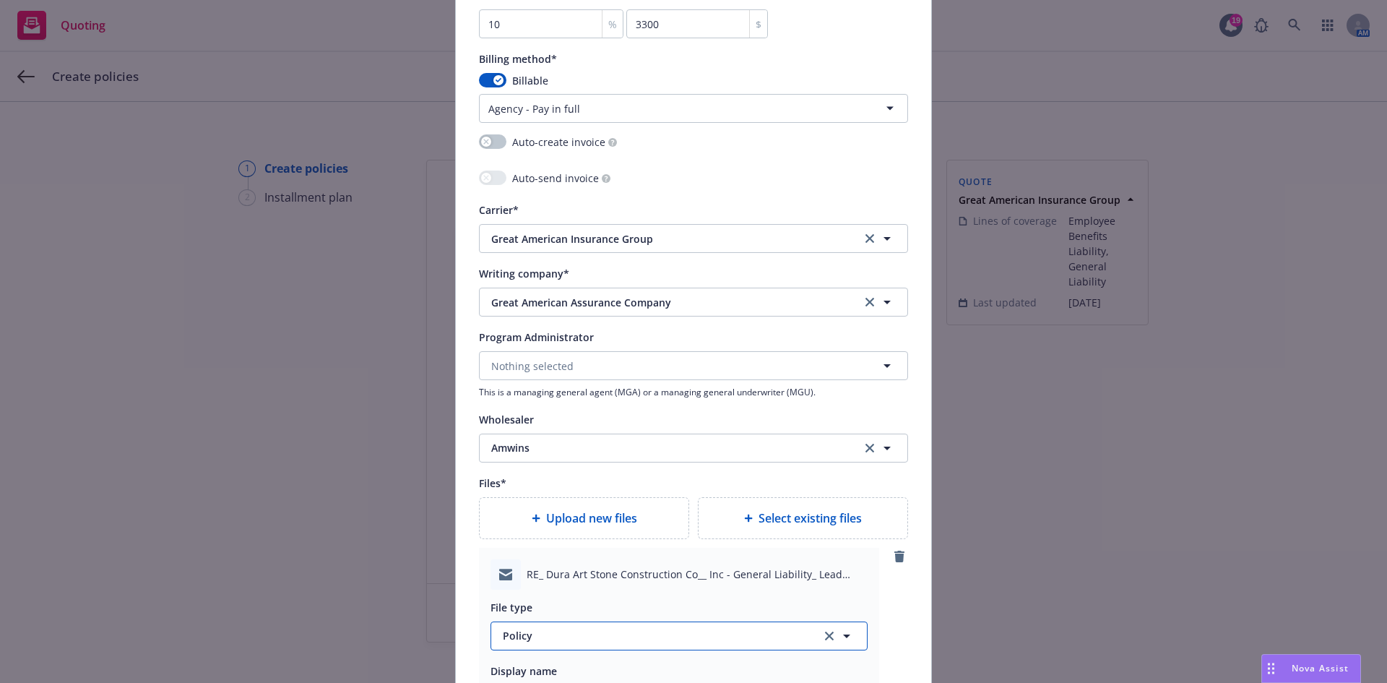
click at [590, 628] on span "Policy" at bounding box center [654, 635] width 302 height 15
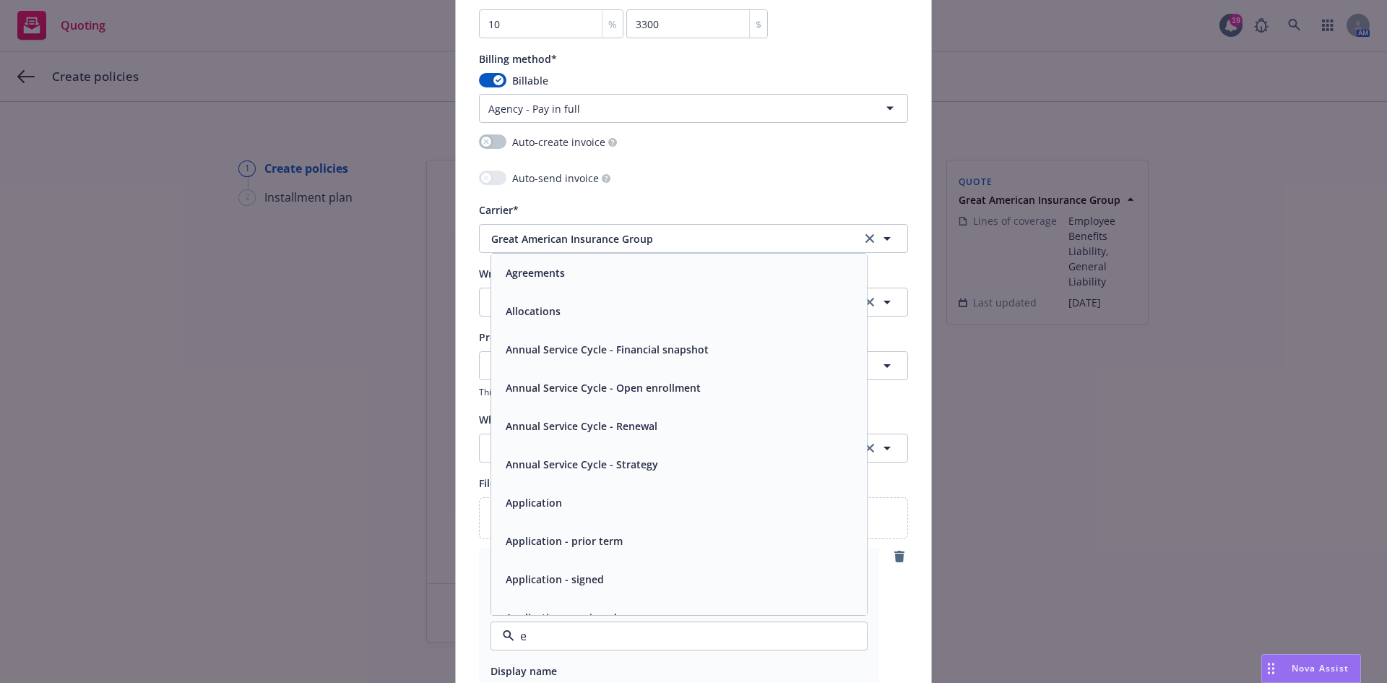
type input "em"
click at [554, 316] on div "Email" at bounding box center [679, 311] width 358 height 21
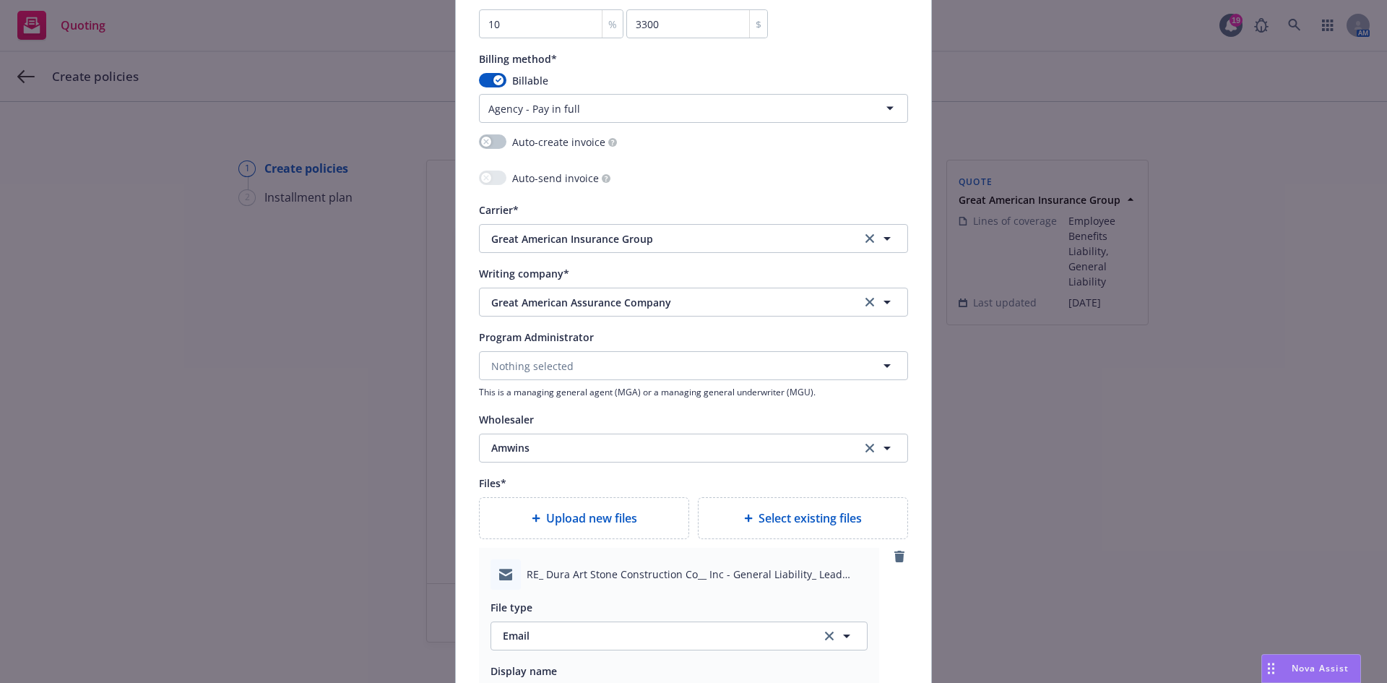
scroll to position [1445, 0]
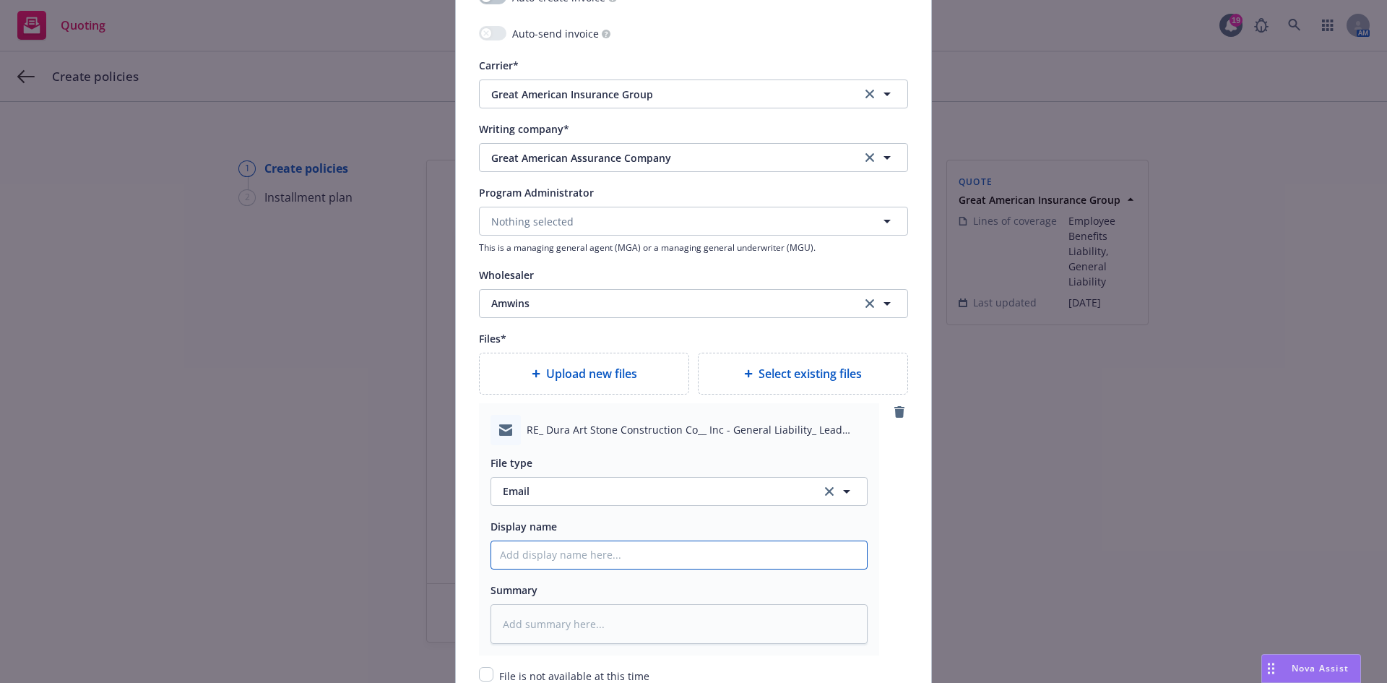
click at [579, 545] on input "Policy display name" at bounding box center [679, 554] width 376 height 27
type textarea "x"
type input "F"
type textarea "x"
type input "F/"
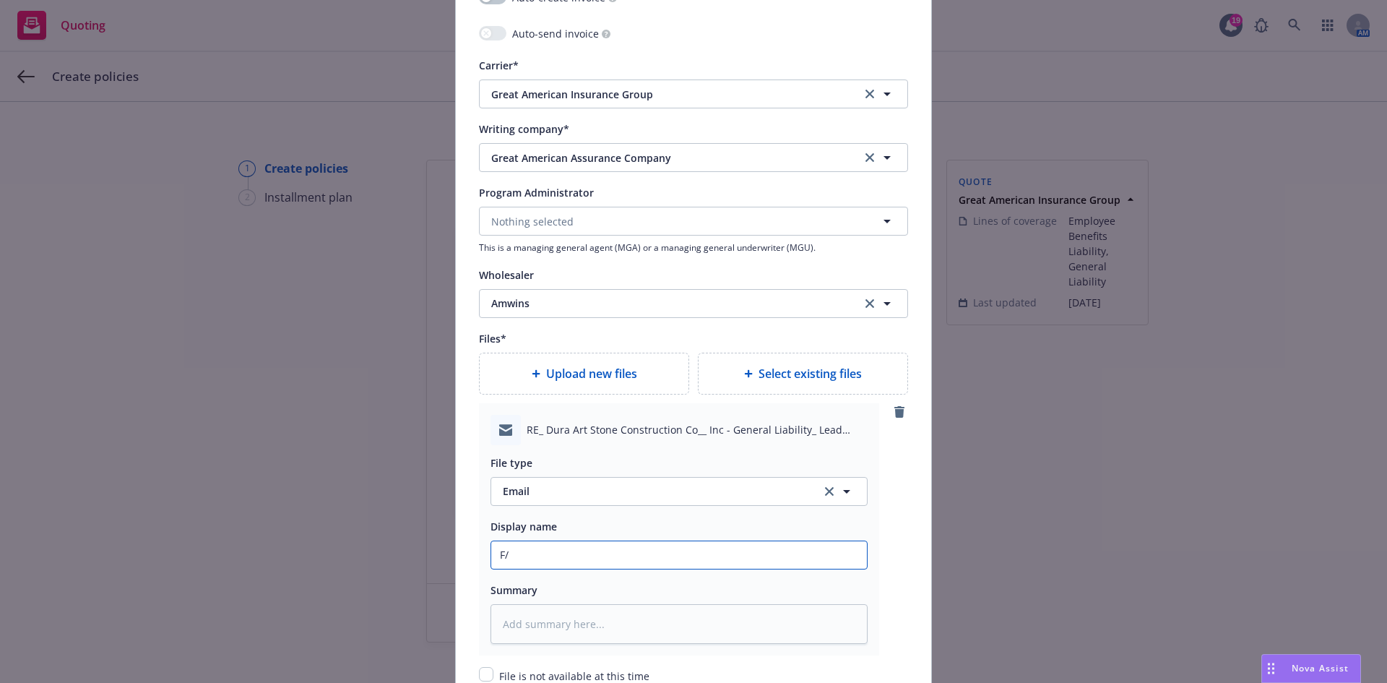
type textarea "x"
type input "F/A"
type textarea "x"
type input "F/Am"
type textarea "x"
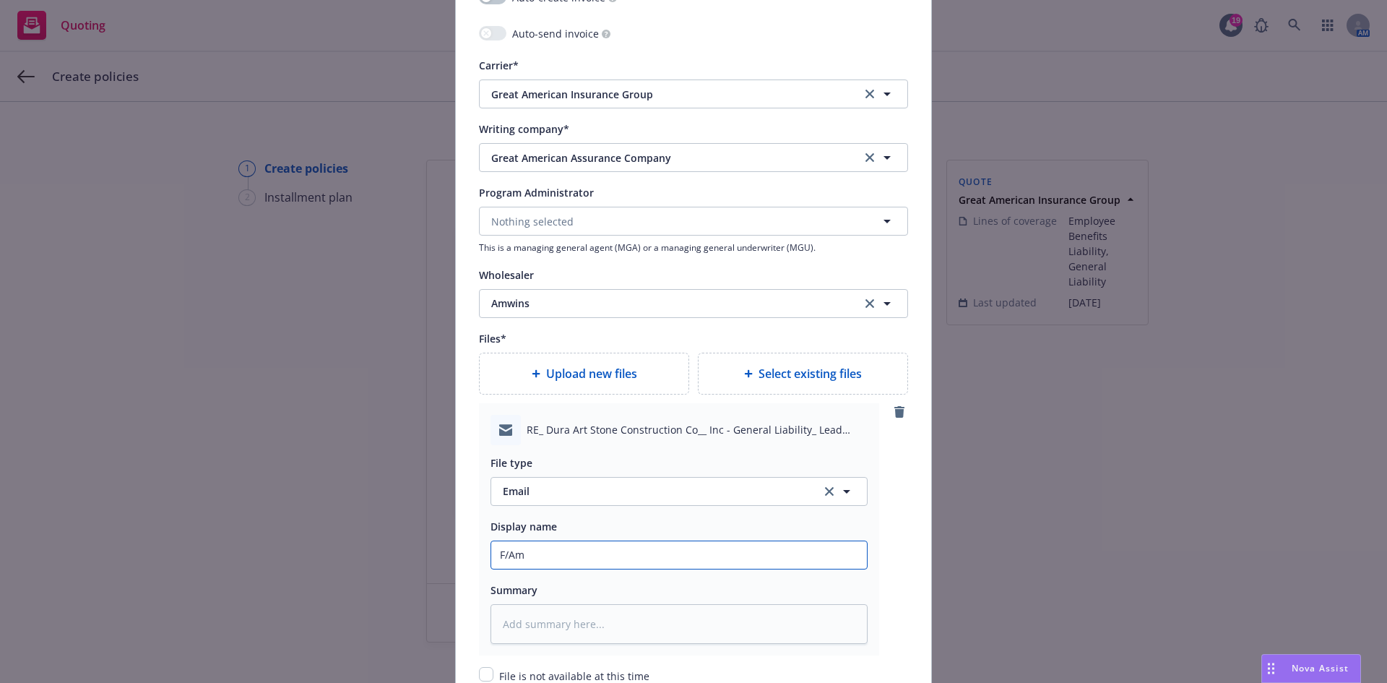
type input "F/Amw"
type textarea "x"
type input "F/Amwi"
type textarea "x"
type input "F/Amwins"
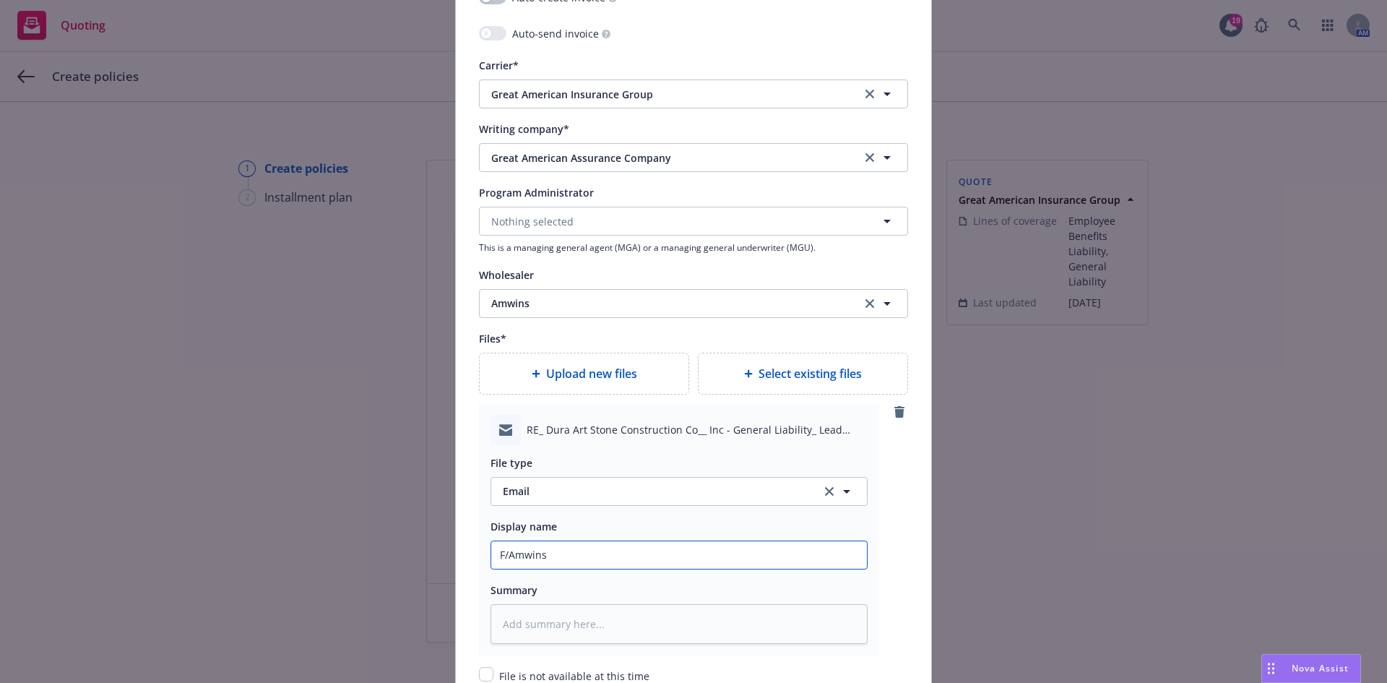
type textarea "x"
type input "F/Amwins"
type textarea "x"
type input "F/Amwins p"
type textarea "x"
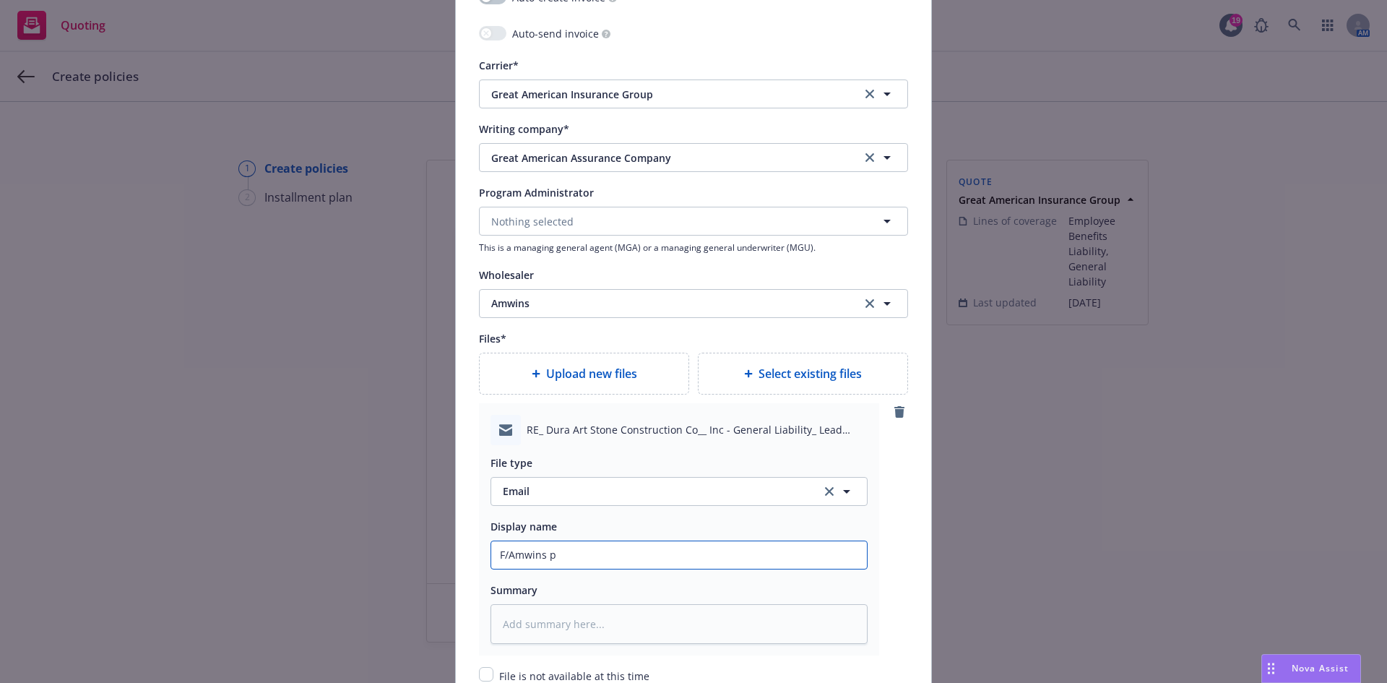
type input "F/Amwins pr"
type textarea "x"
type input "F/Amwins pro"
type textarea "x"
type input "F/[PERSON_NAME] prov"
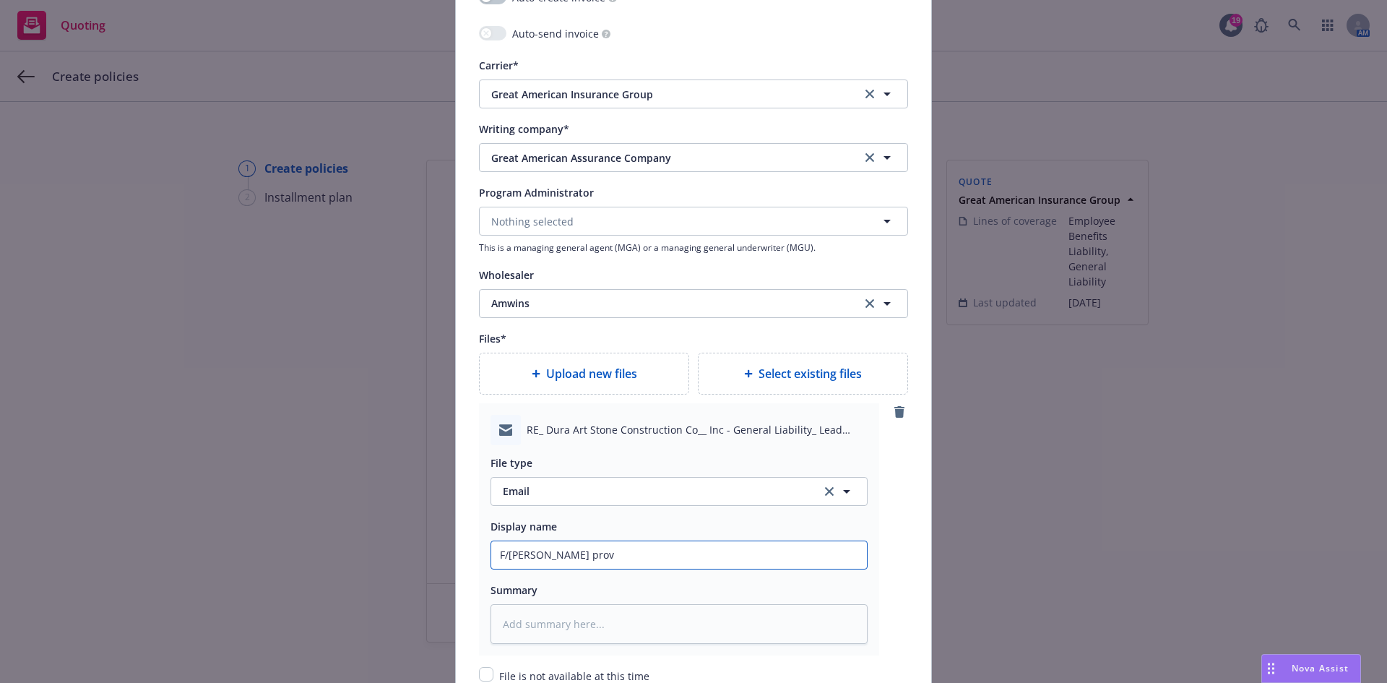
type textarea "x"
type input "F/[PERSON_NAME] provi"
type textarea "x"
type input "F/Amwins provid"
type textarea "x"
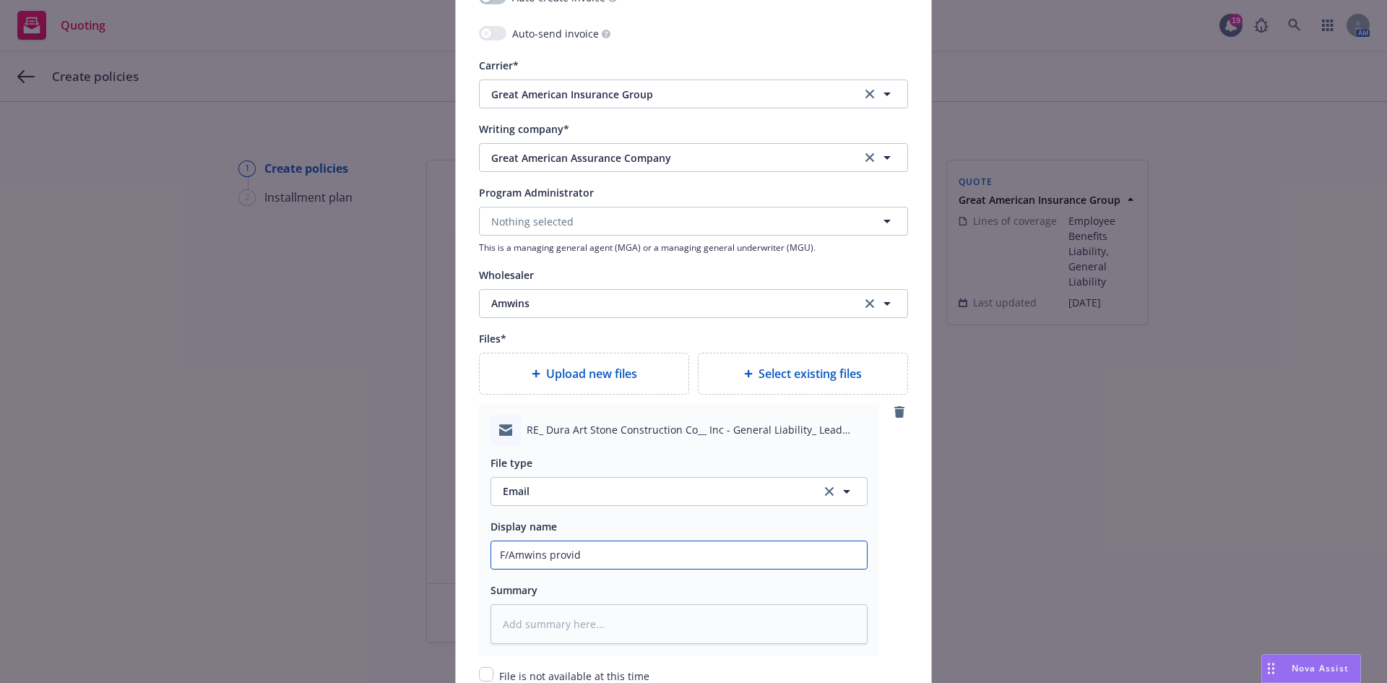
type input "F/Amwins providi"
type textarea "x"
type input "F/Amwins providin"
type textarea "x"
type input "F/Amwins providing"
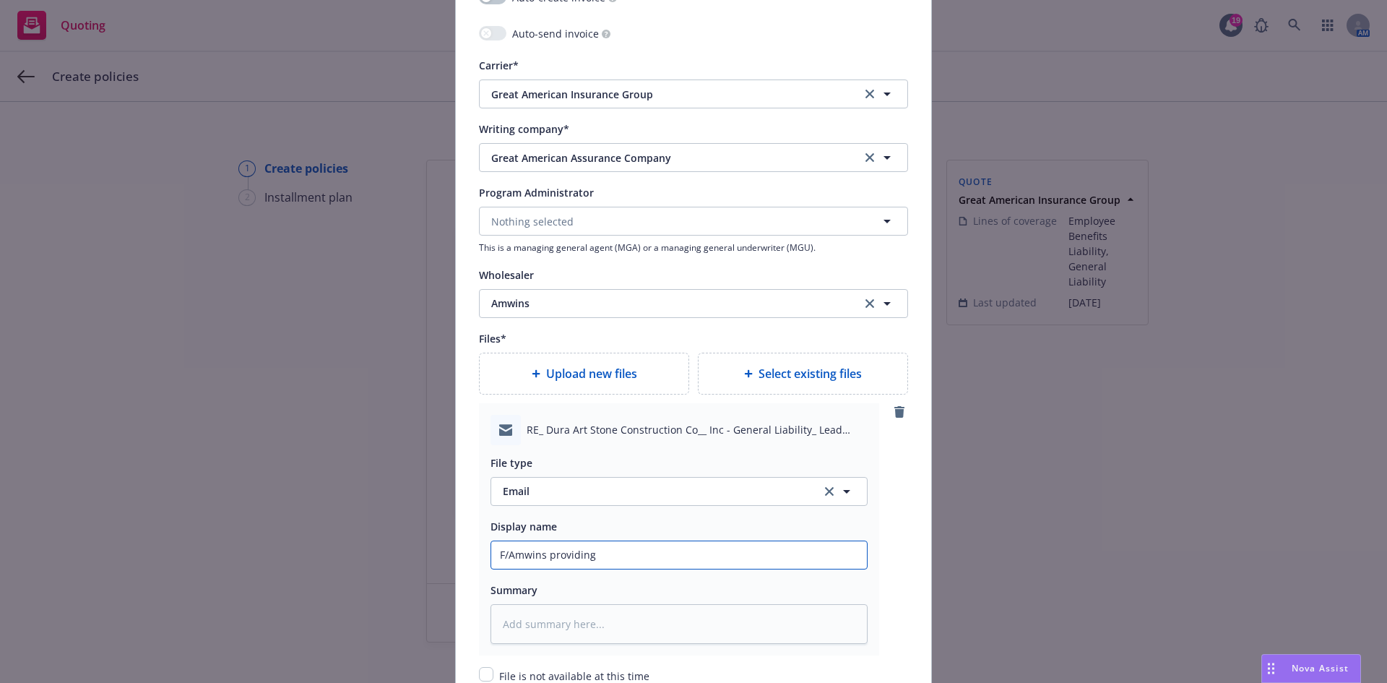
type textarea "x"
type input "F/Amwins providing"
type textarea "x"
type input "F/Amwins providing G"
type textarea "x"
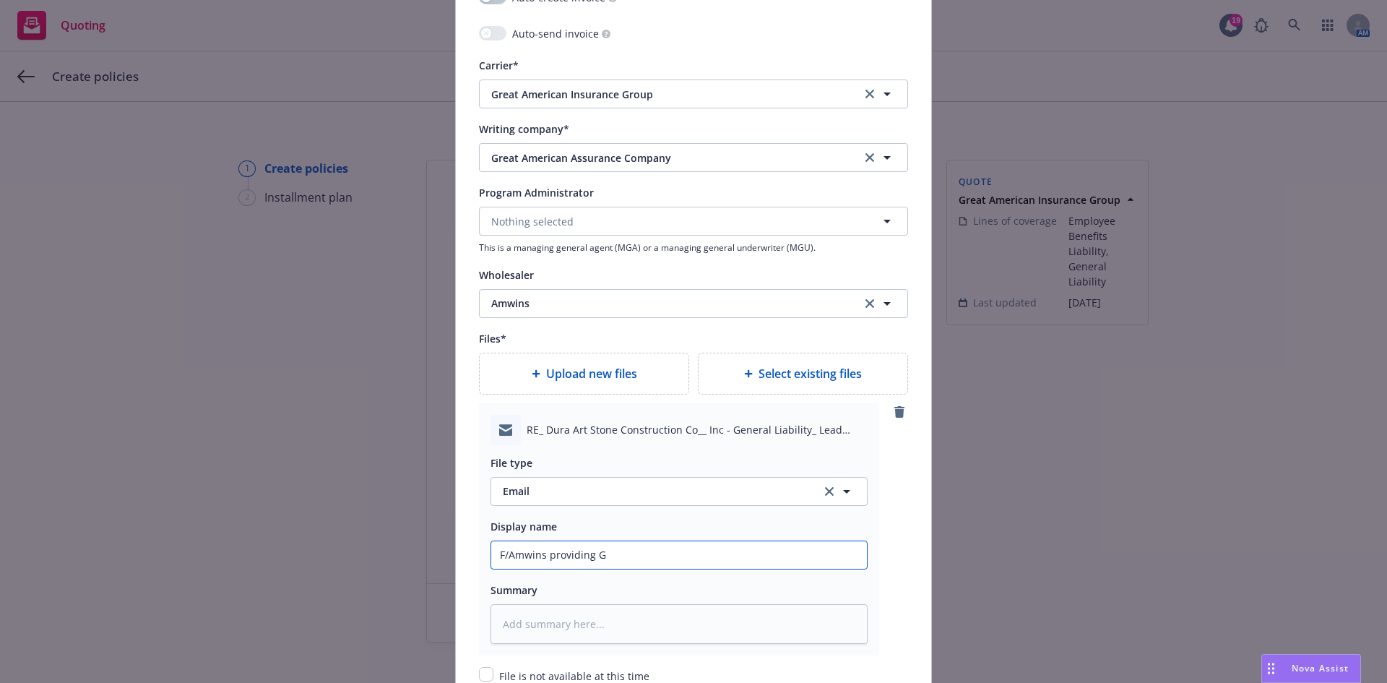
type input "F/Amwins providing GL"
type textarea "x"
type input "F/Amwins providing GL"
type textarea "x"
type input "F/Amwins providing GL"
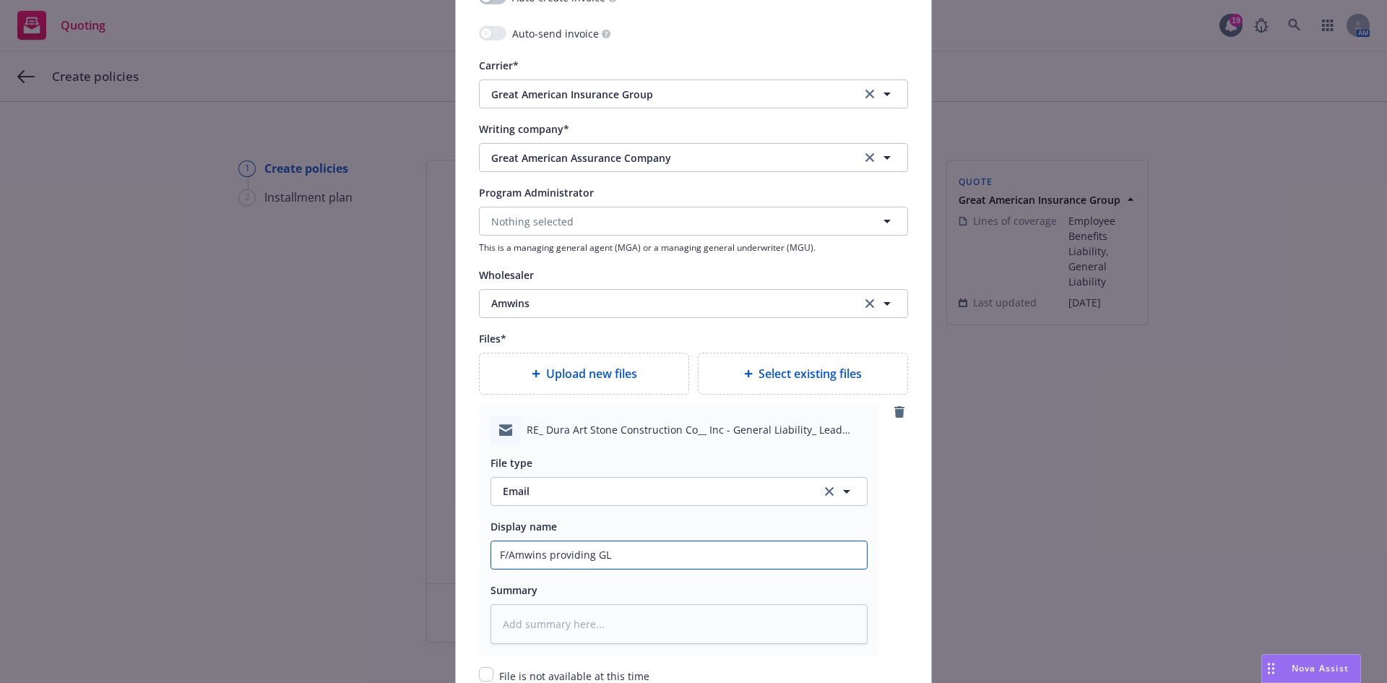
type textarea "x"
type input "F/Amwins providing GL"
type textarea "x"
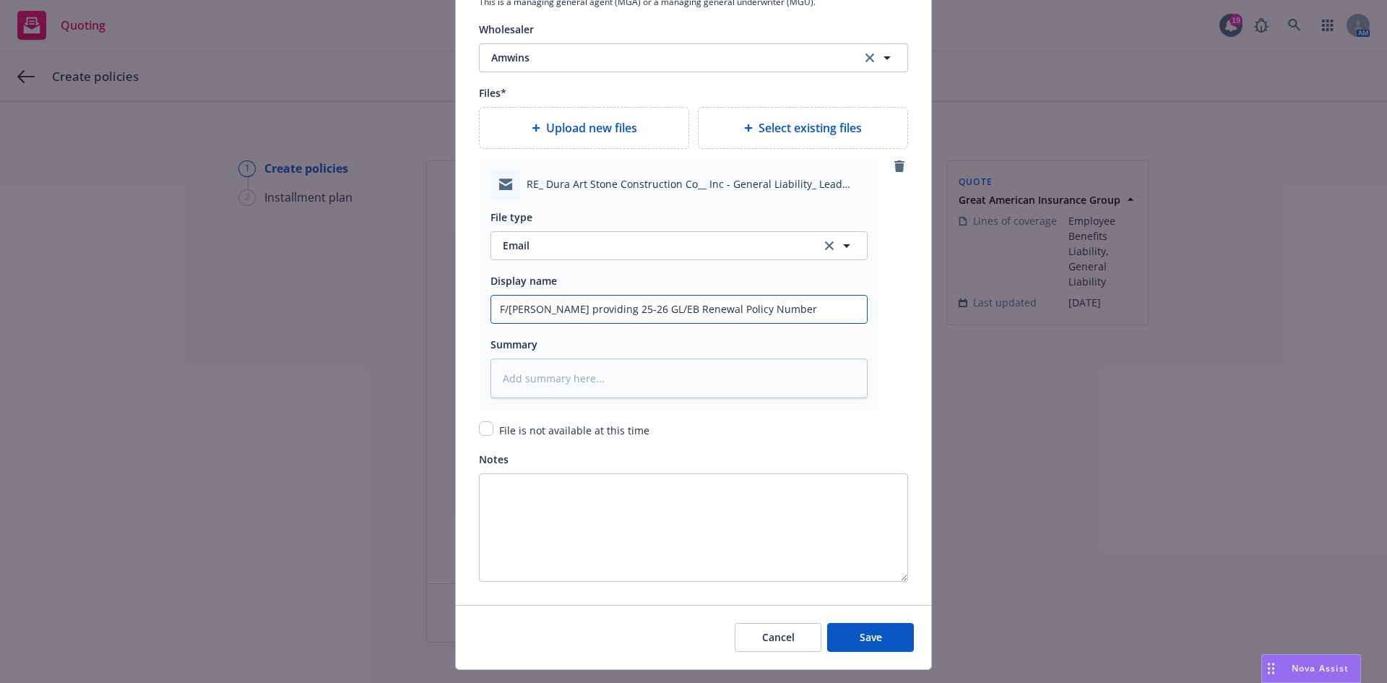
scroll to position [1724, 0]
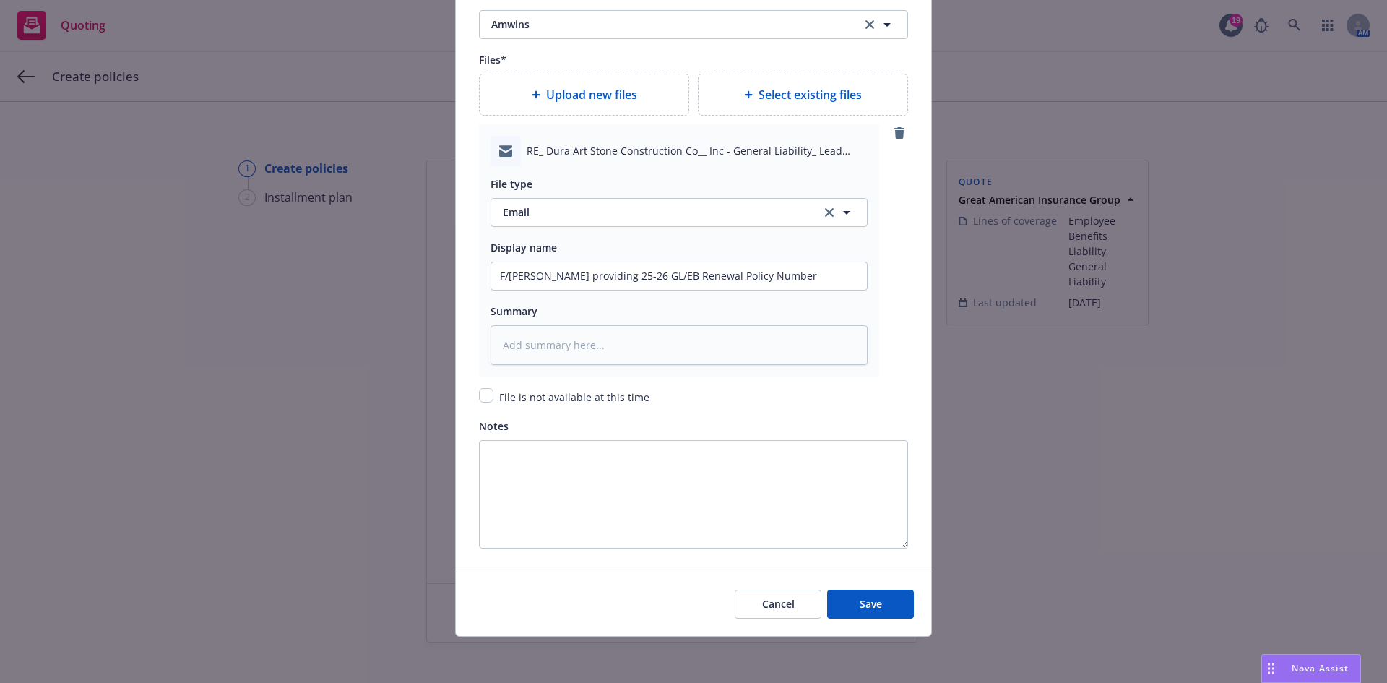
click at [493, 394] on div "File is not available at this time" at bounding box center [572, 396] width 159 height 17
click at [480, 397] on input "checkbox" at bounding box center [486, 395] width 14 height 14
click at [860, 603] on span "Save" at bounding box center [871, 604] width 22 height 14
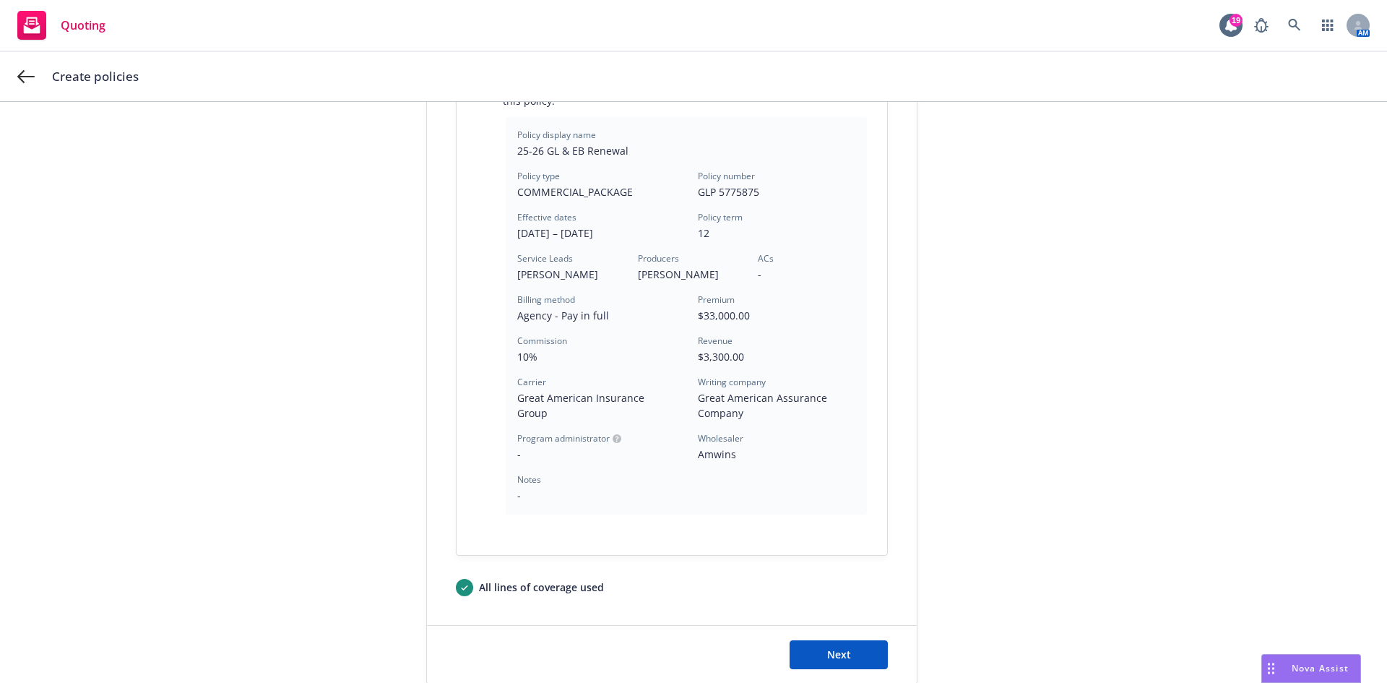
scroll to position [423, 0]
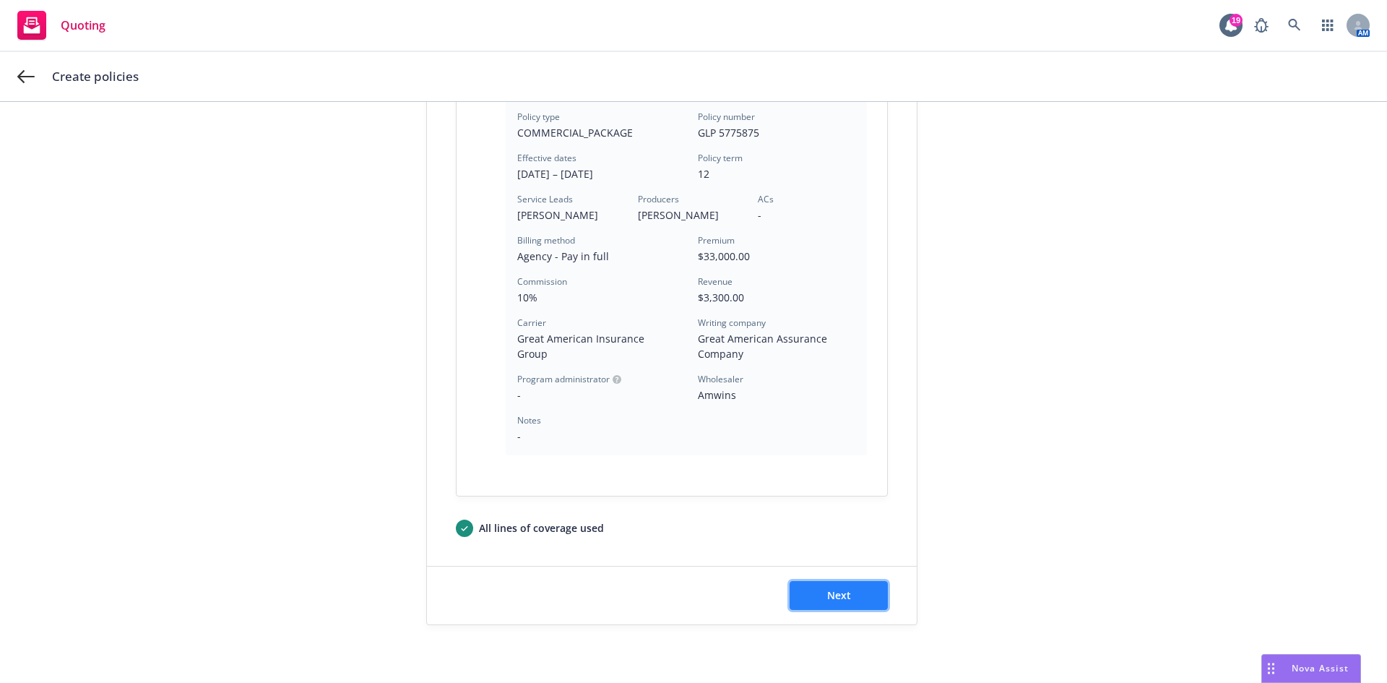
click at [855, 601] on button "Next" at bounding box center [839, 595] width 98 height 29
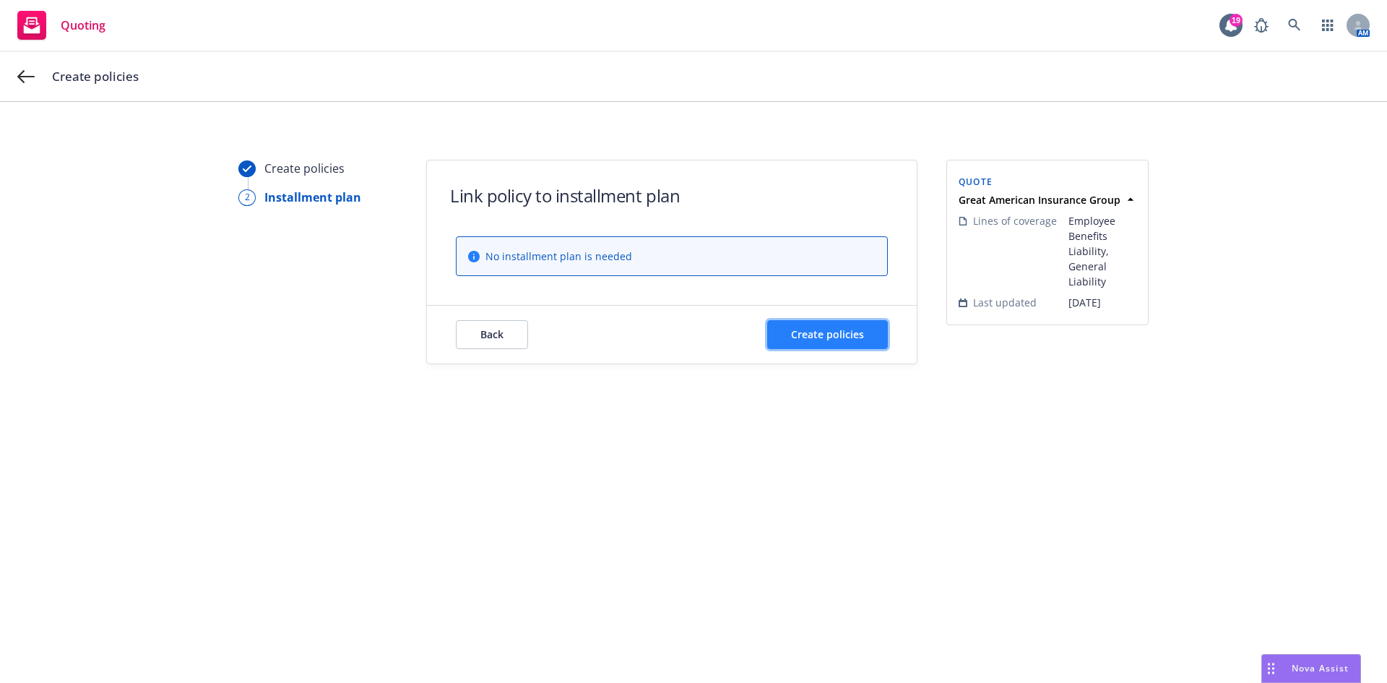
click at [821, 334] on span "Create policies" at bounding box center [827, 334] width 73 height 14
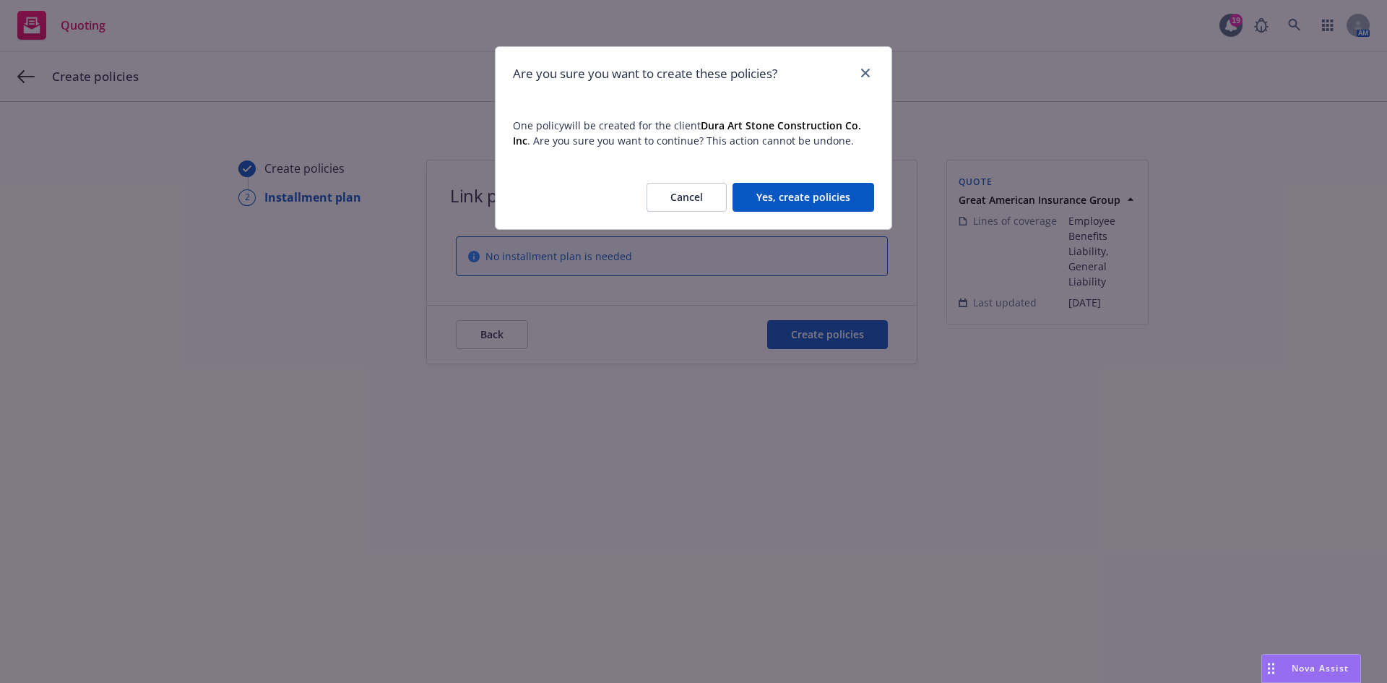
click at [800, 201] on button "Yes, create policies" at bounding box center [804, 197] width 142 height 29
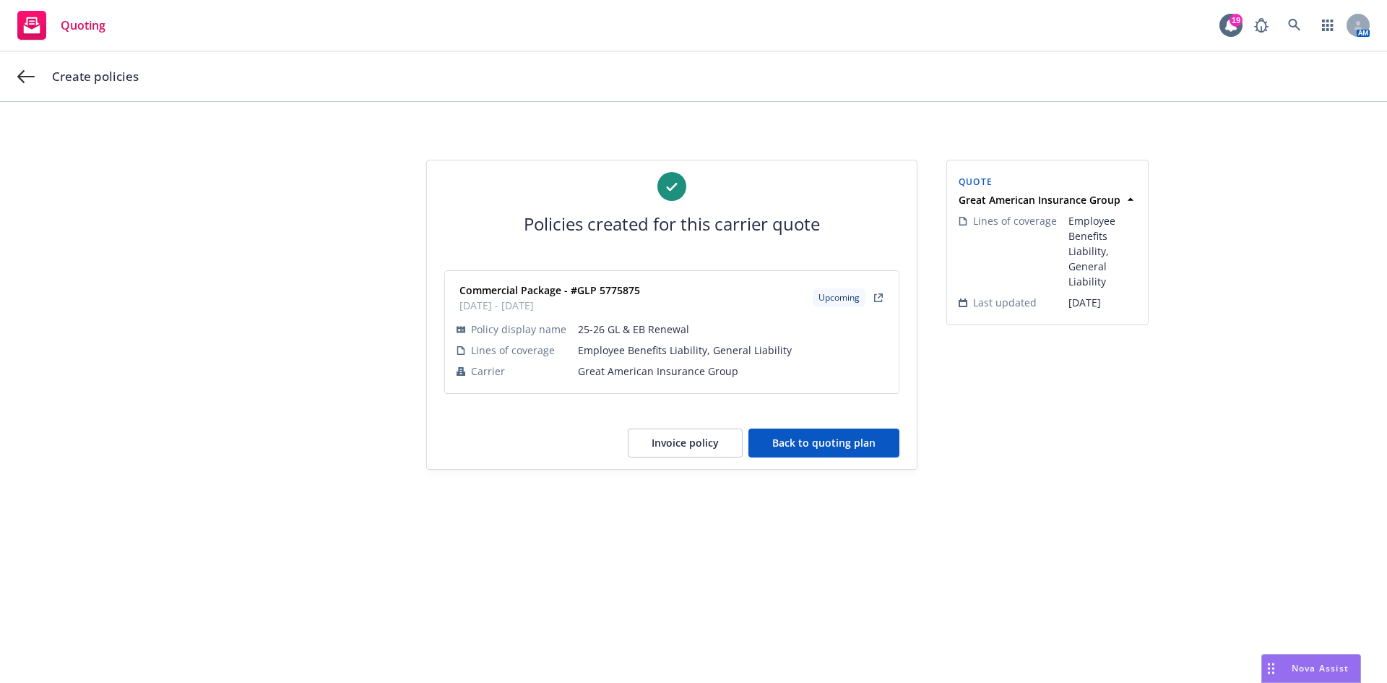
click at [832, 446] on button "Back to quoting plan" at bounding box center [823, 442] width 151 height 29
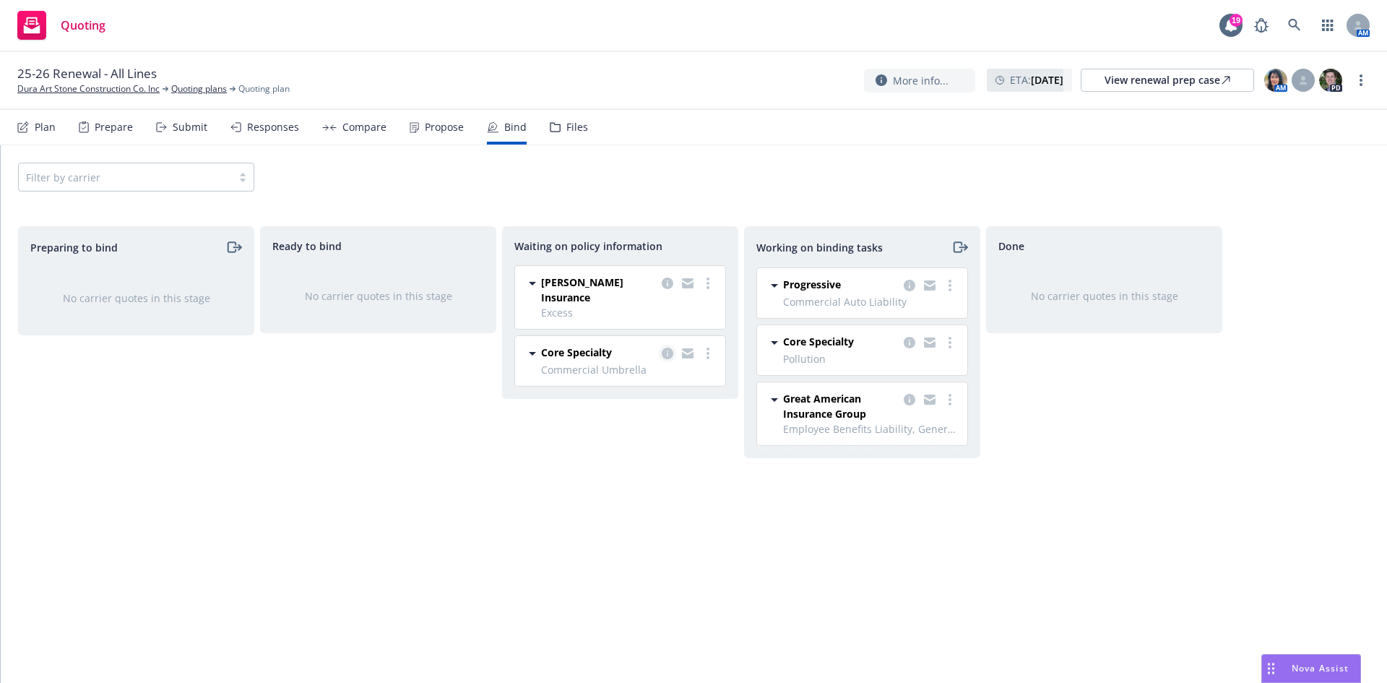
click at [665, 347] on icon "copy logging email" at bounding box center [668, 353] width 12 height 12
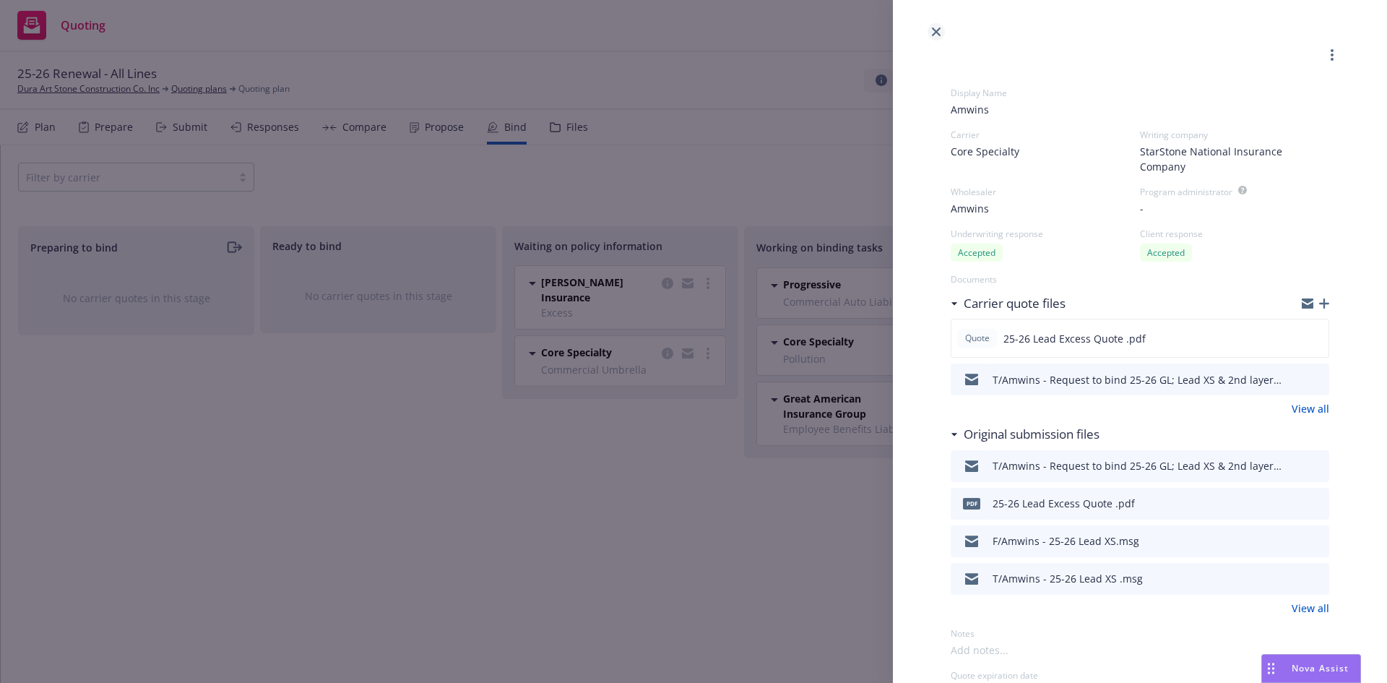
click at [930, 33] on link "close" at bounding box center [936, 31] width 17 height 17
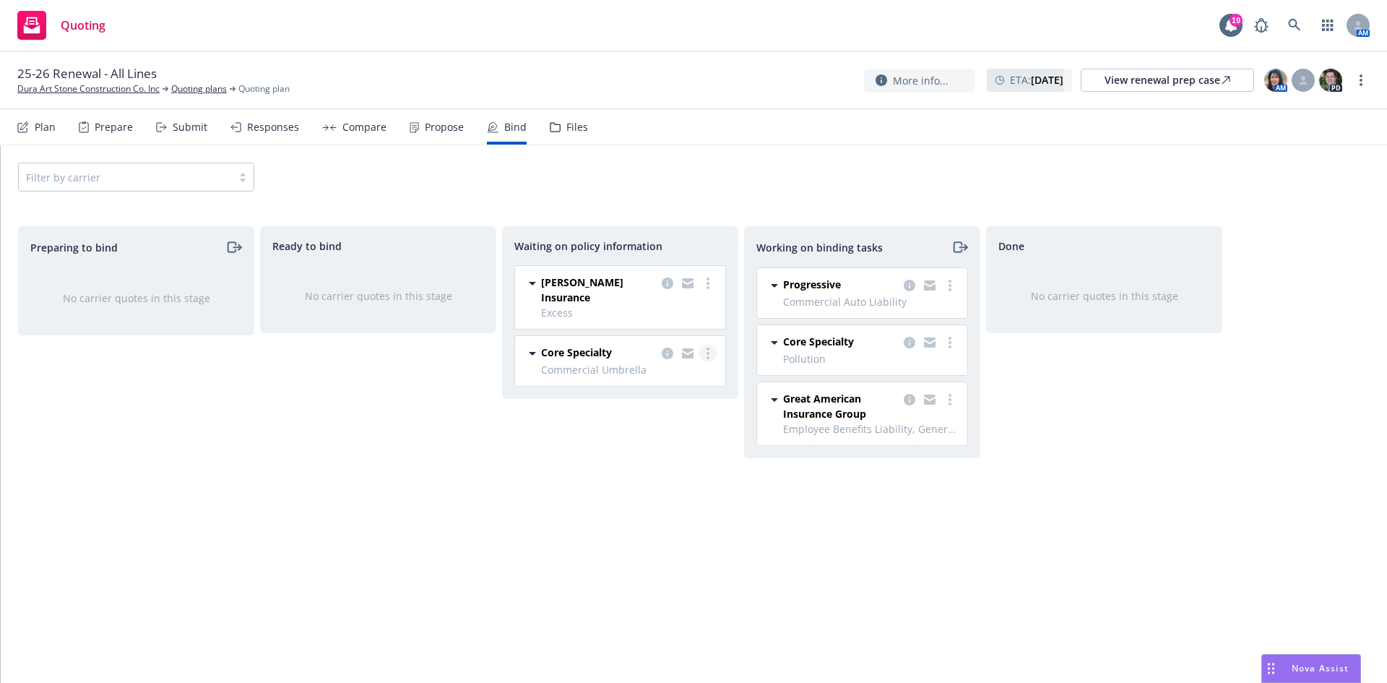
click at [707, 347] on circle "more" at bounding box center [708, 348] width 3 height 3
click at [685, 363] on span "Create policies" at bounding box center [638, 370] width 106 height 14
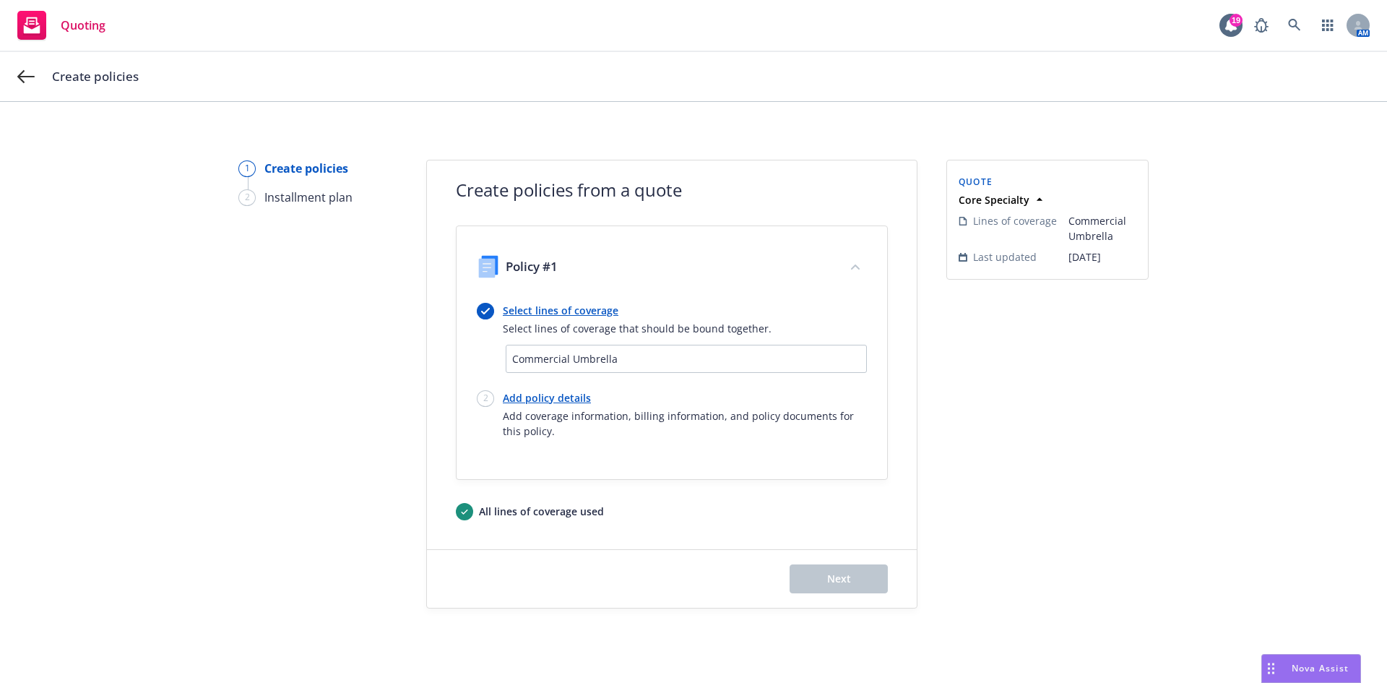
click at [521, 307] on link "Select lines of coverage" at bounding box center [637, 310] width 269 height 15
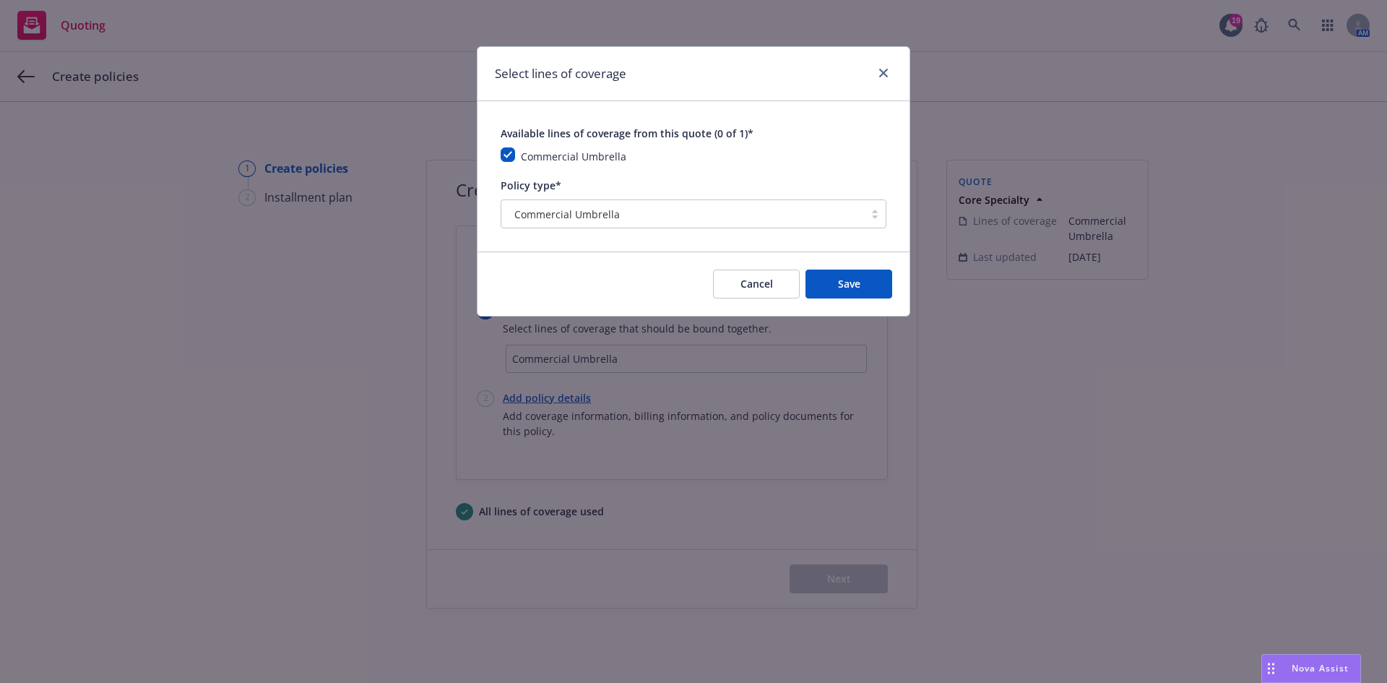
click at [582, 224] on div "Commercial Umbrella" at bounding box center [682, 213] width 363 height 23
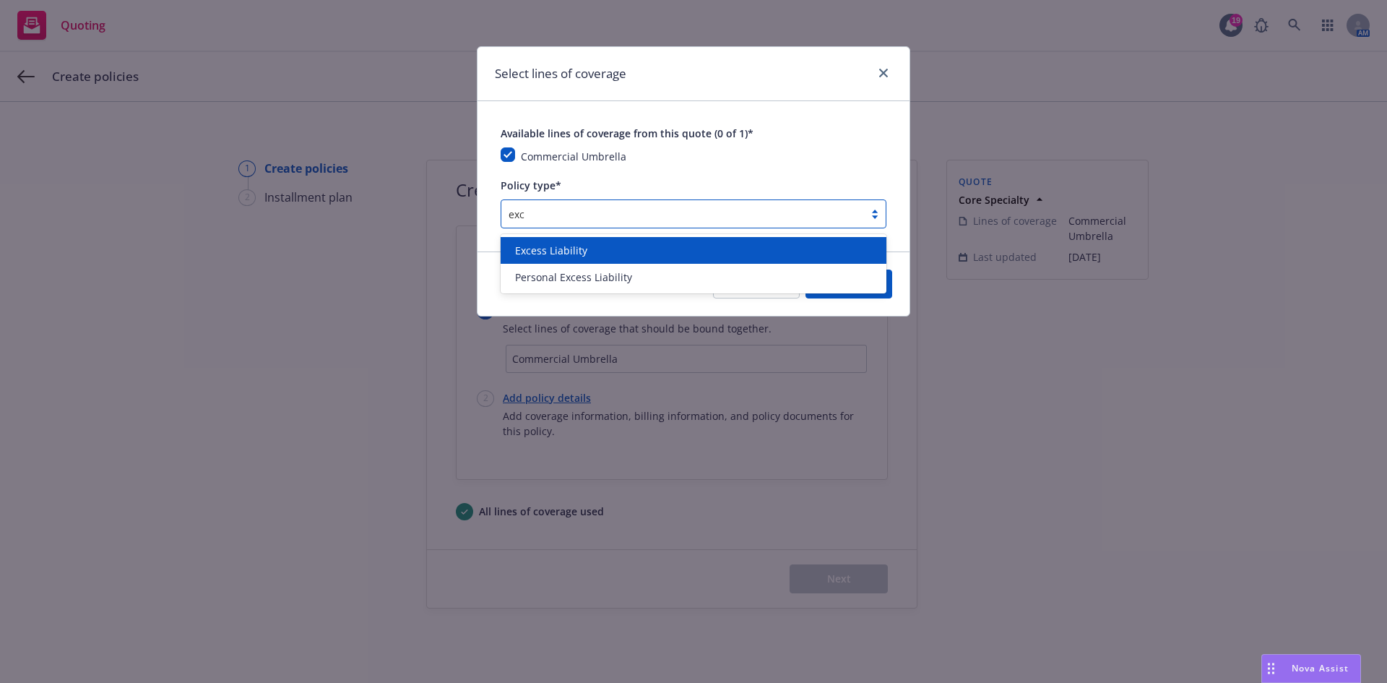
click at [563, 244] on span "Excess Liability" at bounding box center [551, 250] width 72 height 15
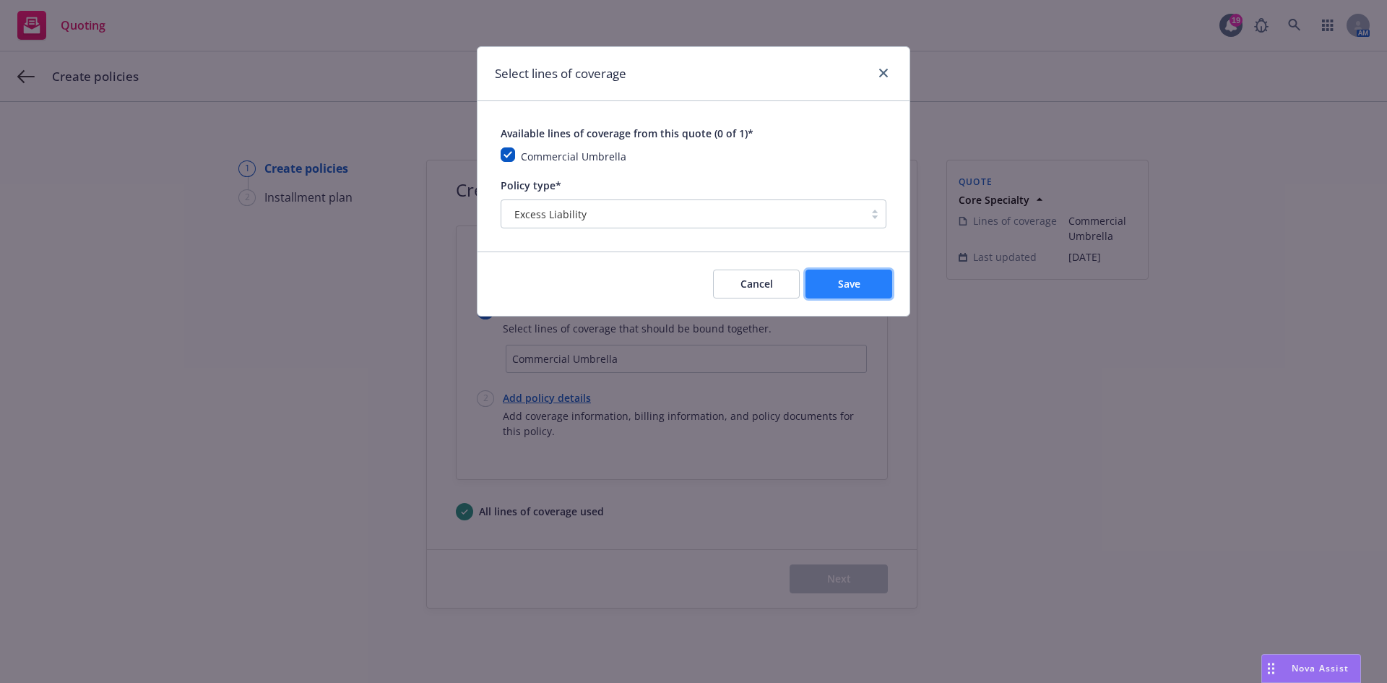
click at [852, 283] on span "Save" at bounding box center [849, 284] width 22 height 14
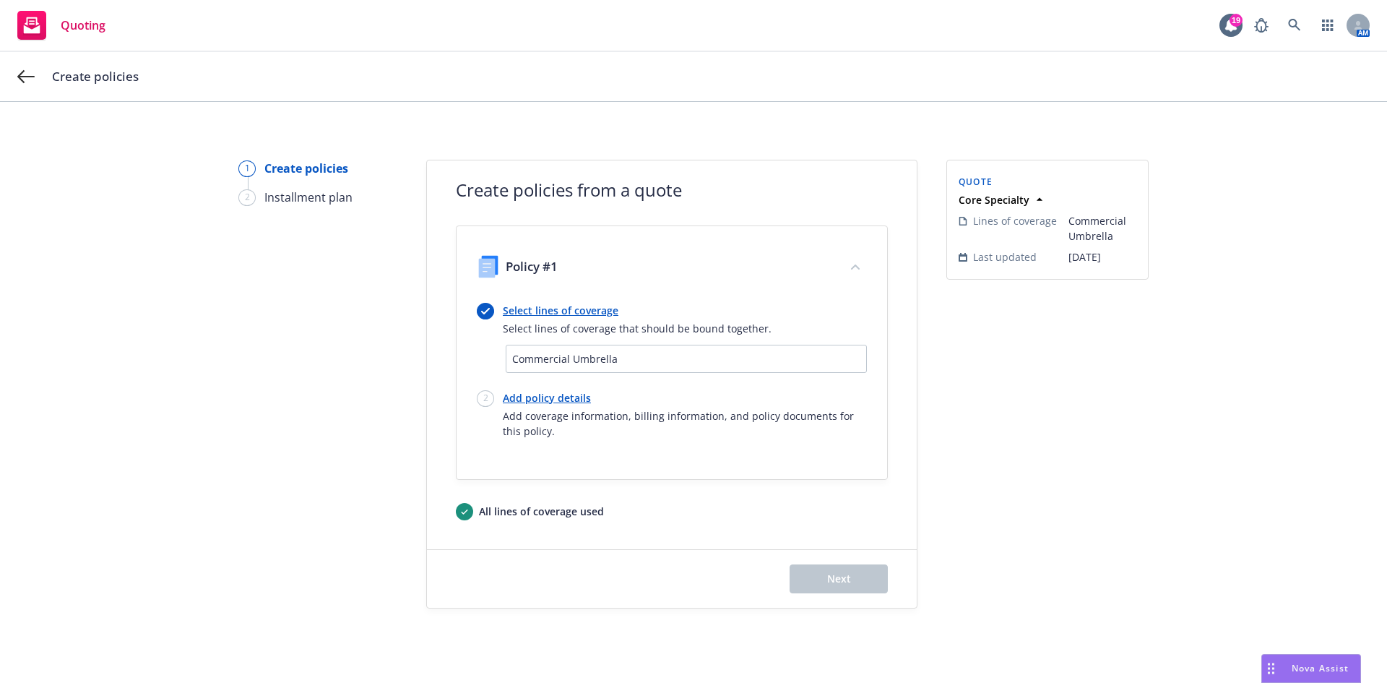
click at [551, 394] on link "Add policy details" at bounding box center [685, 397] width 364 height 15
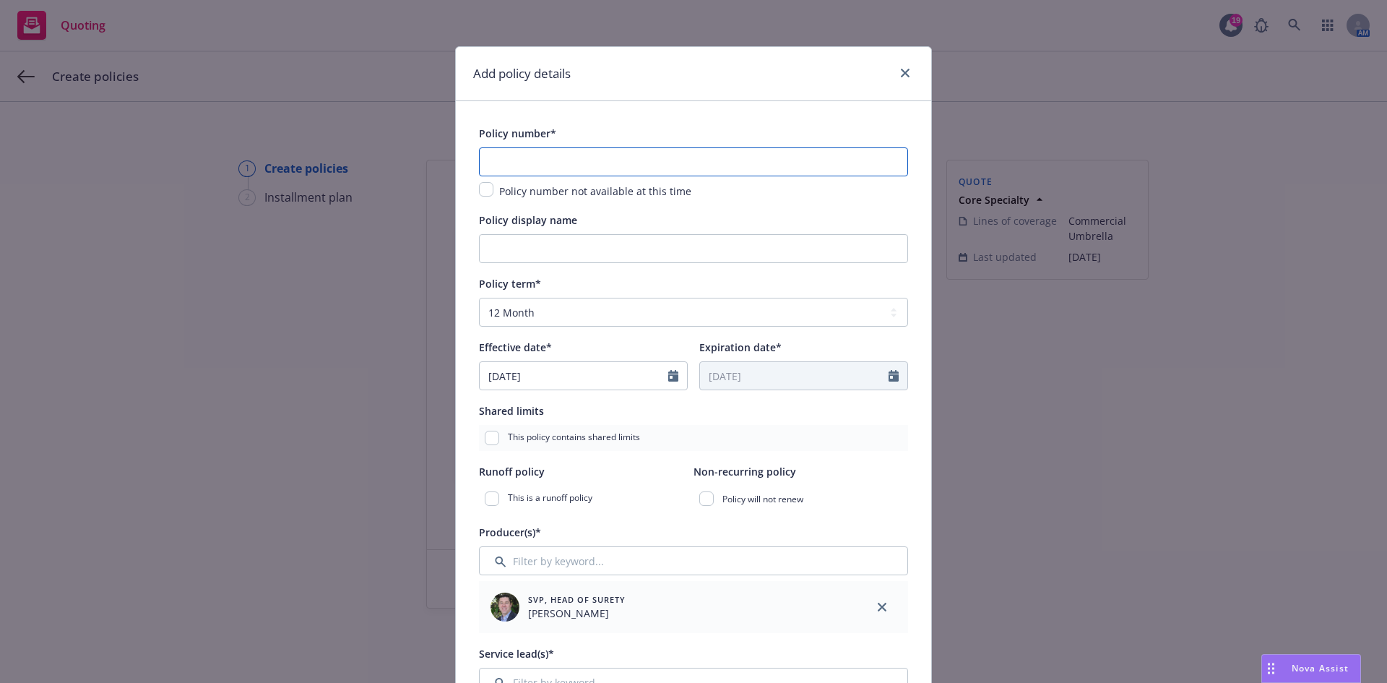
click at [485, 158] on input "text" at bounding box center [693, 161] width 429 height 29
paste input "78295Q256ALI"
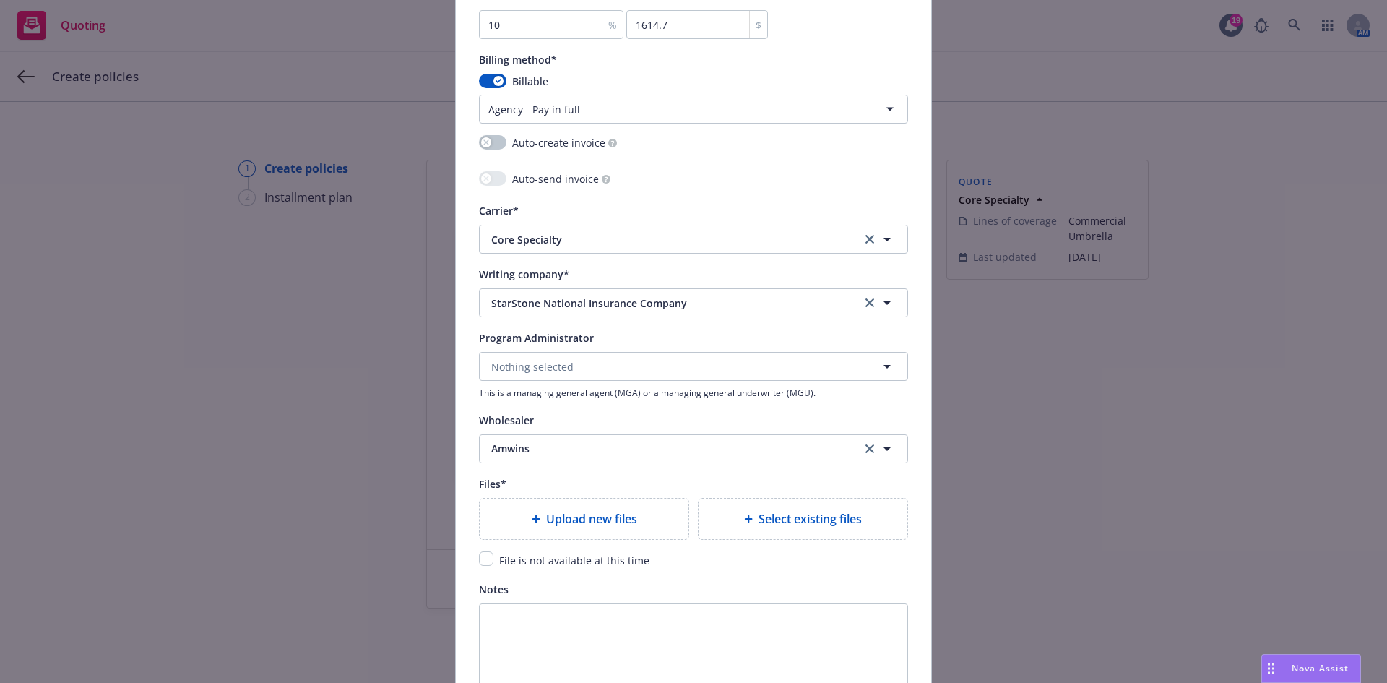
scroll to position [1300, 0]
click at [764, 524] on span "Select existing files" at bounding box center [810, 517] width 103 height 17
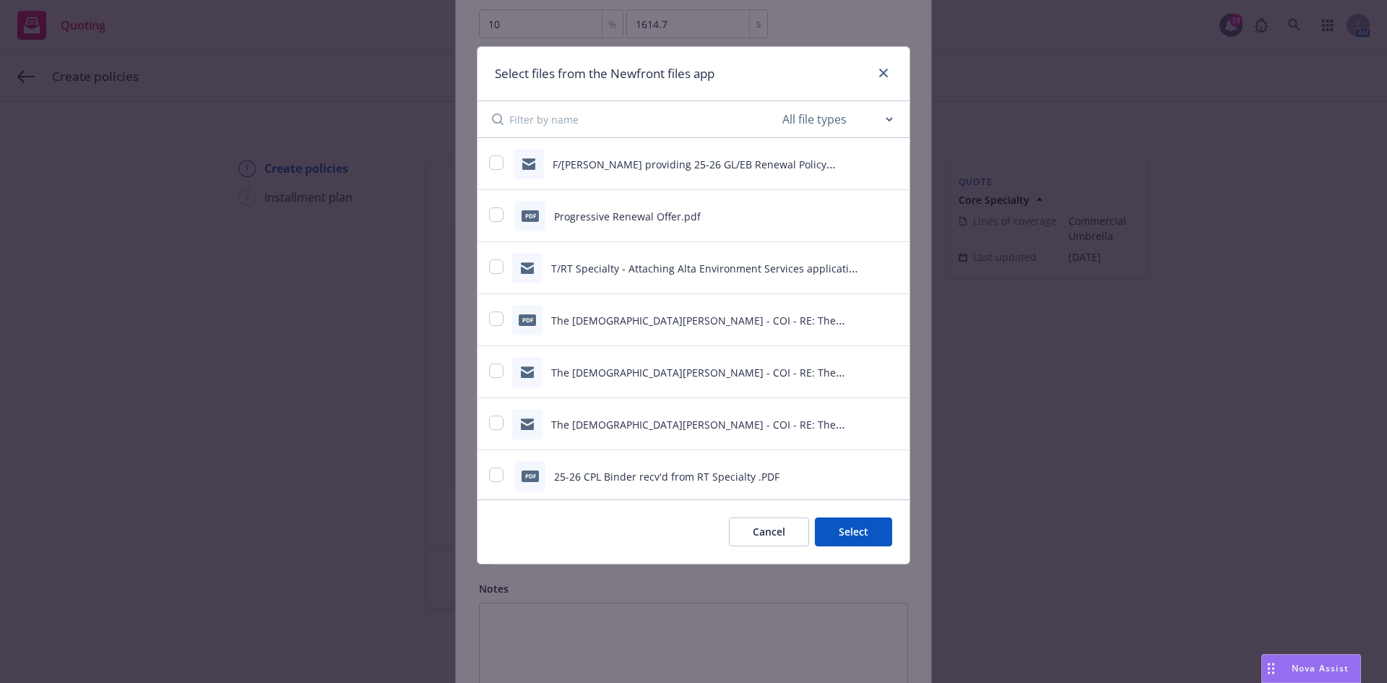
click at [767, 527] on button "Cancel" at bounding box center [769, 531] width 80 height 29
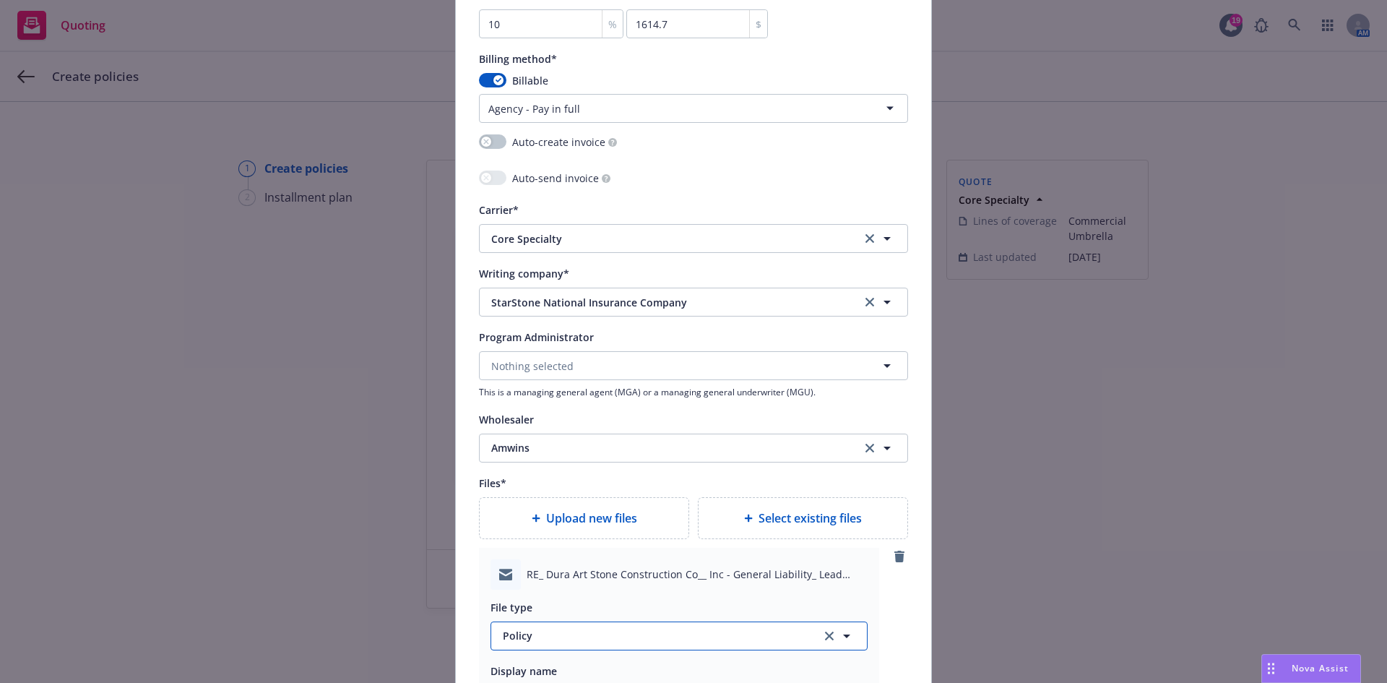
drag, startPoint x: 542, startPoint y: 631, endPoint x: 550, endPoint y: 626, distance: 10.0
click at [543, 631] on span "Policy" at bounding box center [654, 635] width 302 height 15
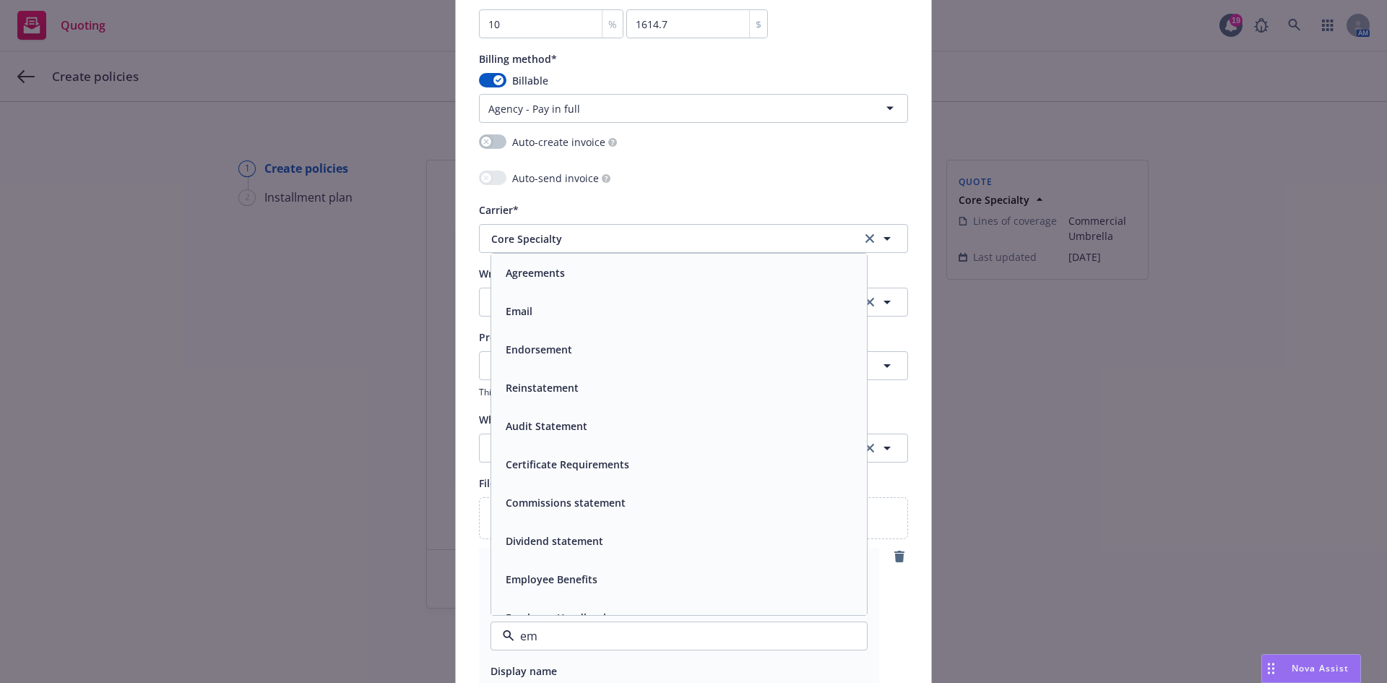
click at [506, 311] on span "Email" at bounding box center [519, 310] width 27 height 15
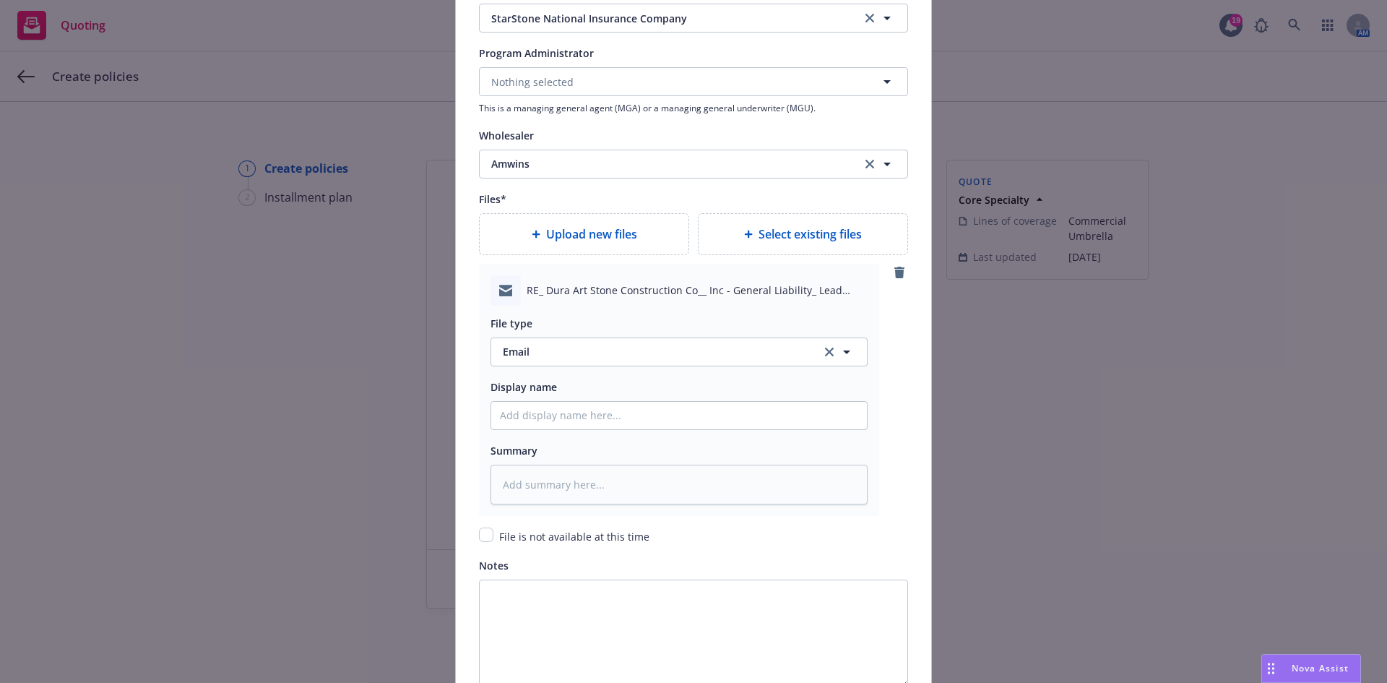
scroll to position [1589, 0]
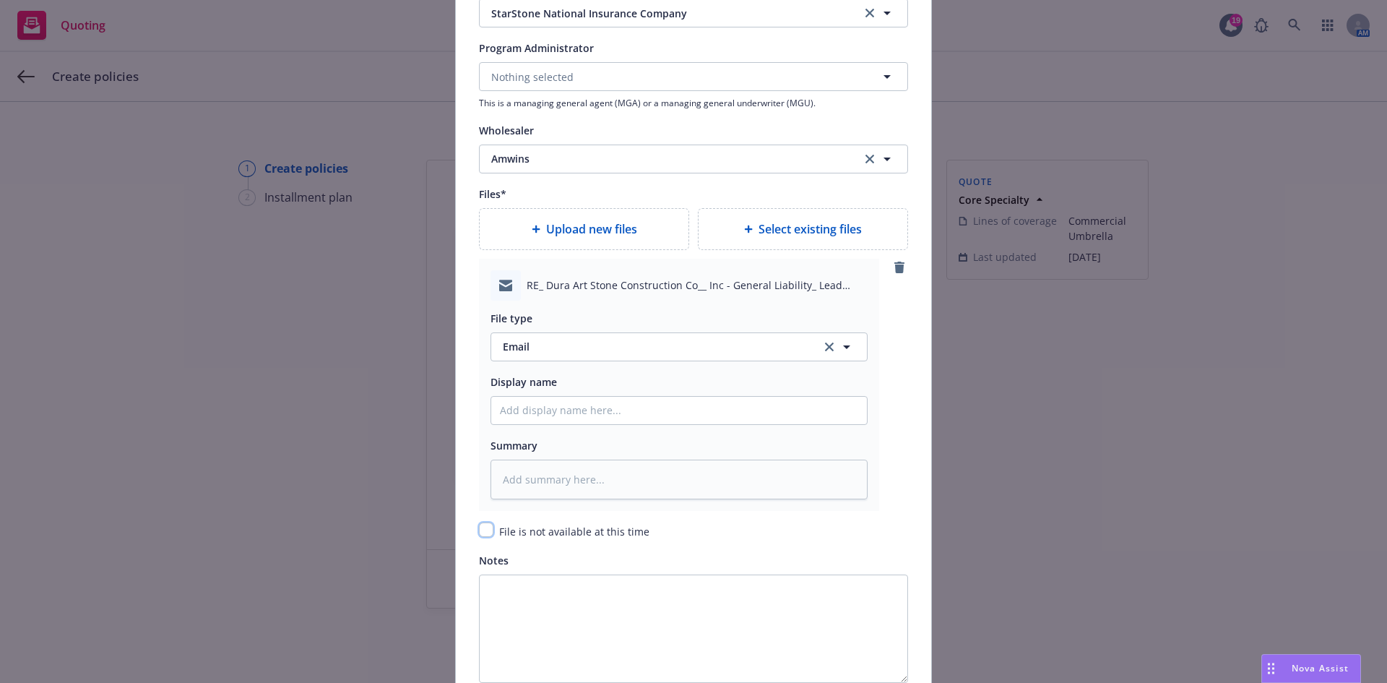
click at [486, 532] on input "checkbox" at bounding box center [486, 529] width 14 height 14
click at [518, 413] on input "Policy display name" at bounding box center [679, 410] width 376 height 27
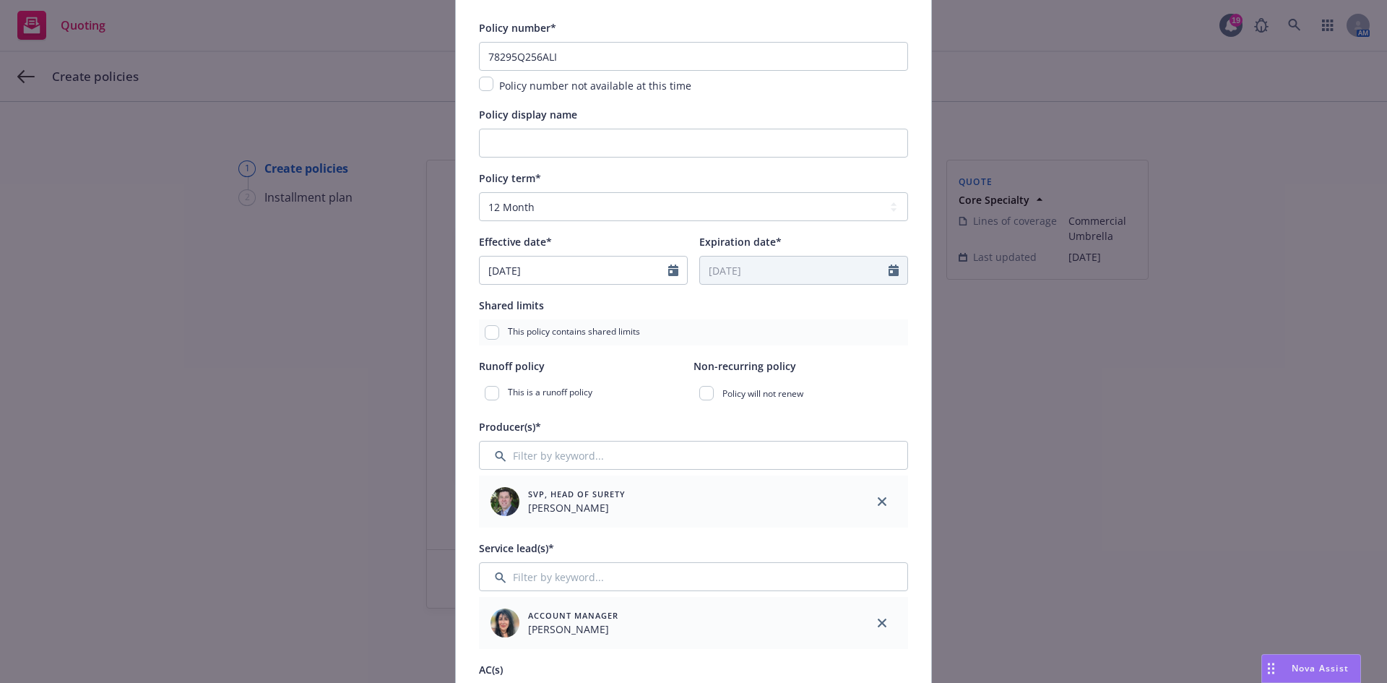
scroll to position [0, 0]
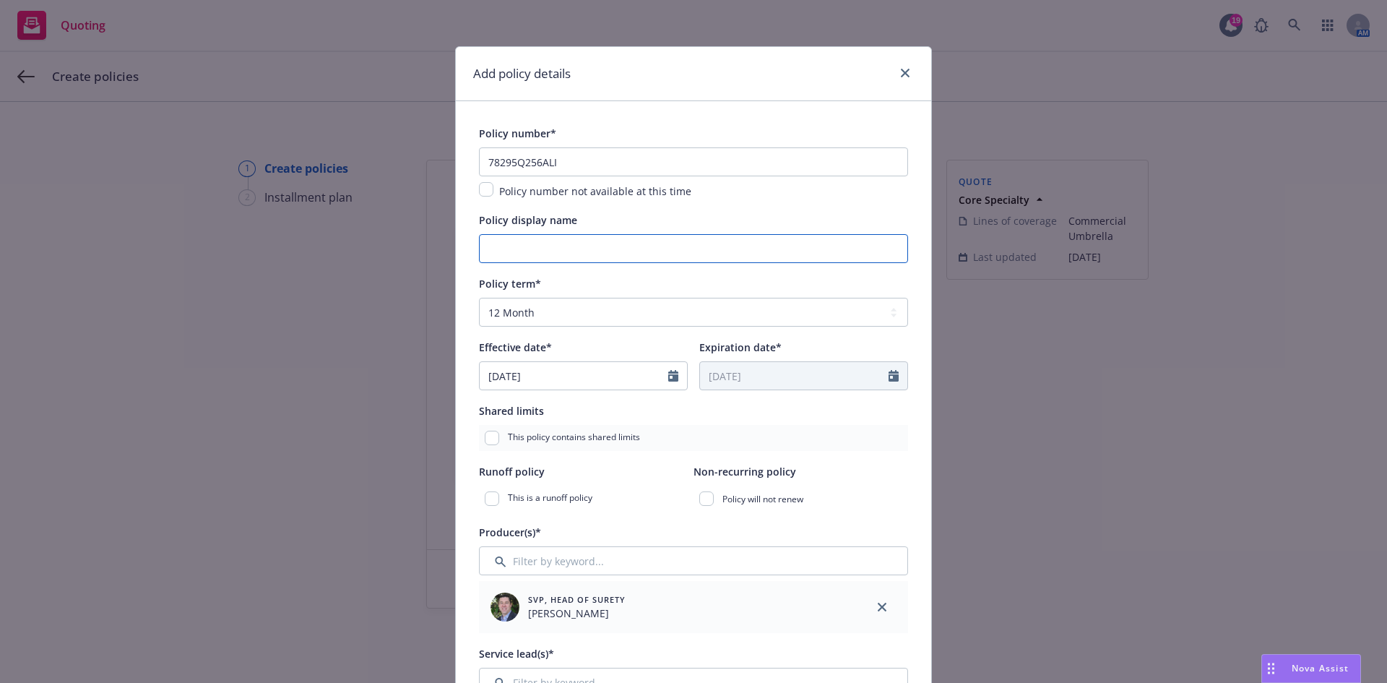
click at [519, 245] on input "Policy display name" at bounding box center [693, 248] width 429 height 29
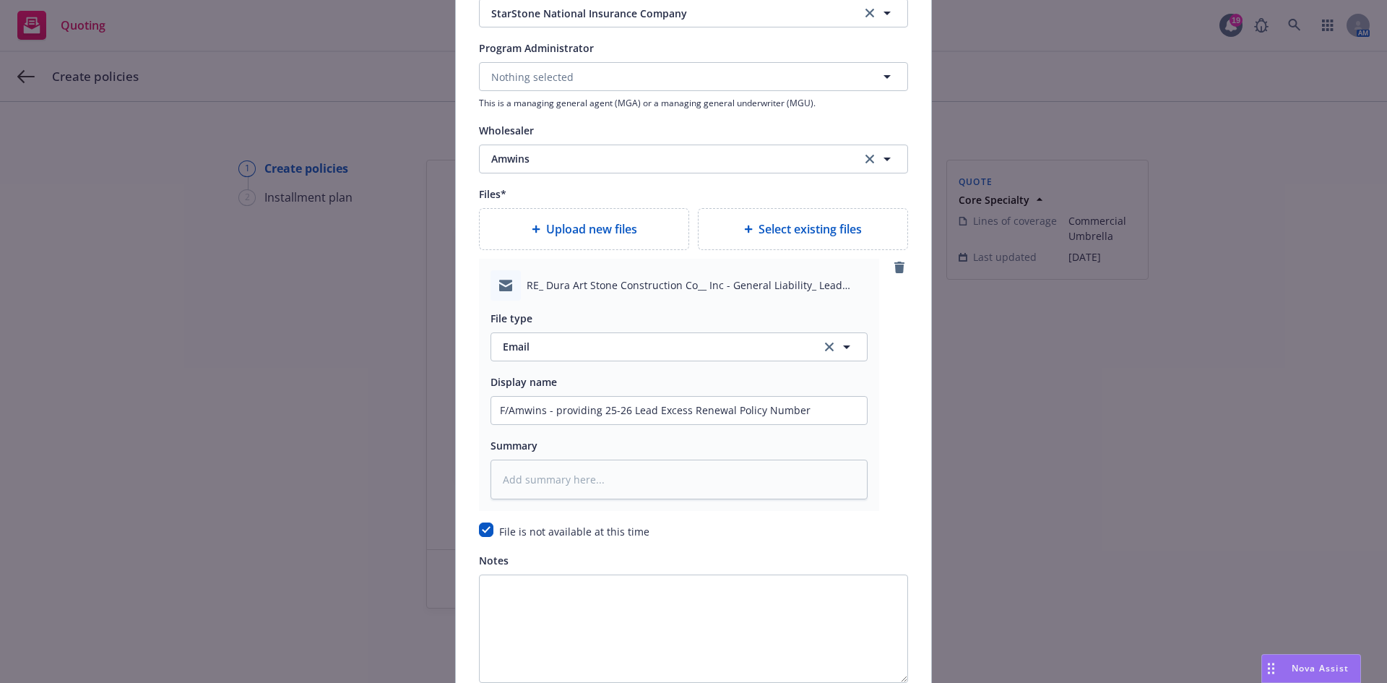
scroll to position [1724, 0]
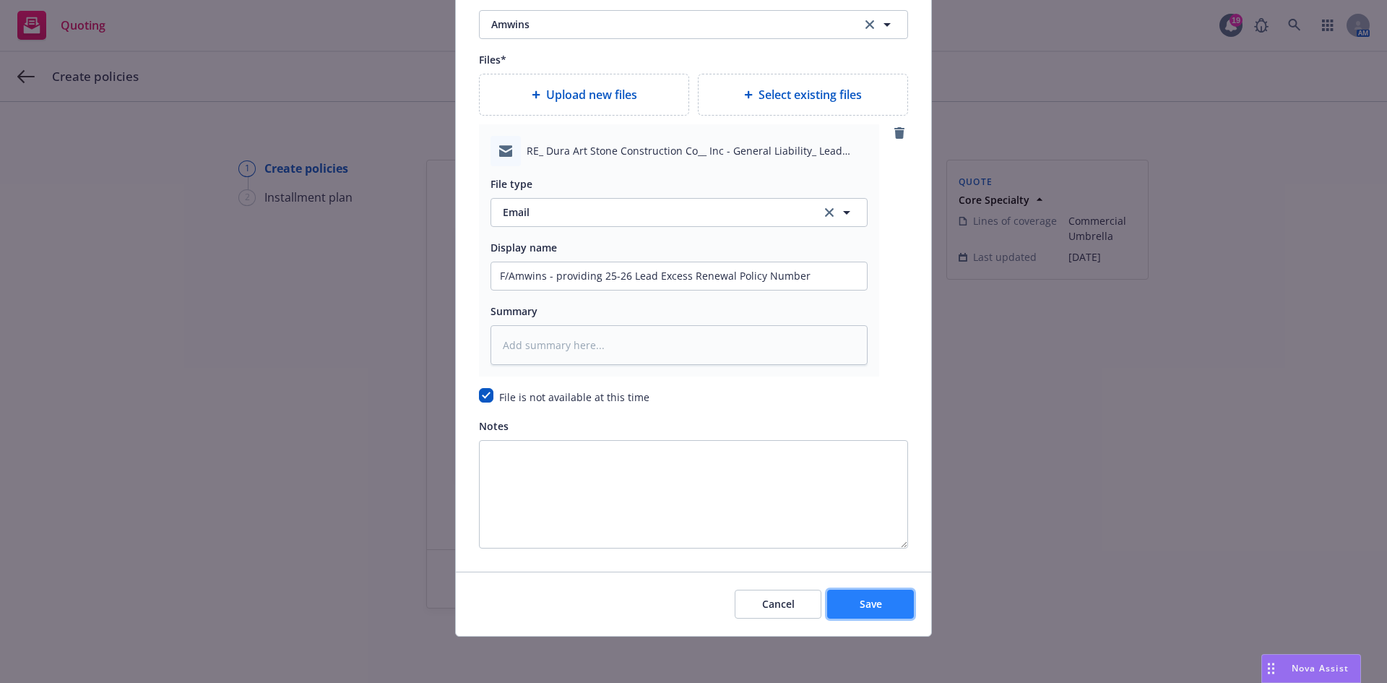
click at [860, 601] on span "Save" at bounding box center [871, 604] width 22 height 14
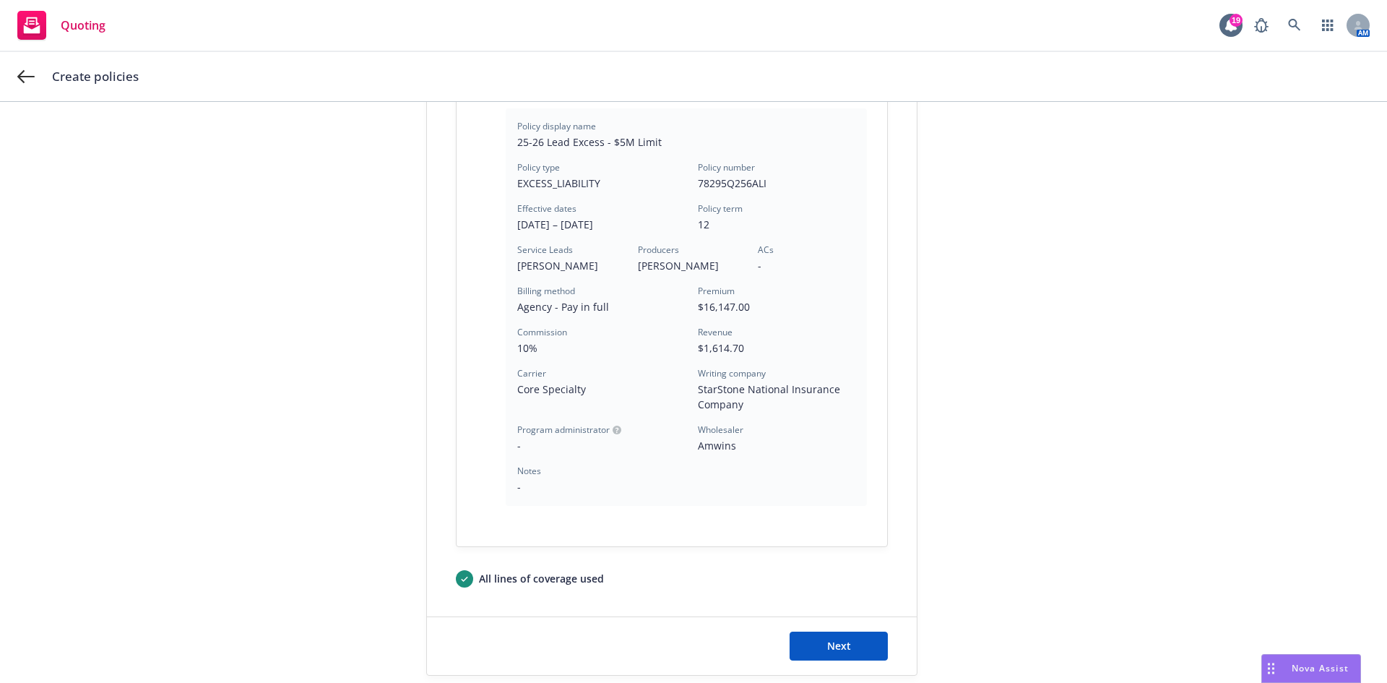
scroll to position [389, 0]
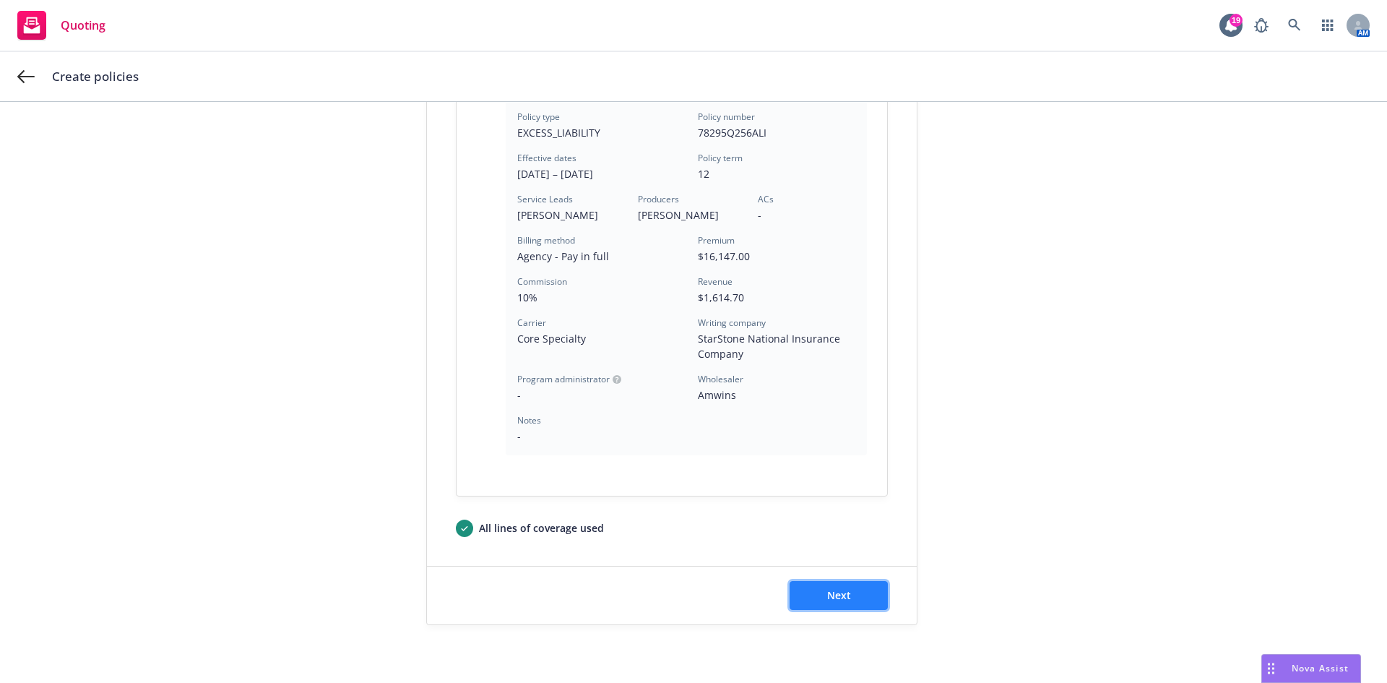
click at [843, 584] on button "Next" at bounding box center [839, 595] width 98 height 29
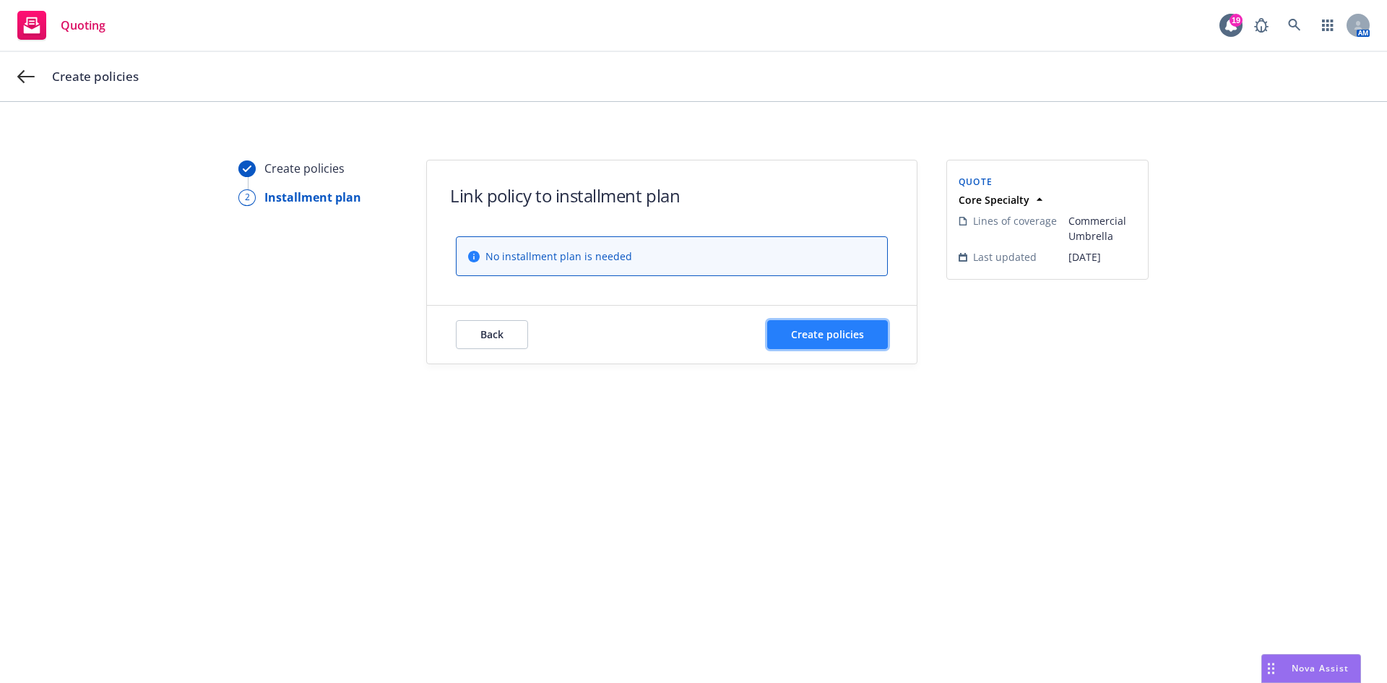
click at [860, 332] on span "Create policies" at bounding box center [827, 334] width 73 height 14
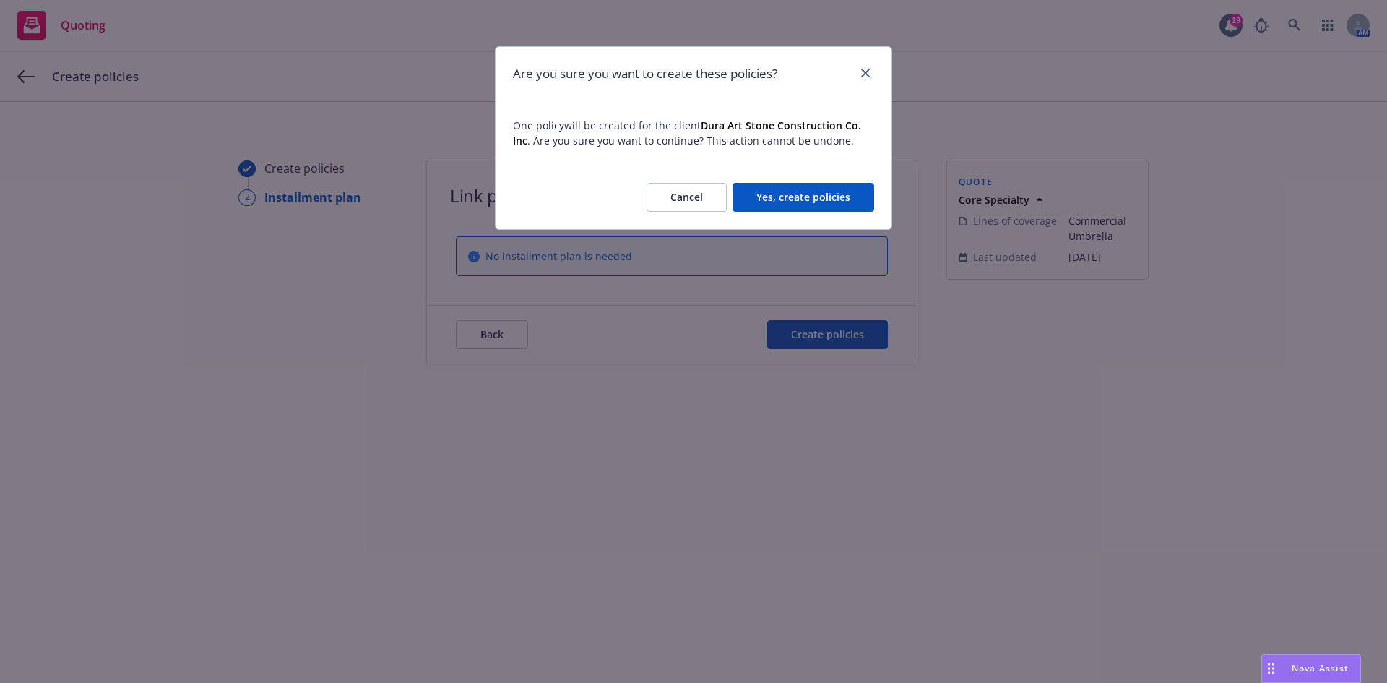
click at [800, 199] on button "Yes, create policies" at bounding box center [804, 197] width 142 height 29
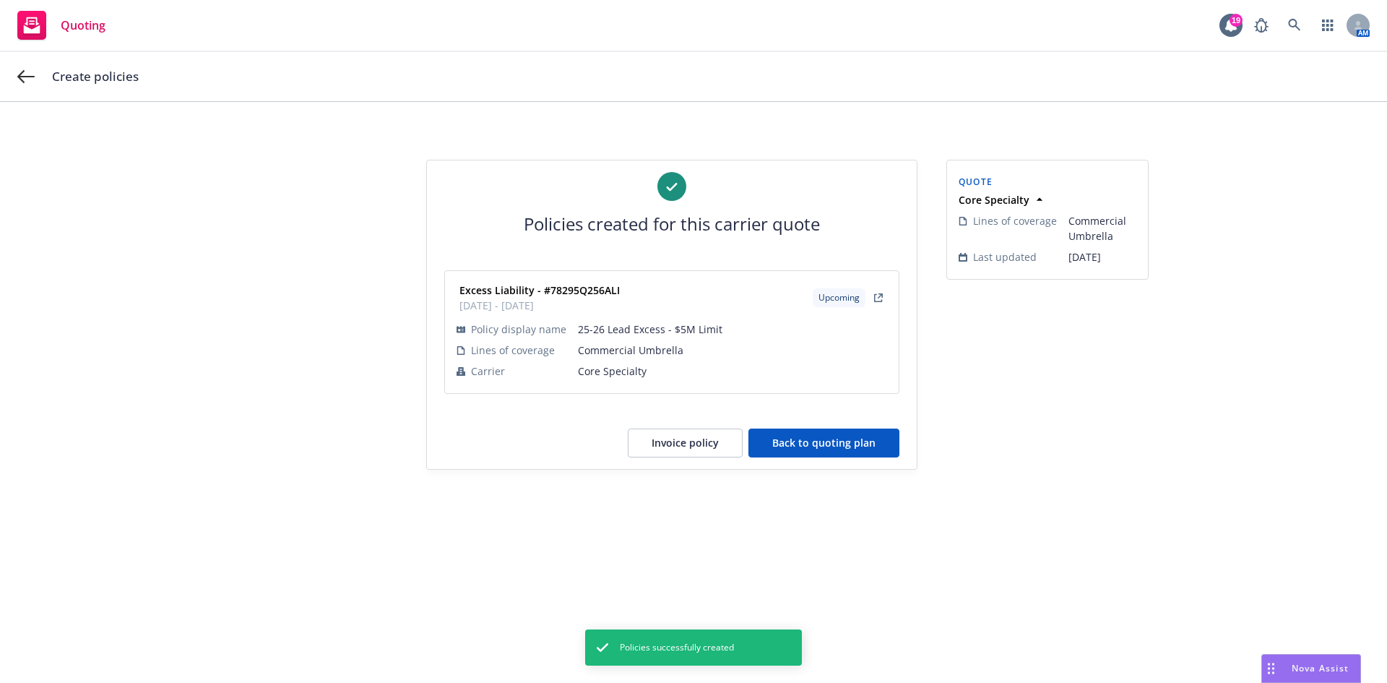
click at [850, 448] on button "Back to quoting plan" at bounding box center [823, 442] width 151 height 29
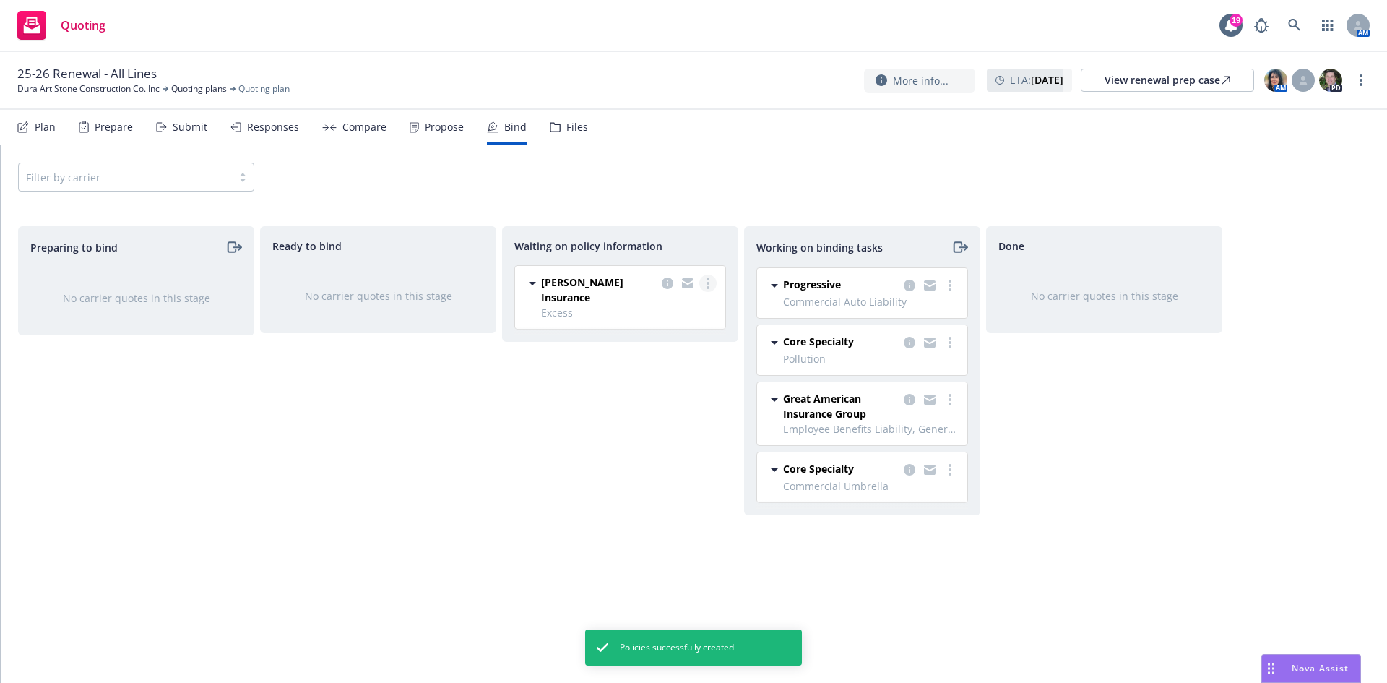
click at [707, 283] on circle "more" at bounding box center [708, 283] width 3 height 3
click at [630, 313] on span "Create policies" at bounding box center [638, 313] width 106 height 14
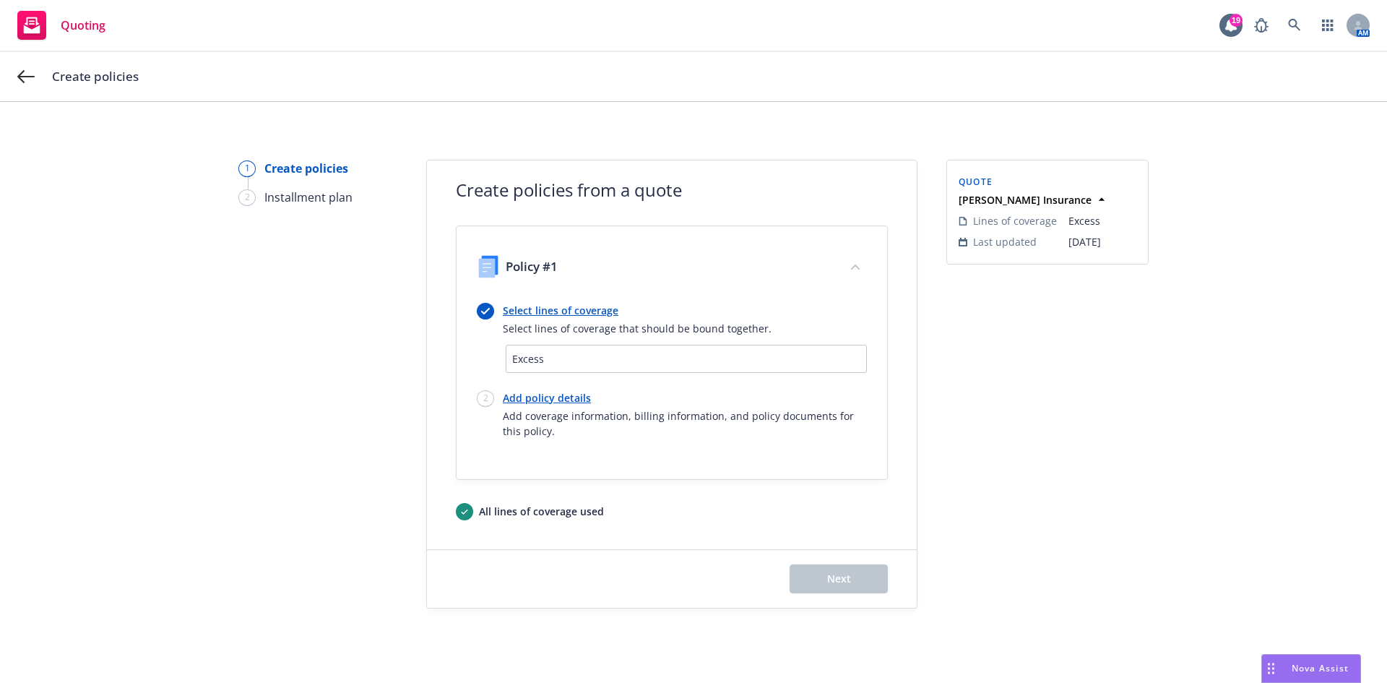
click at [552, 398] on link "Add policy details" at bounding box center [685, 397] width 364 height 15
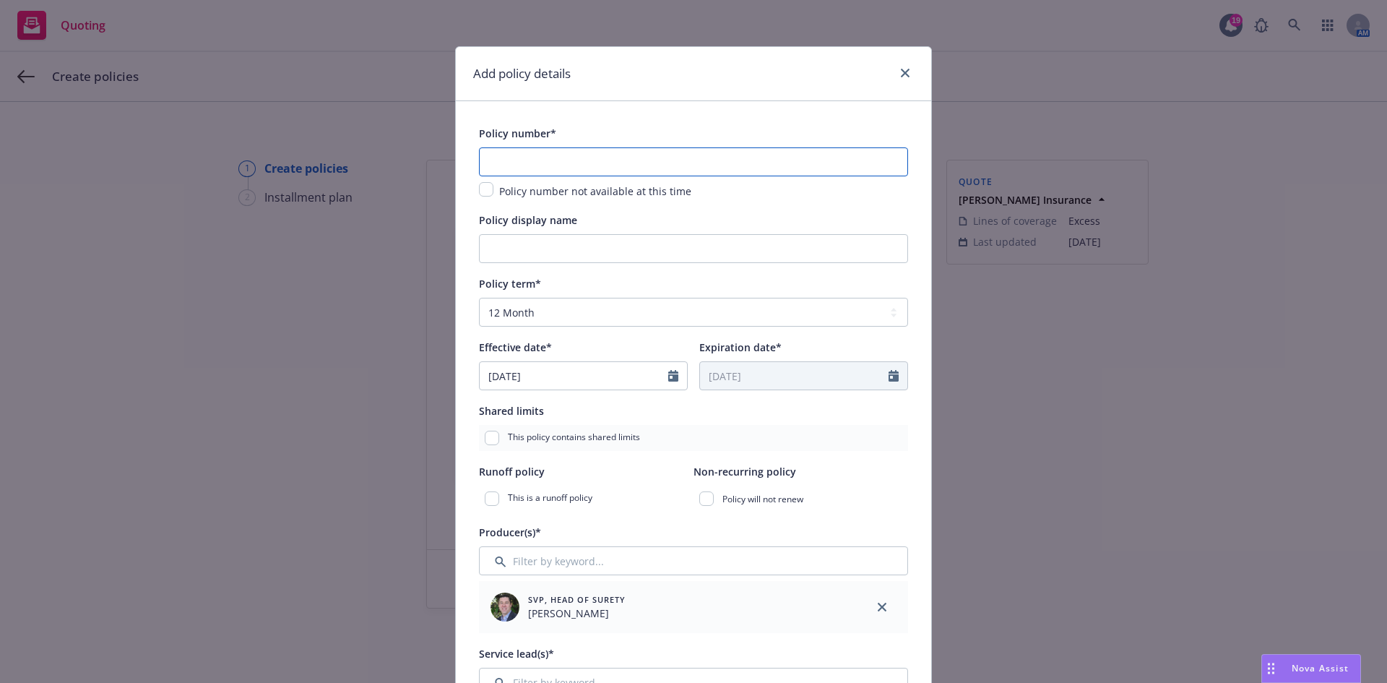
click at [571, 160] on input "text" at bounding box center [693, 161] width 429 height 29
paste input "MKLV5EUE104334"
